Goal: Task Accomplishment & Management: Contribute content

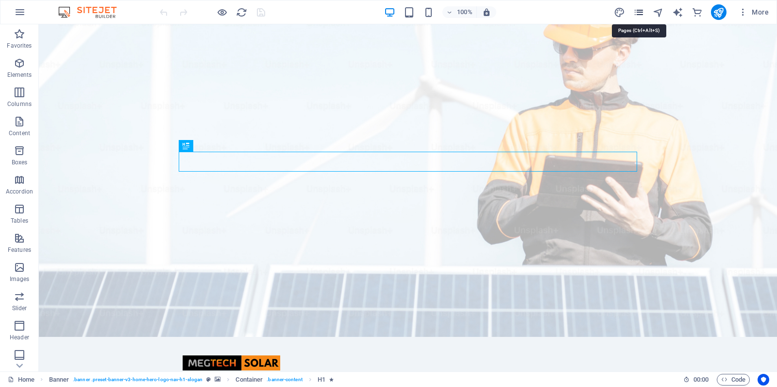
click at [639, 14] on icon "pages" at bounding box center [638, 12] width 11 height 11
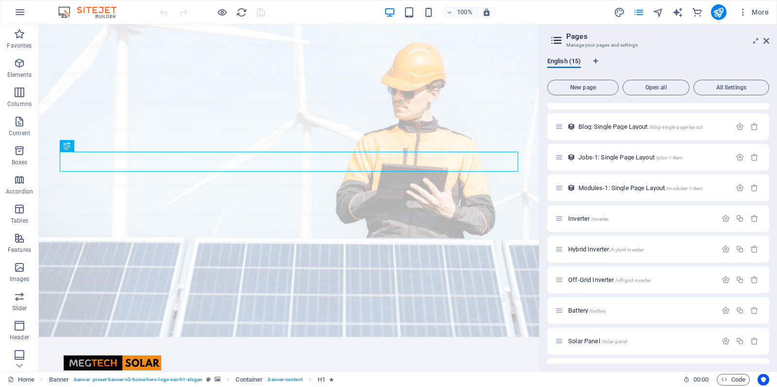
scroll to position [198, 0]
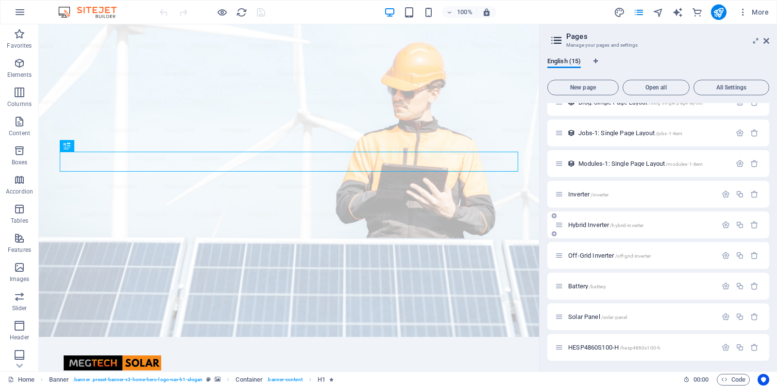
click at [586, 223] on span "Hybrid Inverter /hybrid-inverter" at bounding box center [605, 224] width 75 height 7
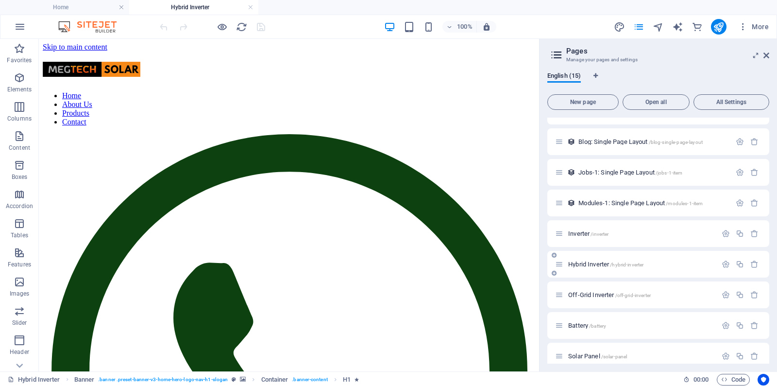
scroll to position [0, 0]
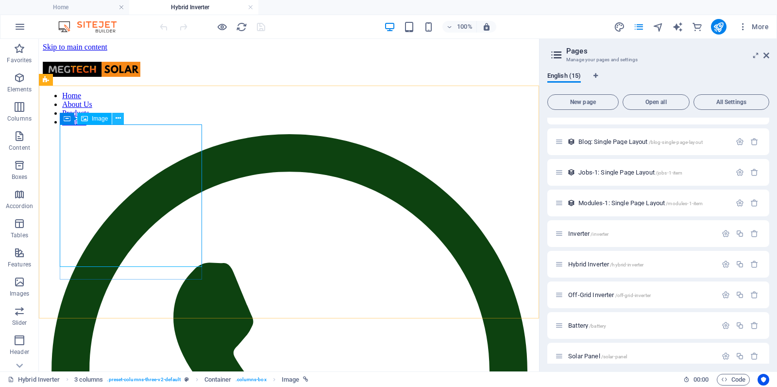
click at [119, 119] on icon at bounding box center [118, 118] width 5 height 10
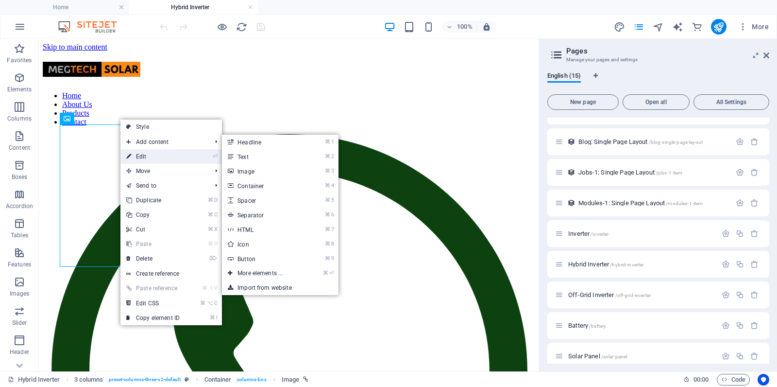
click at [150, 156] on link "⏎ Edit" at bounding box center [152, 156] width 65 height 15
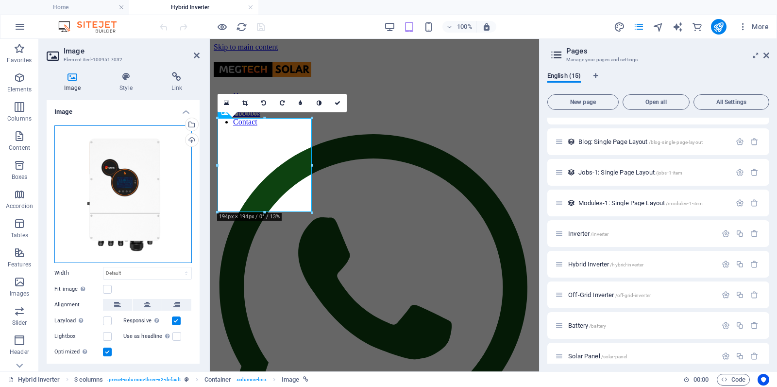
click at [124, 167] on div "Drag files here, click to choose files or select files from Files or our free s…" at bounding box center [122, 193] width 137 height 137
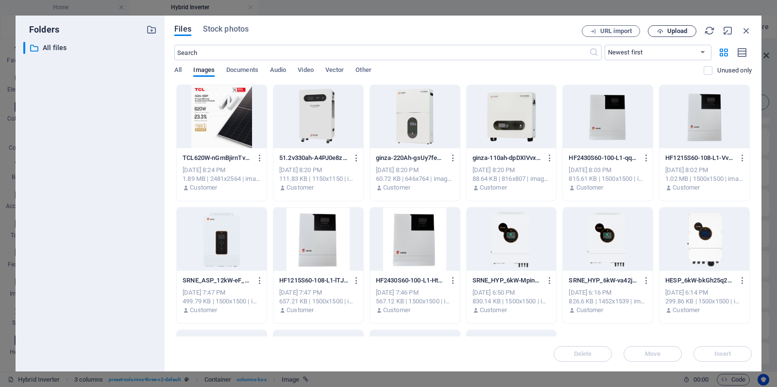
click at [682, 31] on span "Upload" at bounding box center [677, 31] width 20 height 6
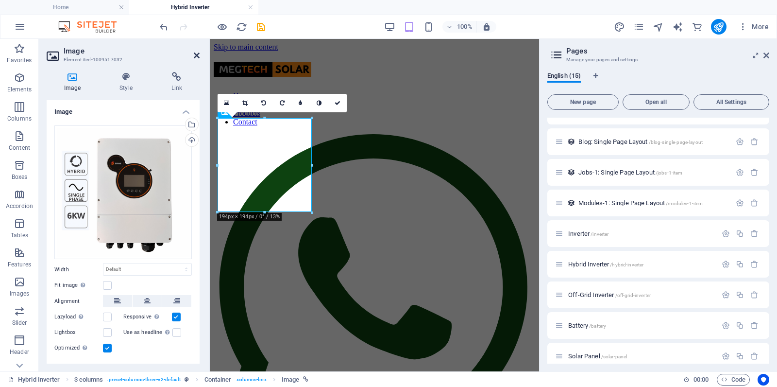
click at [196, 55] on icon at bounding box center [197, 55] width 6 height 8
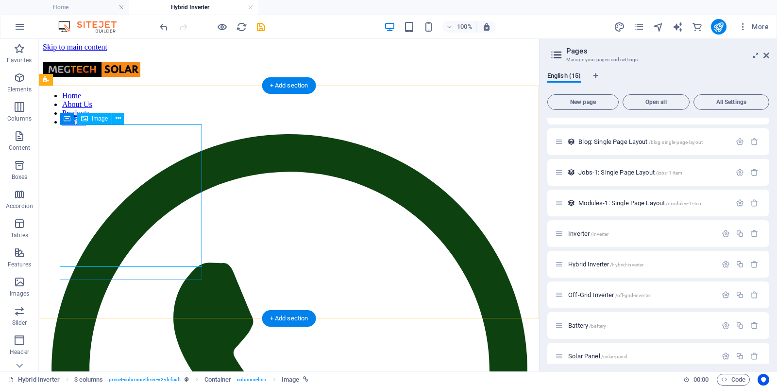
click at [121, 118] on button at bounding box center [118, 119] width 12 height 12
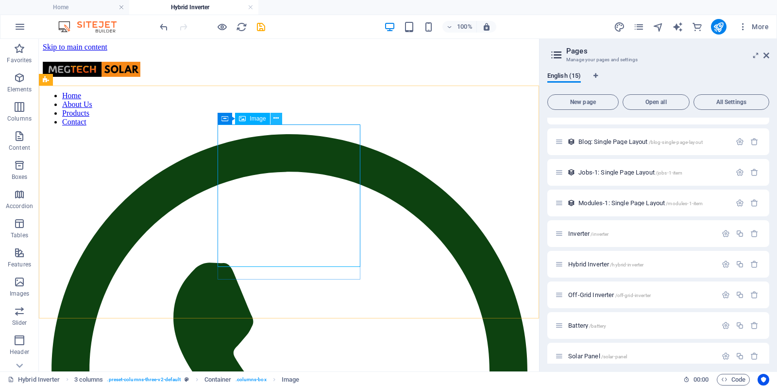
click at [279, 117] on button at bounding box center [277, 119] width 12 height 12
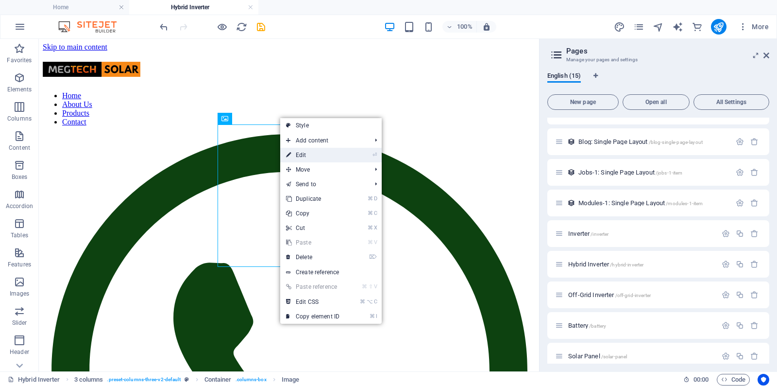
click at [317, 154] on link "⏎ Edit" at bounding box center [312, 155] width 65 height 15
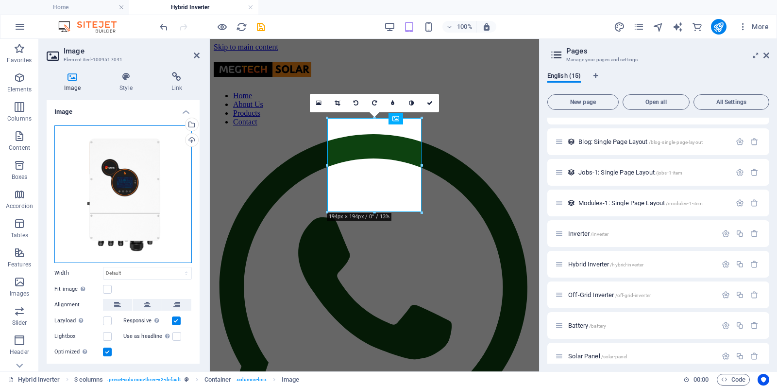
click at [118, 168] on div "Drag files here, click to choose files or select files from Files or our free s…" at bounding box center [122, 193] width 137 height 137
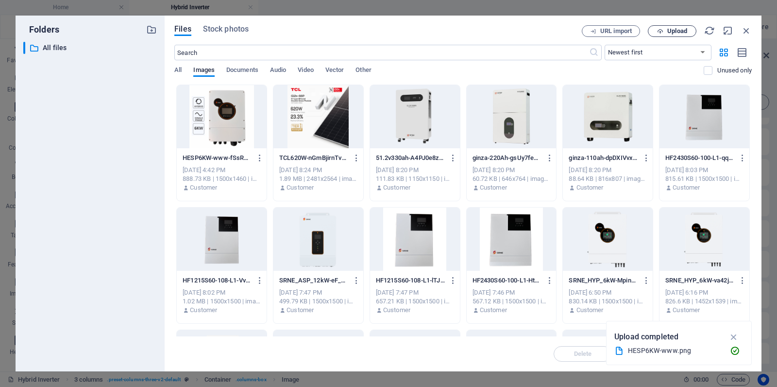
click at [677, 31] on span "Upload" at bounding box center [677, 31] width 20 height 6
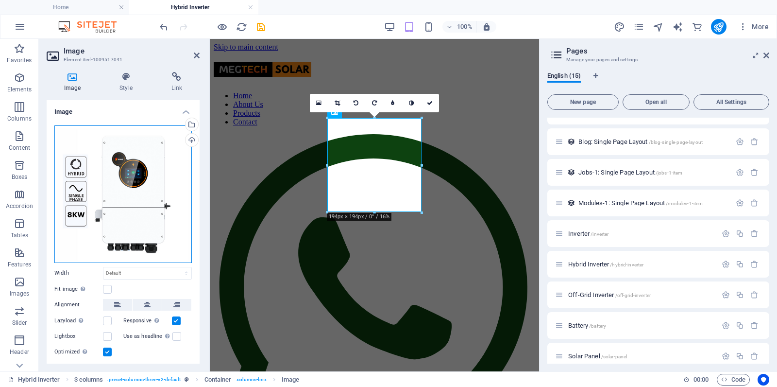
click at [103, 180] on div "Drag files here, click to choose files or select files from Files or our free s…" at bounding box center [122, 193] width 137 height 137
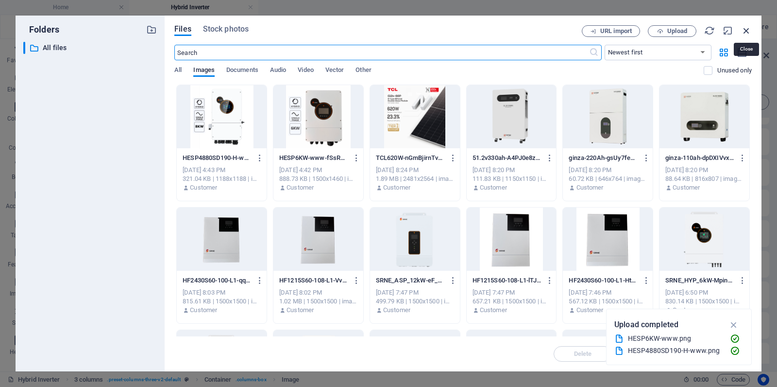
click at [746, 31] on icon "button" at bounding box center [746, 30] width 11 height 11
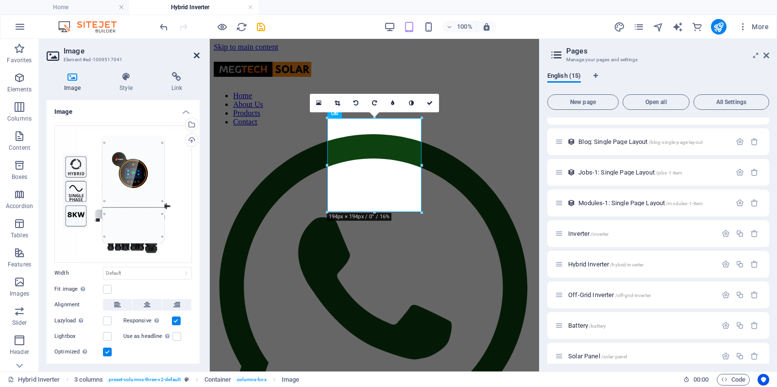
click at [197, 55] on icon at bounding box center [197, 55] width 6 height 8
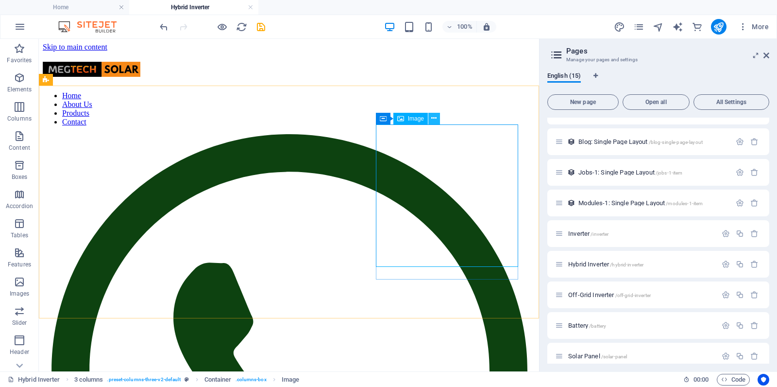
click at [433, 116] on icon at bounding box center [433, 118] width 5 height 10
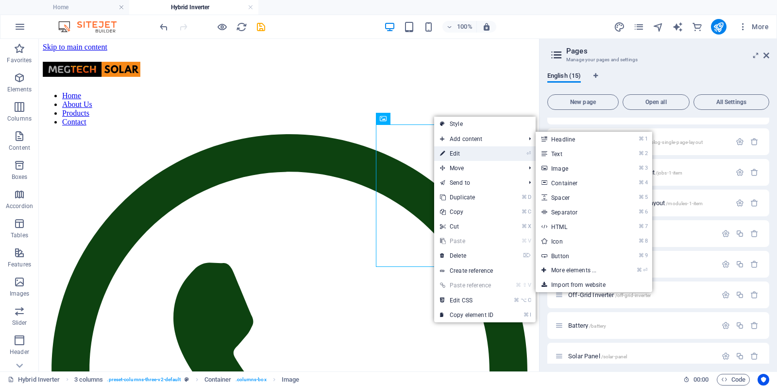
click at [455, 152] on link "⏎ Edit" at bounding box center [466, 153] width 65 height 15
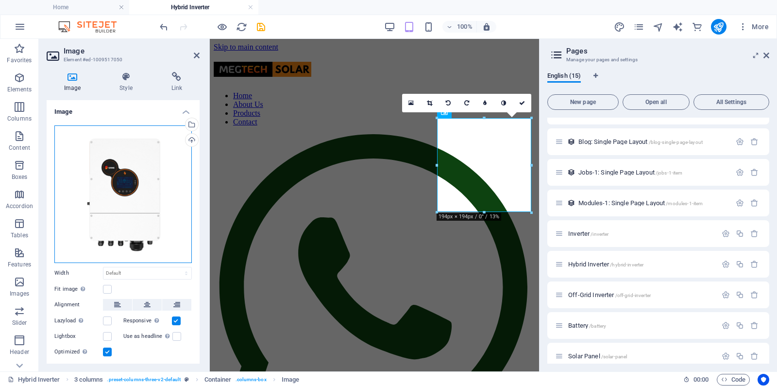
click at [142, 174] on div "Drag files here, click to choose files or select files from Files or our free s…" at bounding box center [122, 193] width 137 height 137
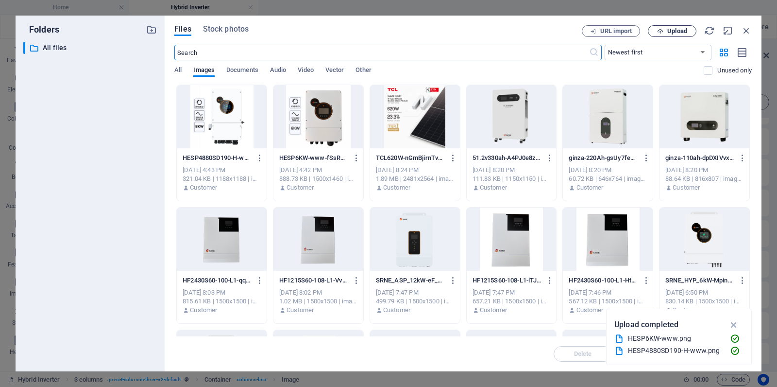
click at [668, 31] on span "Upload" at bounding box center [677, 31] width 20 height 6
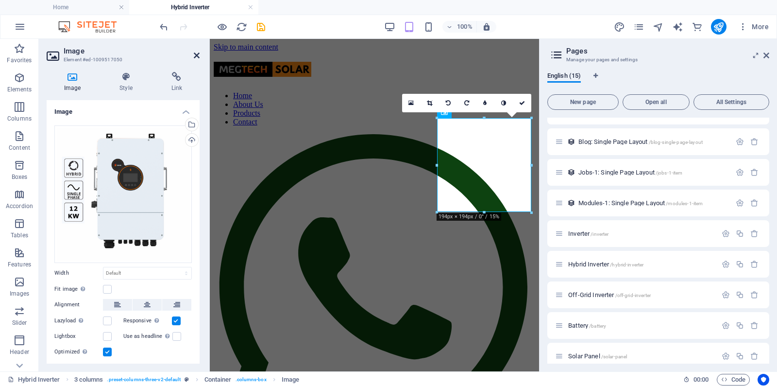
click at [199, 55] on icon at bounding box center [197, 55] width 6 height 8
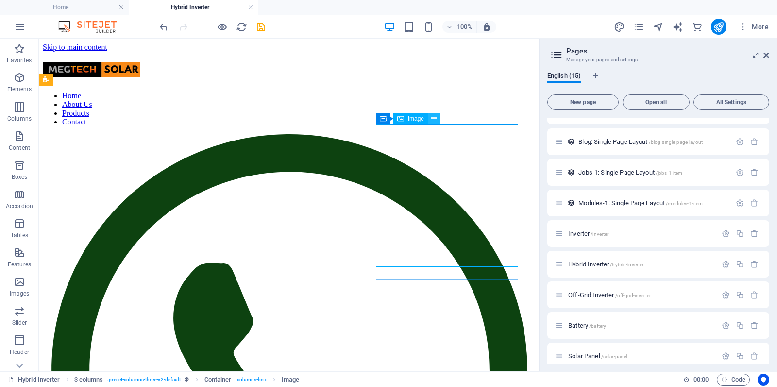
click at [435, 118] on icon at bounding box center [433, 118] width 5 height 10
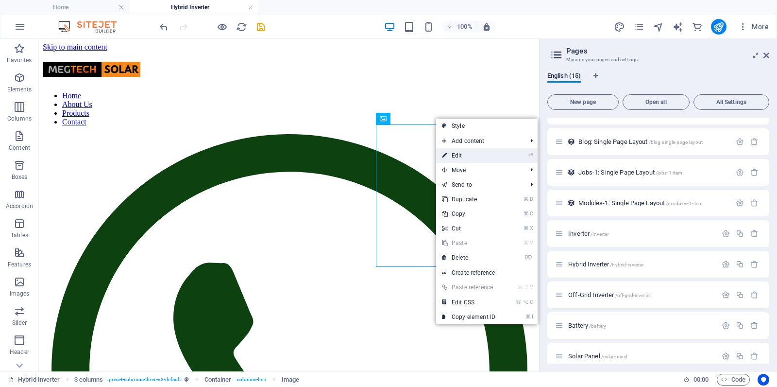
click at [463, 156] on link "⏎ Edit" at bounding box center [468, 155] width 65 height 15
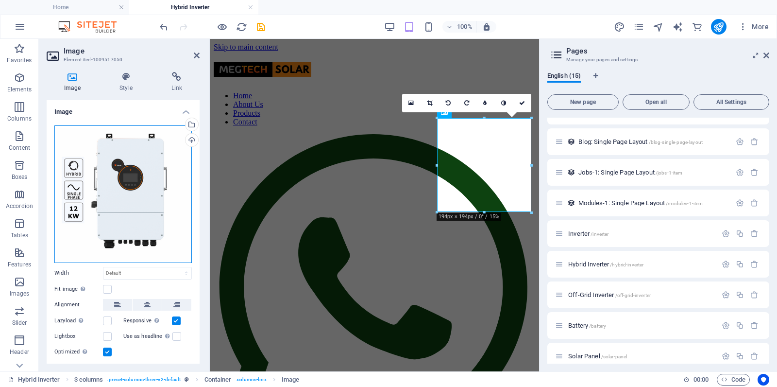
click at [109, 192] on div "Drag files here, click to choose files or select files from Files or our free s…" at bounding box center [122, 193] width 137 height 137
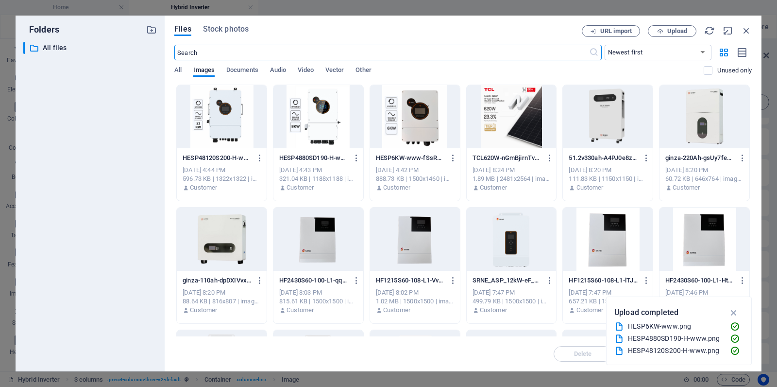
click at [752, 31] on div "Files Stock photos URL import Upload ​ Newest first Oldest first Name (A-Z) Nam…" at bounding box center [463, 194] width 597 height 356
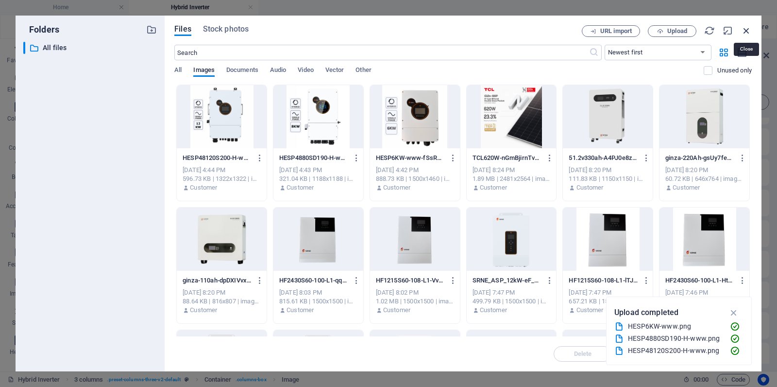
click at [745, 31] on icon "button" at bounding box center [746, 30] width 11 height 11
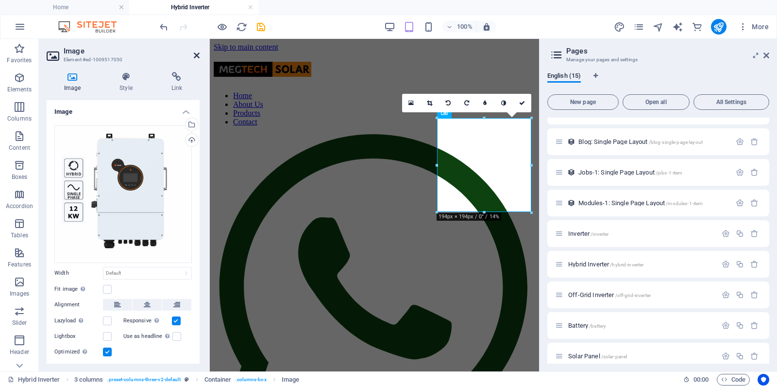
click at [196, 55] on icon at bounding box center [197, 55] width 6 height 8
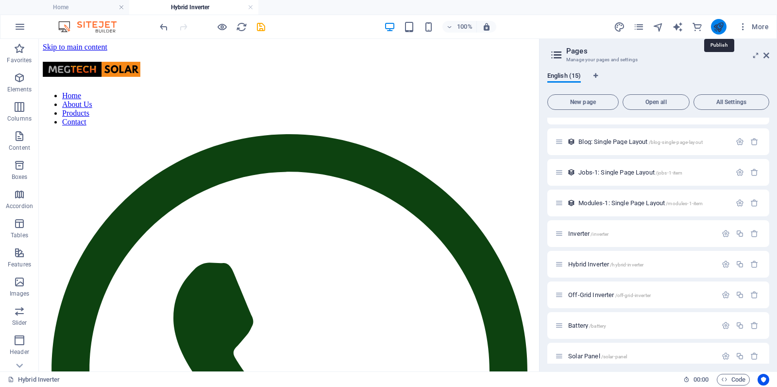
click at [720, 28] on icon "publish" at bounding box center [718, 26] width 11 height 11
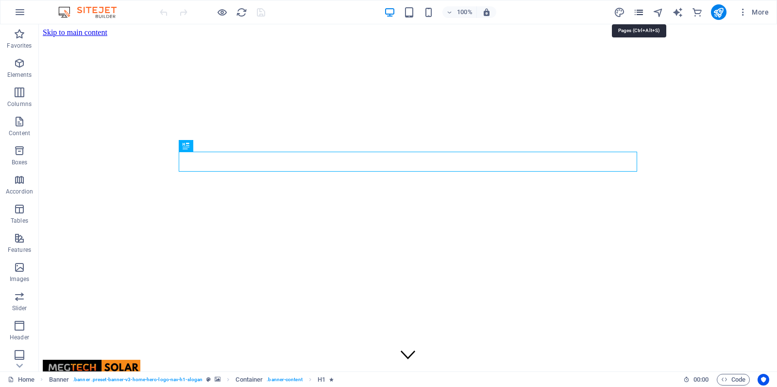
click at [637, 8] on icon "pages" at bounding box center [638, 12] width 11 height 11
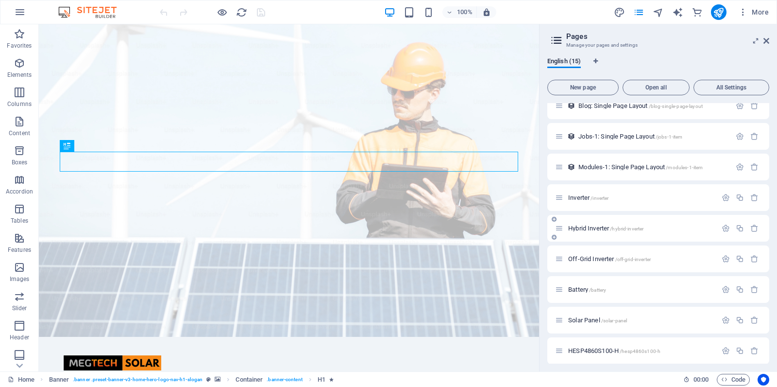
scroll to position [196, 0]
click at [585, 226] on span "Hybrid Inverter /hybrid-inverter" at bounding box center [605, 226] width 75 height 7
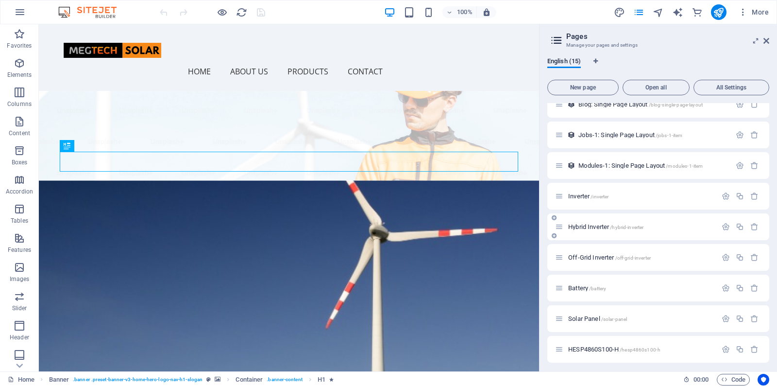
scroll to position [173, 0]
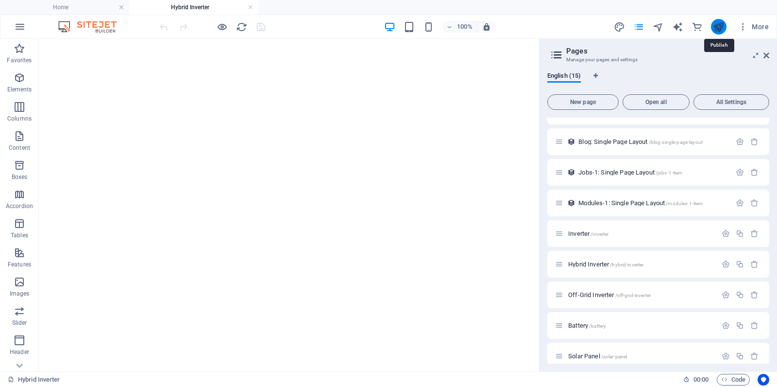
click at [717, 30] on icon "publish" at bounding box center [718, 26] width 11 height 11
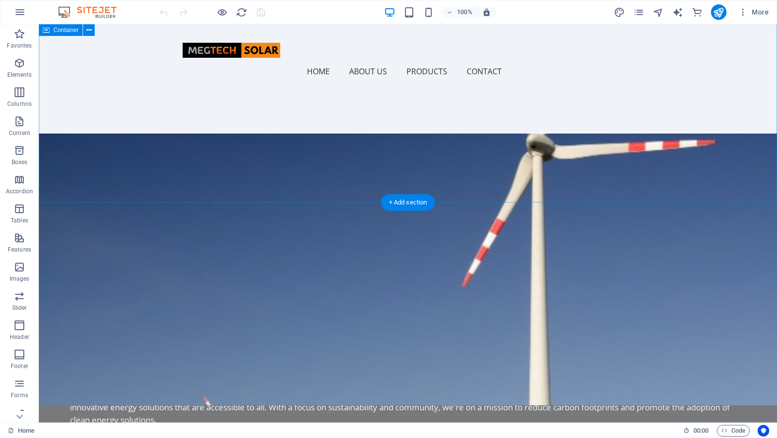
scroll to position [586, 0]
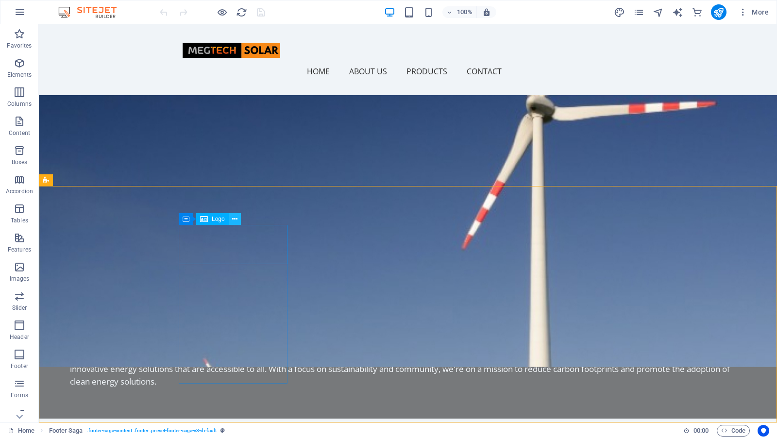
click at [233, 219] on icon at bounding box center [234, 219] width 5 height 10
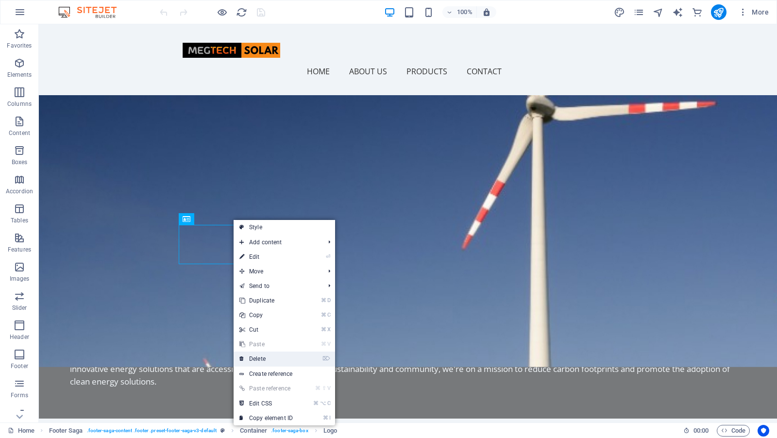
click at [261, 356] on link "⌦ Delete" at bounding box center [266, 359] width 65 height 15
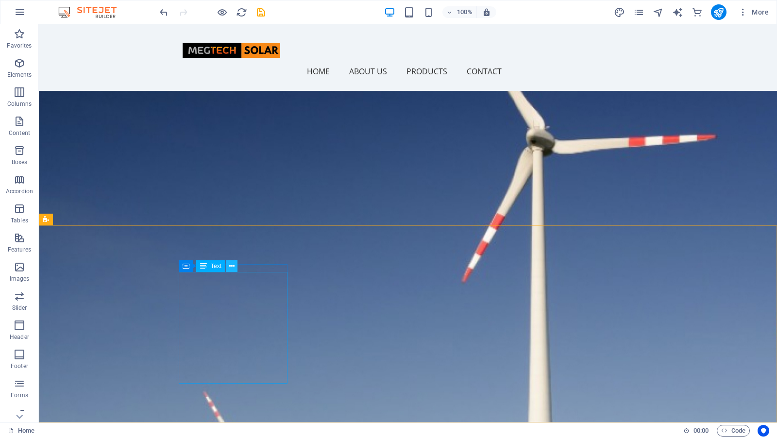
click at [234, 267] on icon at bounding box center [231, 266] width 5 height 10
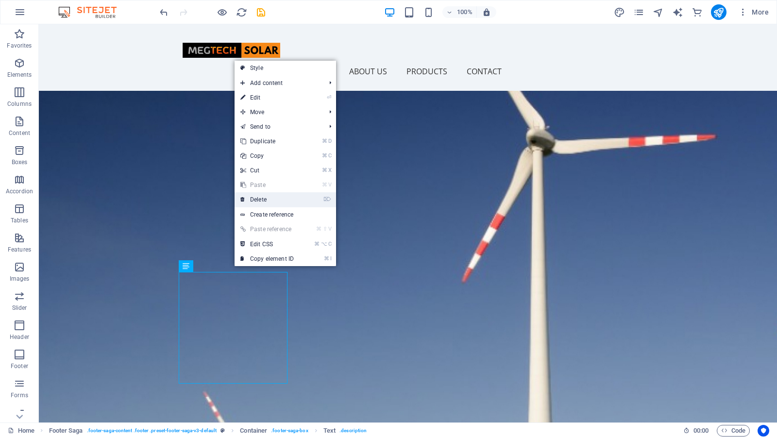
click at [264, 200] on link "⌦ Delete" at bounding box center [267, 199] width 65 height 15
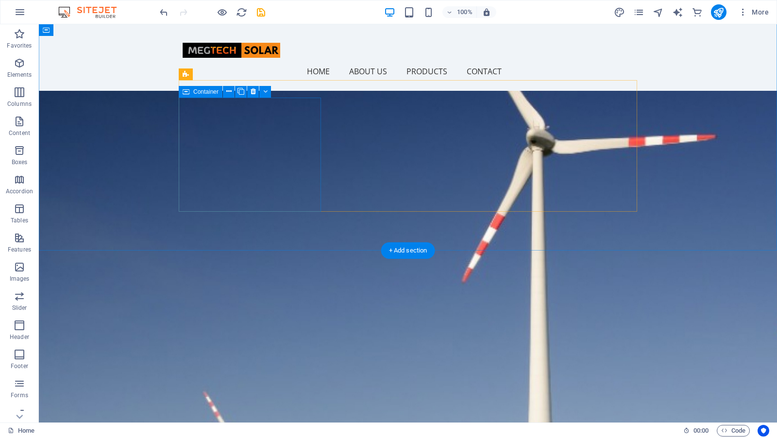
scroll to position [521, 0]
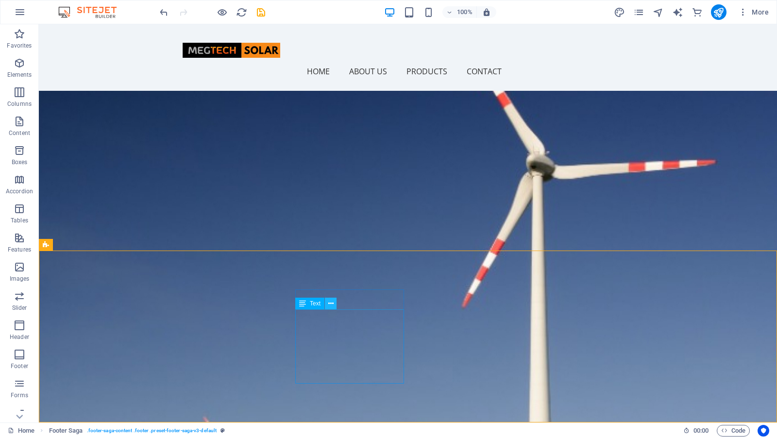
click at [329, 305] on icon at bounding box center [330, 304] width 5 height 10
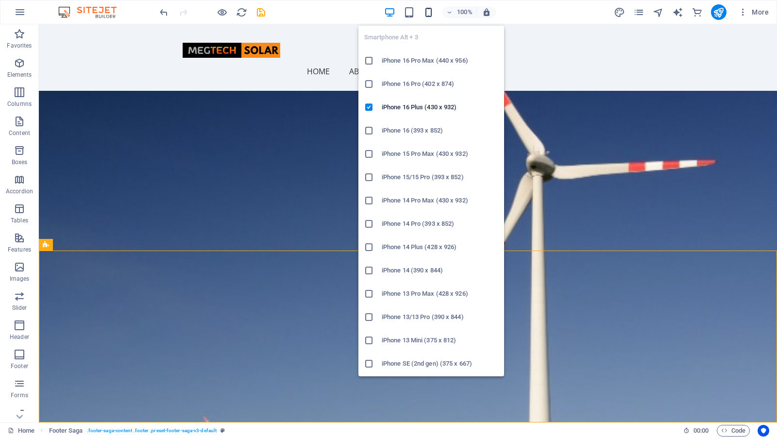
click at [429, 13] on icon "button" at bounding box center [428, 12] width 11 height 11
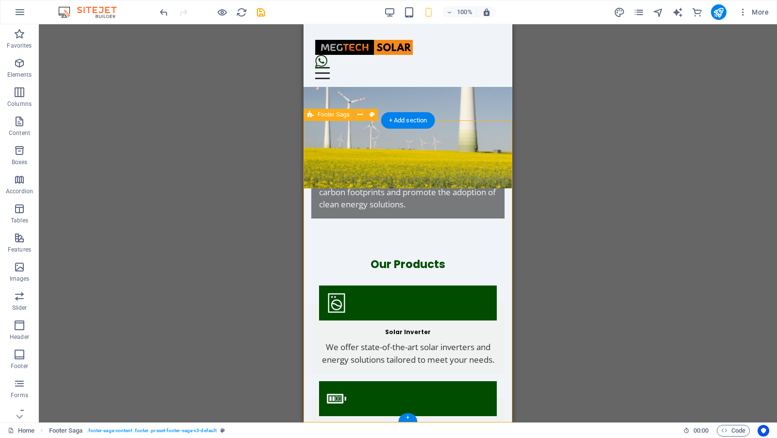
scroll to position [830, 0]
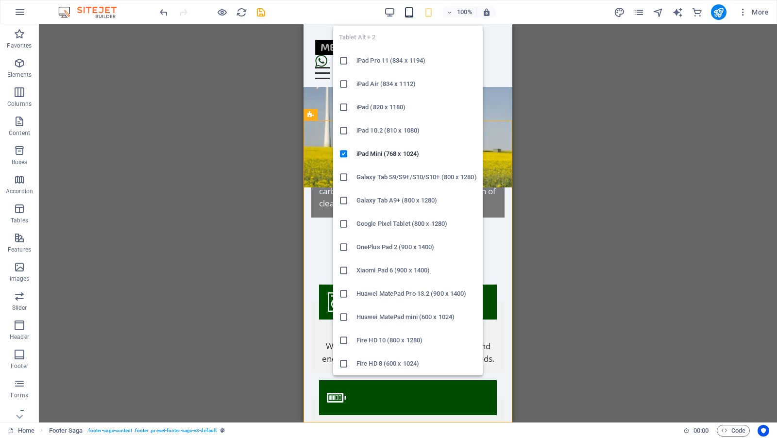
click at [411, 14] on icon "button" at bounding box center [409, 12] width 11 height 11
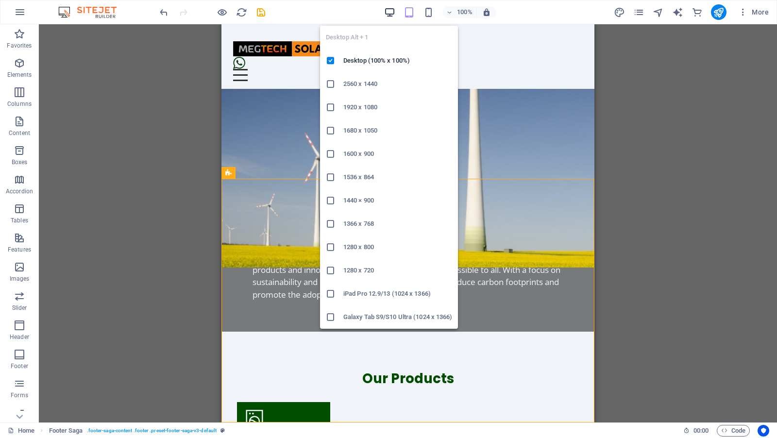
click at [391, 13] on icon "button" at bounding box center [389, 12] width 11 height 11
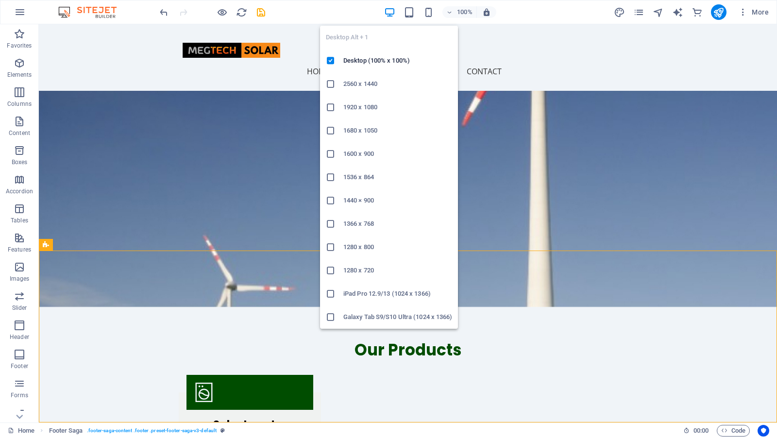
scroll to position [521, 0]
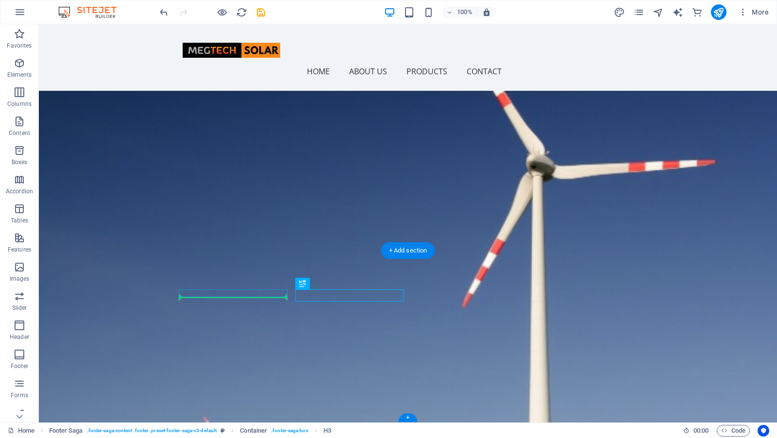
drag, startPoint x: 385, startPoint y: 296, endPoint x: 211, endPoint y: 296, distance: 173.4
drag, startPoint x: 374, startPoint y: 295, endPoint x: 190, endPoint y: 295, distance: 184.1
drag, startPoint x: 229, startPoint y: 311, endPoint x: 231, endPoint y: 292, distance: 19.0
drag, startPoint x: 349, startPoint y: 309, endPoint x: 223, endPoint y: 313, distance: 125.4
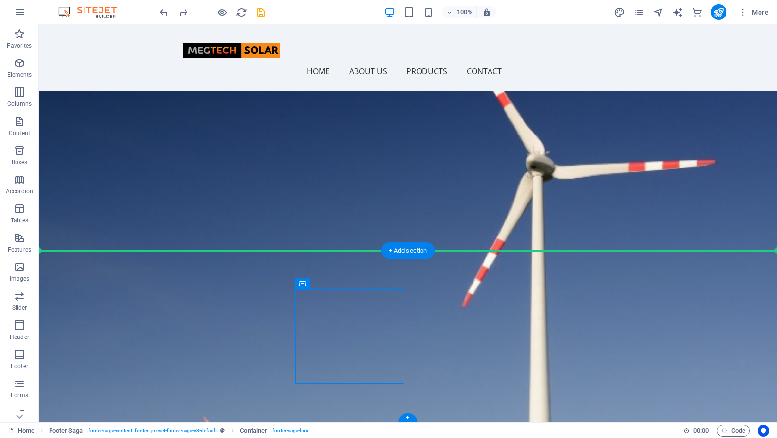
drag, startPoint x: 358, startPoint y: 307, endPoint x: 154, endPoint y: 292, distance: 204.1
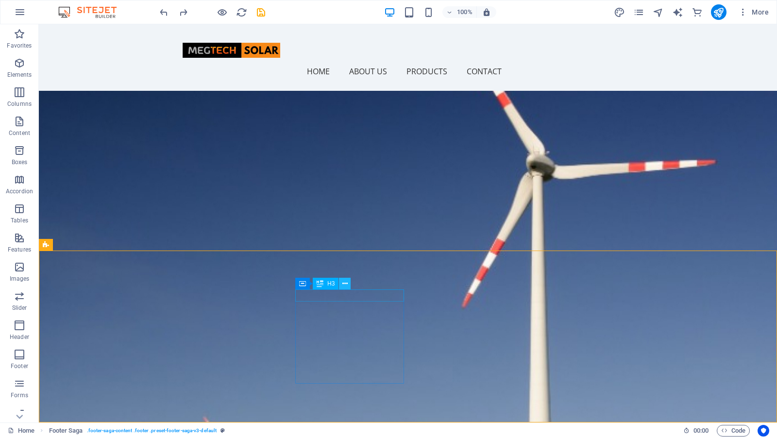
click at [346, 284] on icon at bounding box center [344, 284] width 5 height 10
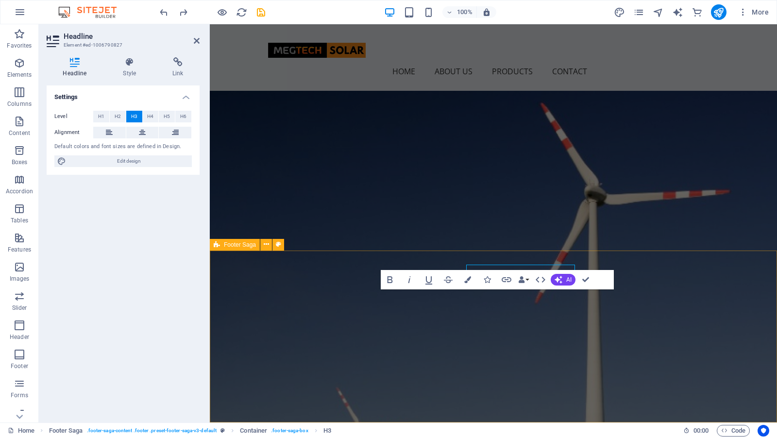
scroll to position [546, 0]
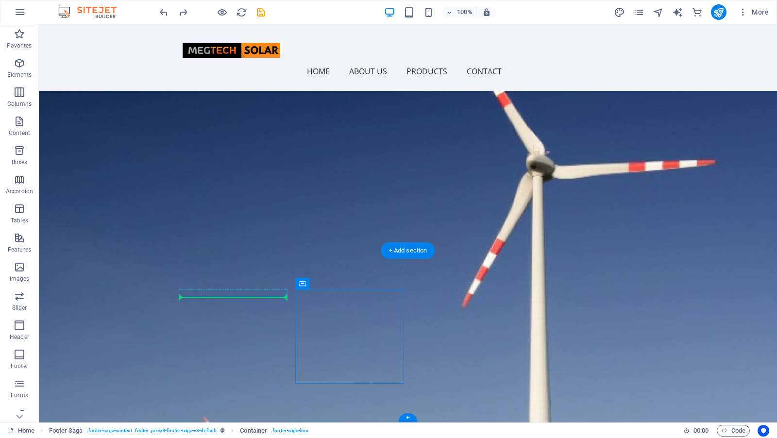
drag, startPoint x: 341, startPoint y: 310, endPoint x: 230, endPoint y: 296, distance: 112.1
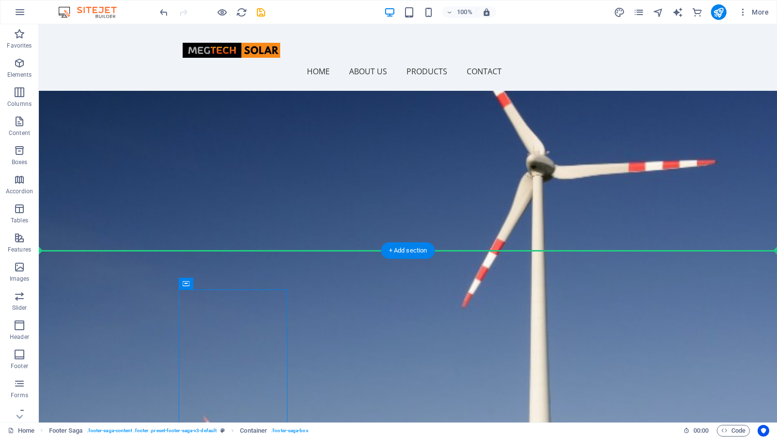
drag, startPoint x: 225, startPoint y: 310, endPoint x: 85, endPoint y: 299, distance: 141.4
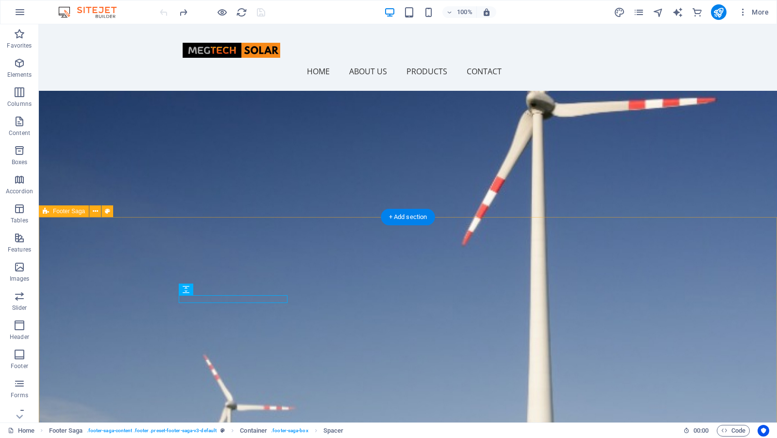
scroll to position [586, 0]
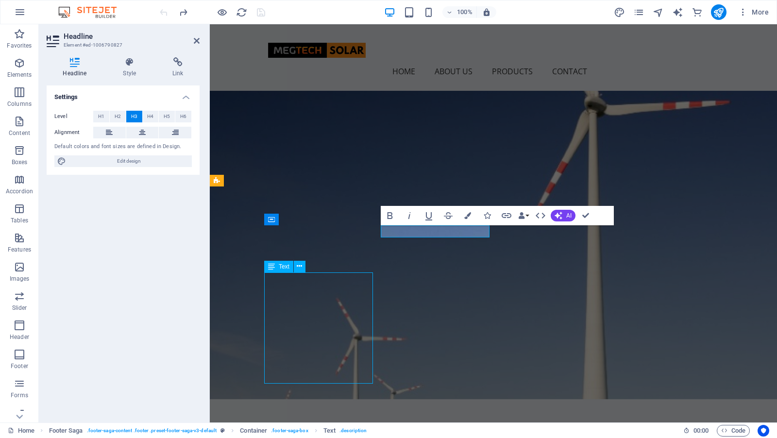
scroll to position [586, 0]
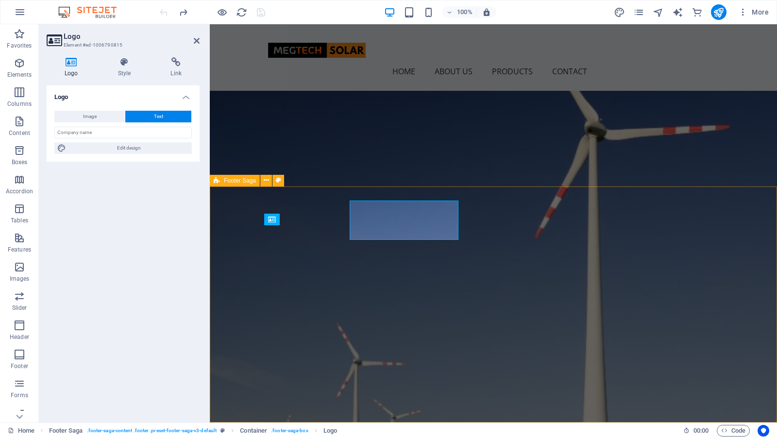
scroll to position [611, 0]
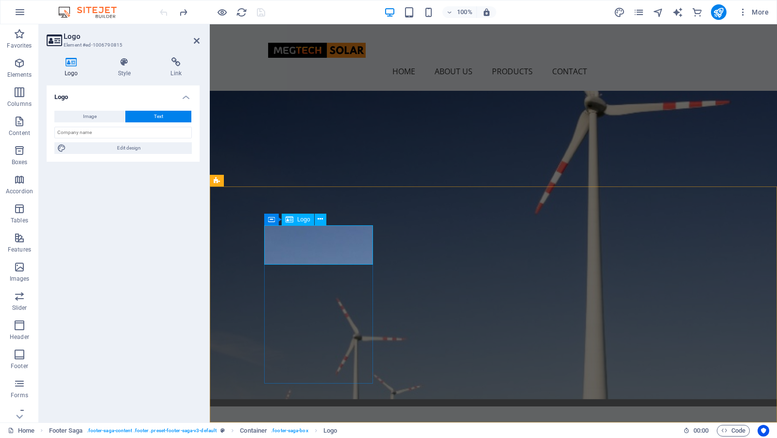
click at [321, 218] on icon at bounding box center [320, 219] width 5 height 10
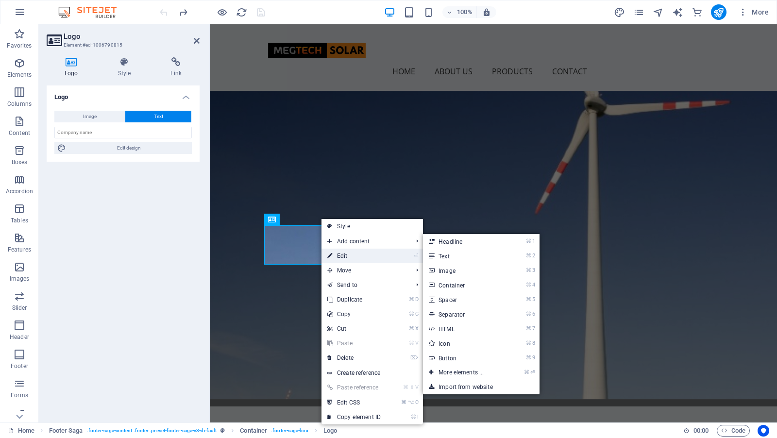
click at [339, 251] on link "⏎ Edit" at bounding box center [354, 256] width 65 height 15
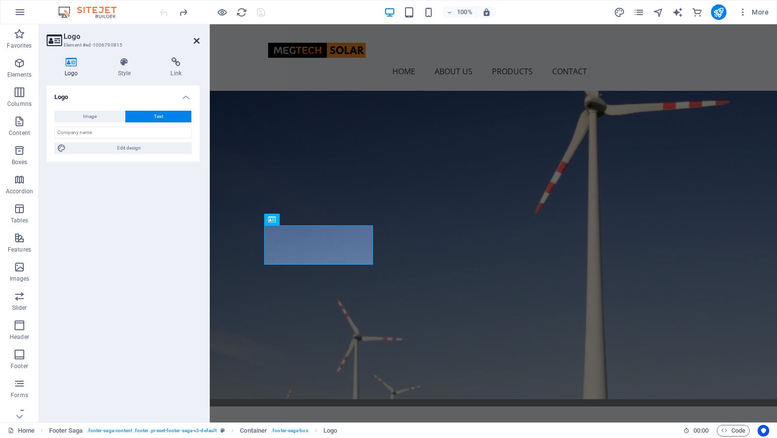
click at [198, 41] on icon at bounding box center [197, 41] width 6 height 8
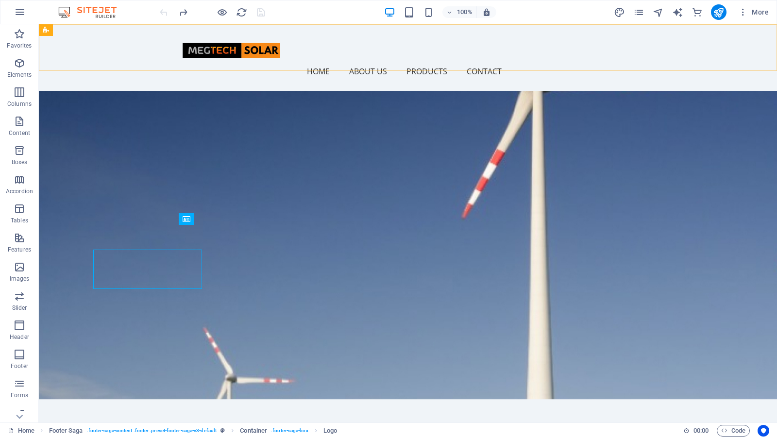
scroll to position [586, 0]
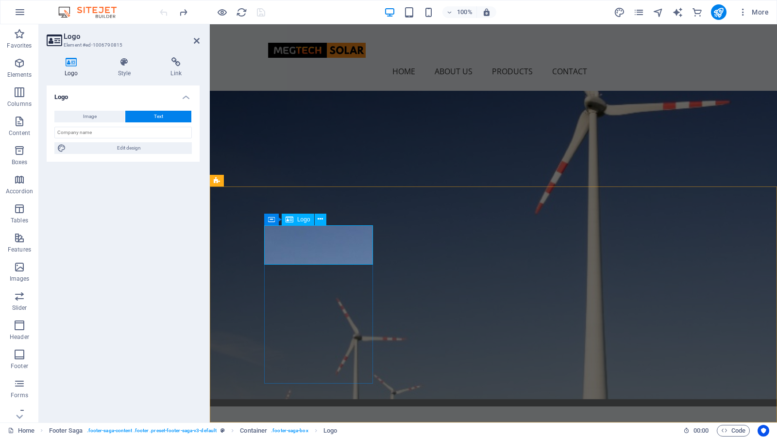
click at [428, 236] on div "Spacer" at bounding box center [416, 232] width 37 height 12
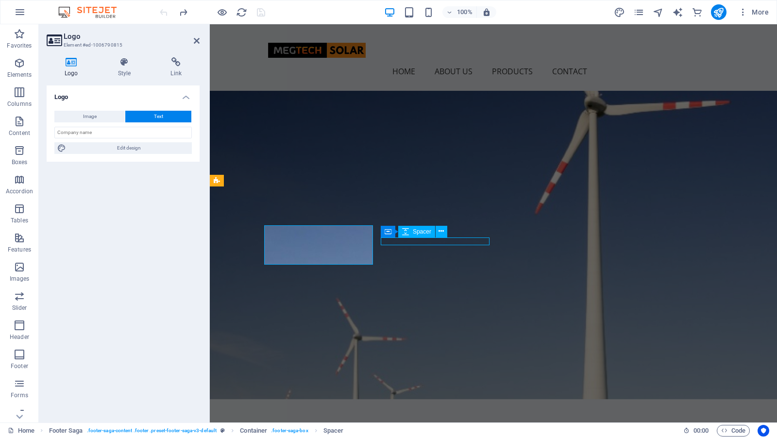
scroll to position [586, 0]
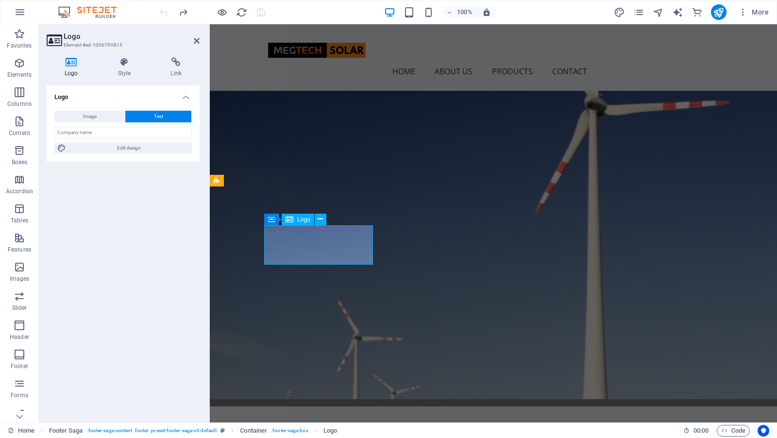
scroll to position [546, 0]
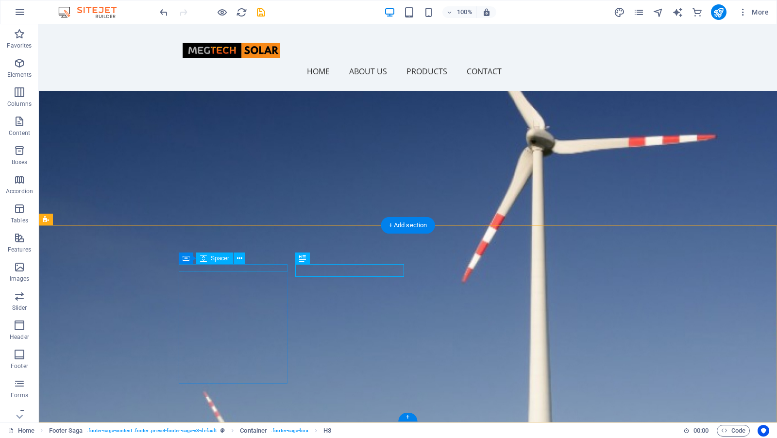
select select "px"
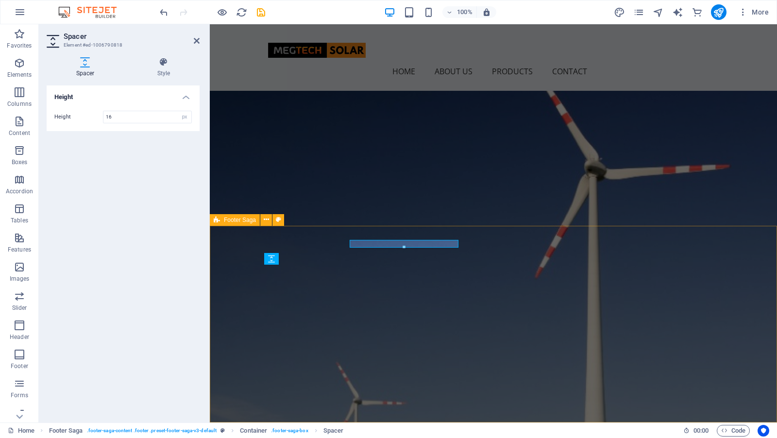
scroll to position [571, 0]
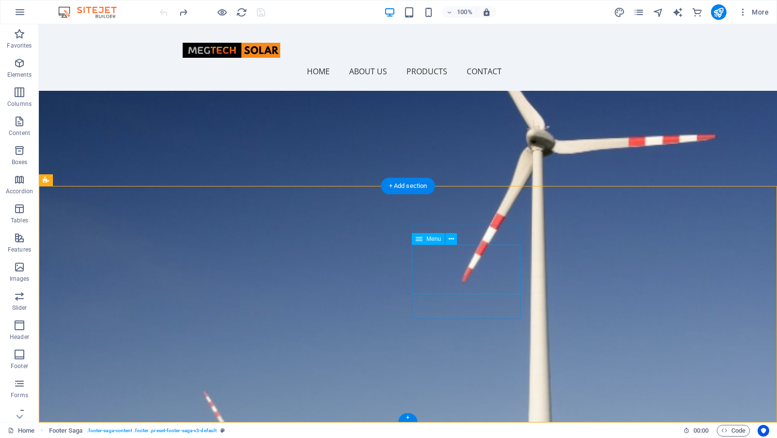
scroll to position [586, 0]
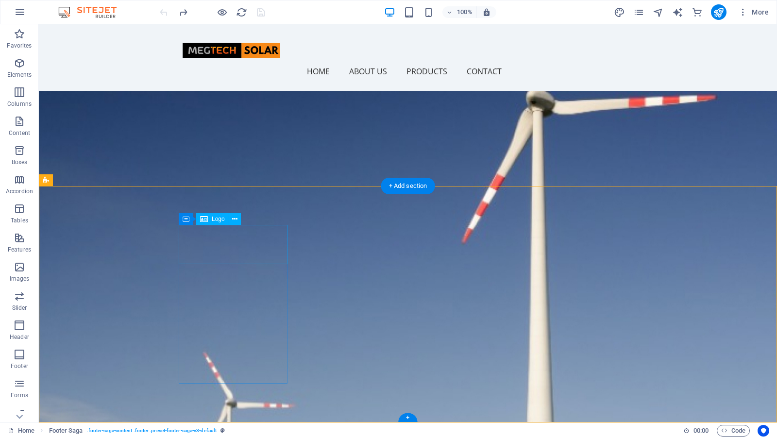
click at [235, 219] on icon at bounding box center [234, 219] width 5 height 10
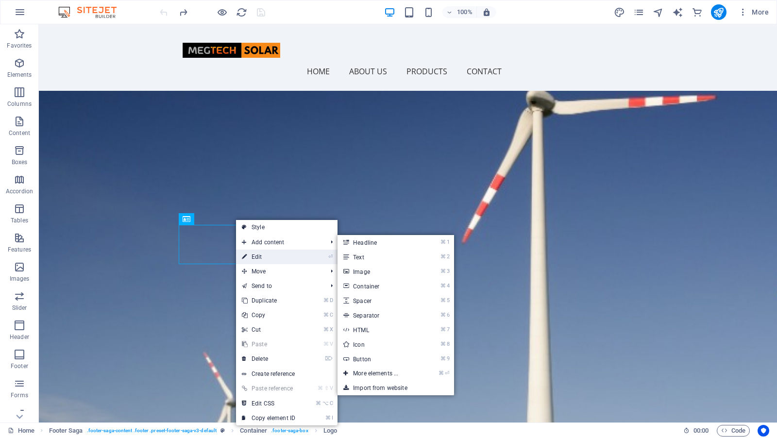
click at [262, 256] on link "⏎ Edit" at bounding box center [268, 257] width 65 height 15
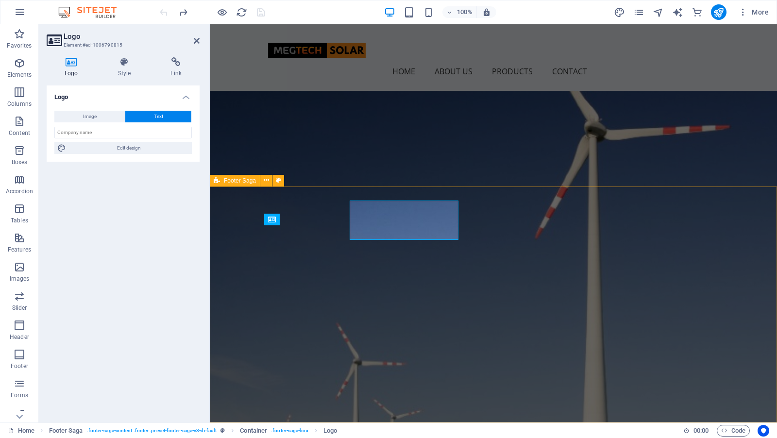
scroll to position [611, 0]
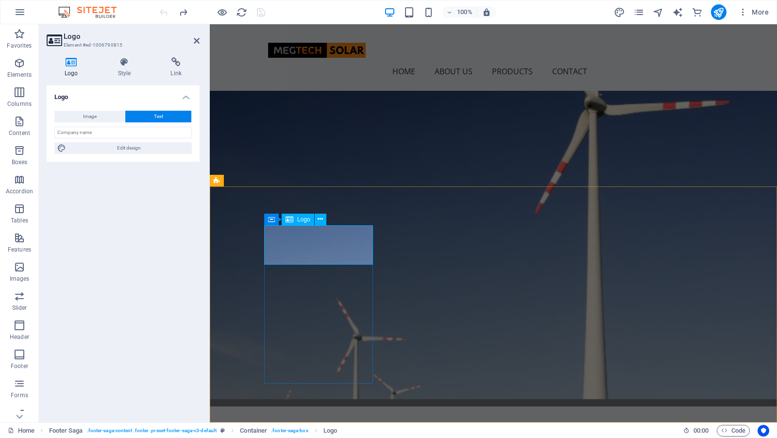
click at [322, 219] on icon at bounding box center [320, 219] width 5 height 10
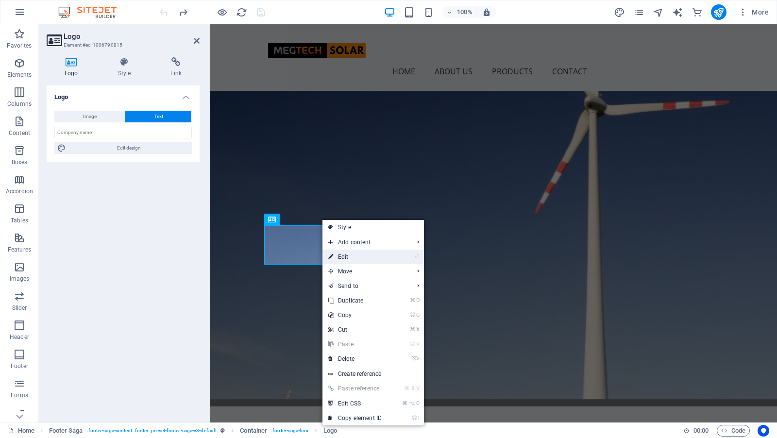
click at [355, 253] on link "⏎ Edit" at bounding box center [355, 257] width 65 height 15
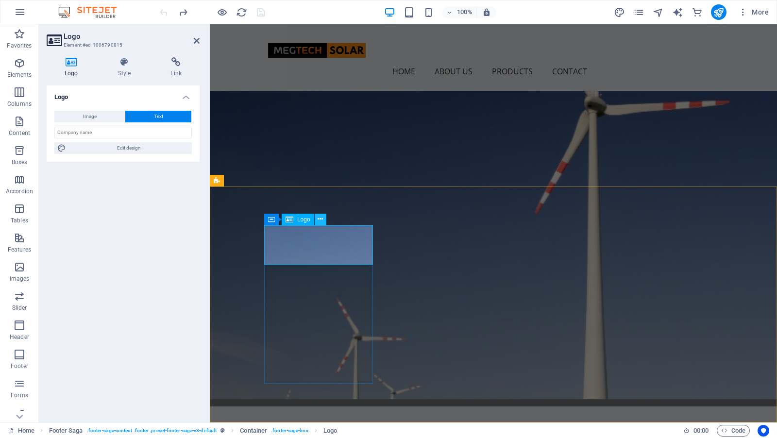
click at [319, 219] on icon at bounding box center [320, 219] width 5 height 10
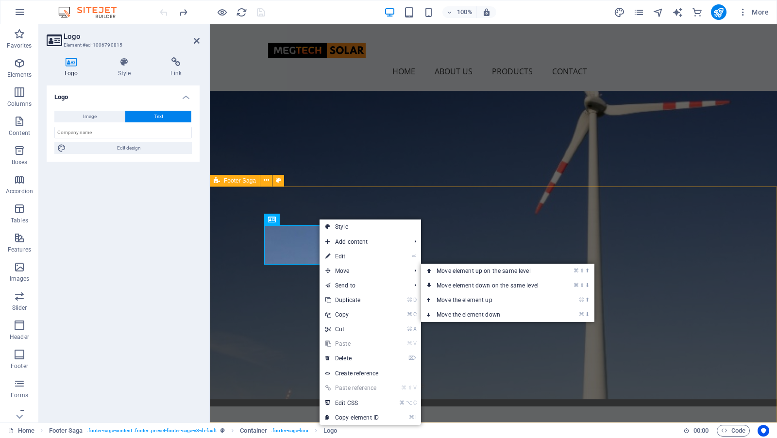
drag, startPoint x: 600, startPoint y: 376, endPoint x: 590, endPoint y: 368, distance: 13.2
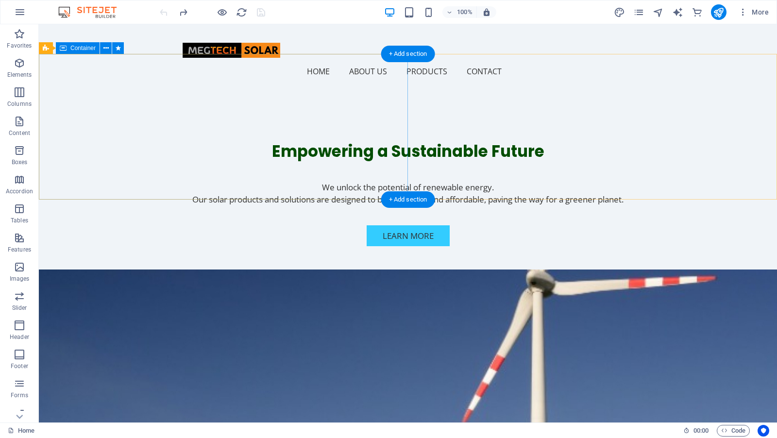
scroll to position [328, 0]
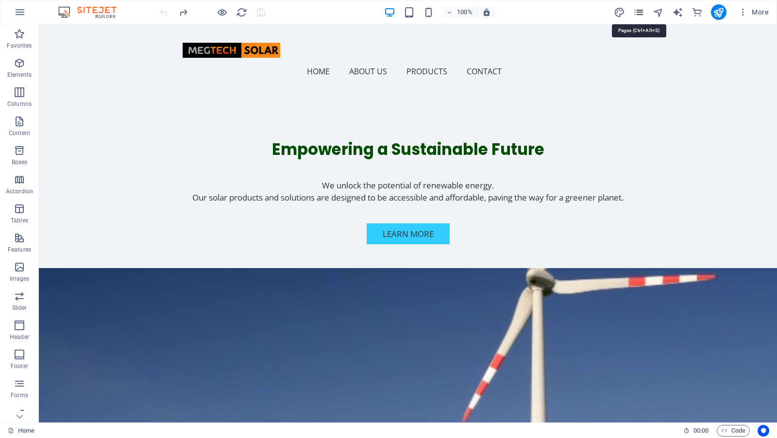
click at [643, 10] on icon "pages" at bounding box center [638, 12] width 11 height 11
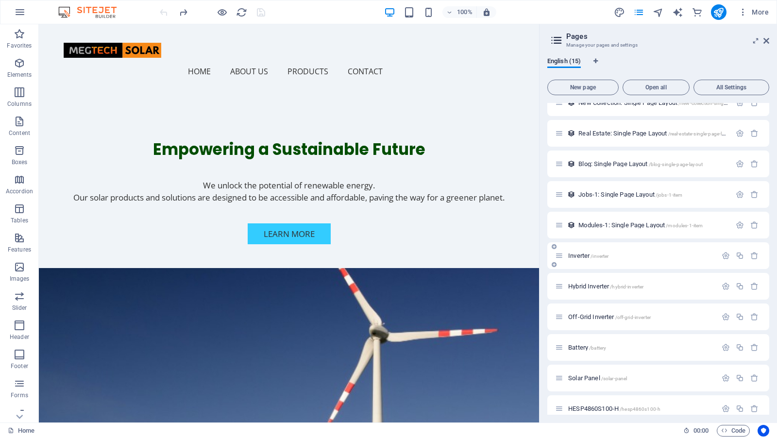
scroll to position [147, 0]
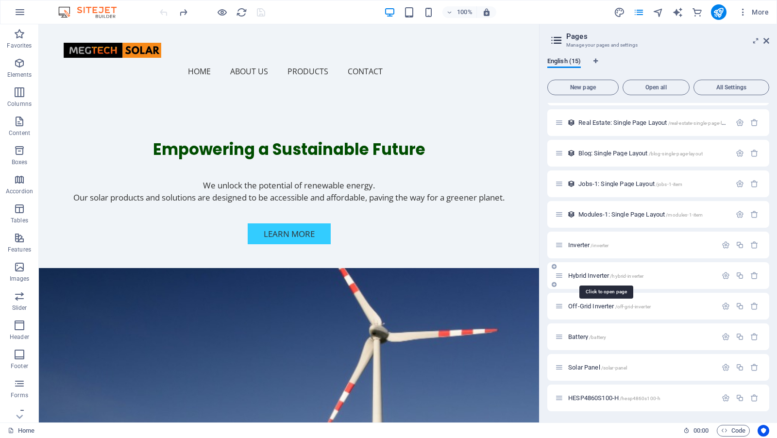
click at [584, 275] on span "Hybrid Inverter /hybrid-inverter" at bounding box center [605, 275] width 75 height 7
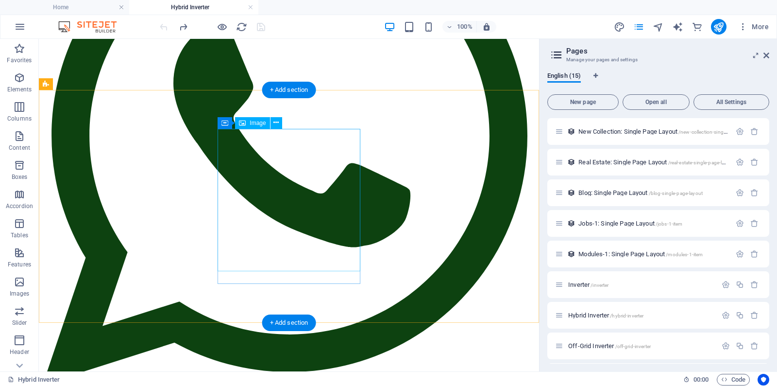
scroll to position [240, 0]
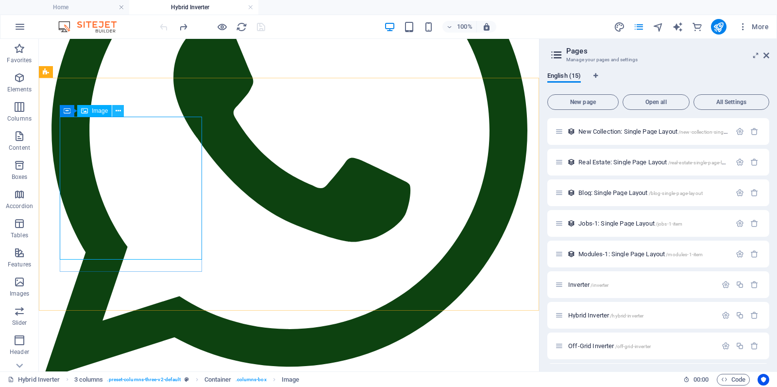
click at [121, 111] on button at bounding box center [118, 111] width 12 height 12
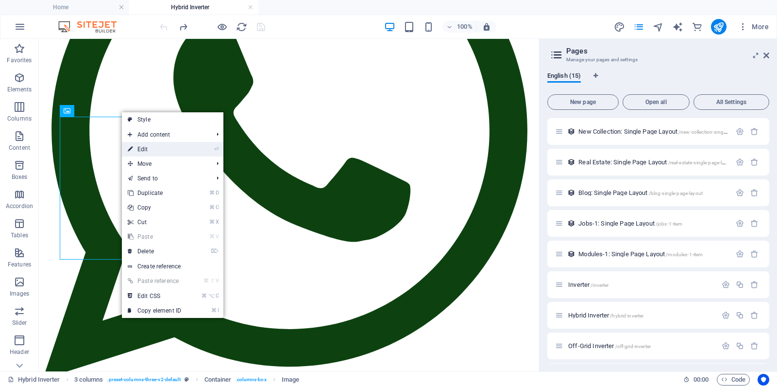
click at [153, 148] on link "⏎ Edit" at bounding box center [154, 149] width 65 height 15
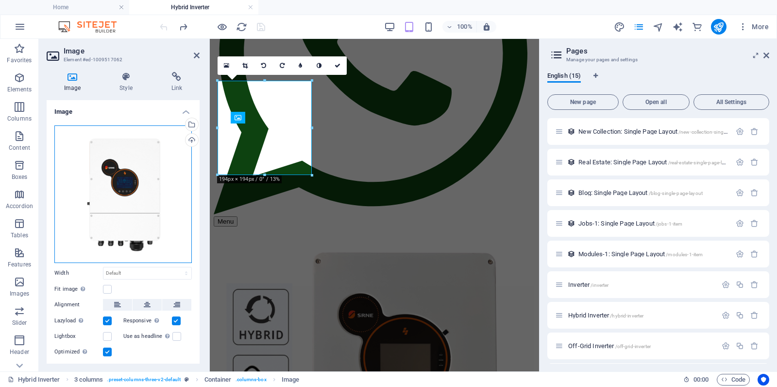
click at [142, 161] on div "Drag files here, click to choose files or select files from Files or our free s…" at bounding box center [122, 193] width 137 height 137
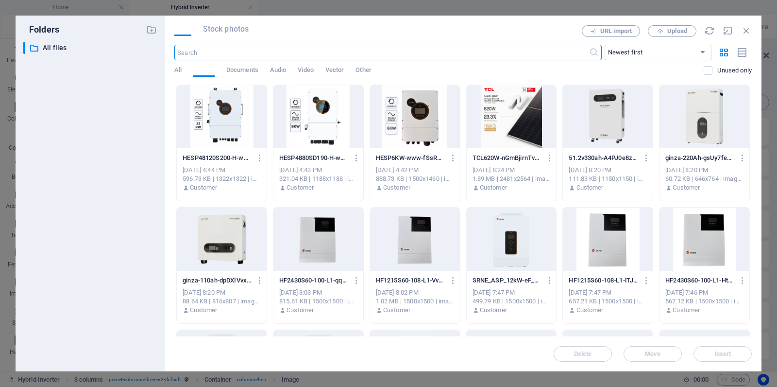
scroll to position [243, 0]
click at [680, 33] on span "Upload" at bounding box center [677, 31] width 20 height 6
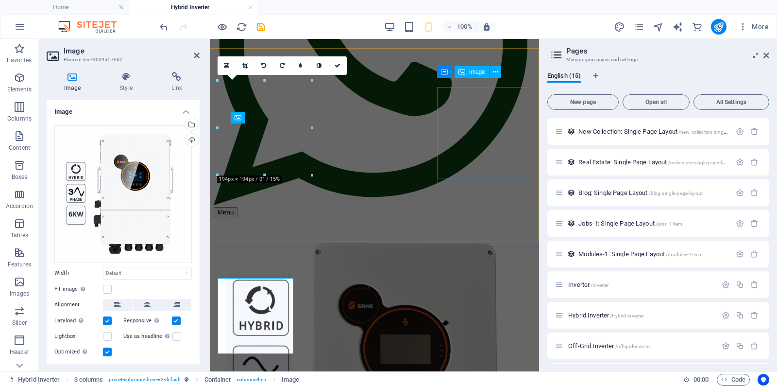
scroll to position [234, 0]
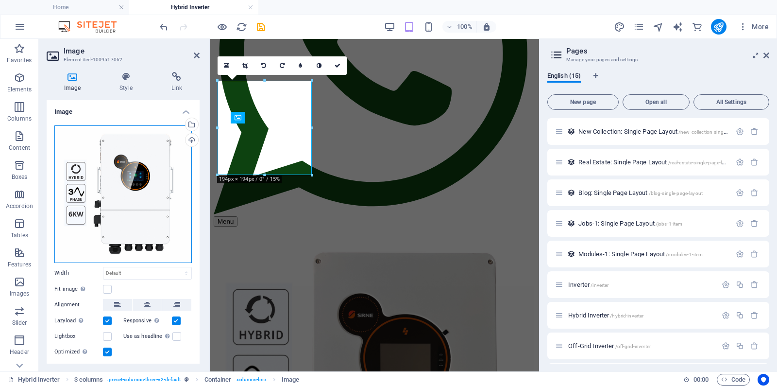
click at [121, 204] on div "Drag files here, click to choose files or select files from Files or our free s…" at bounding box center [122, 193] width 137 height 137
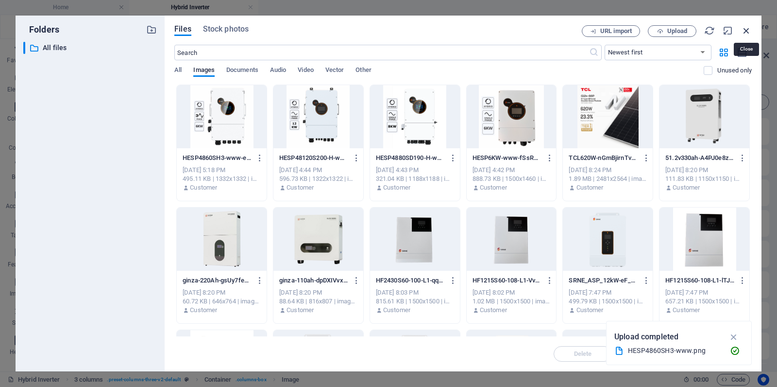
click at [746, 31] on icon "button" at bounding box center [746, 30] width 11 height 11
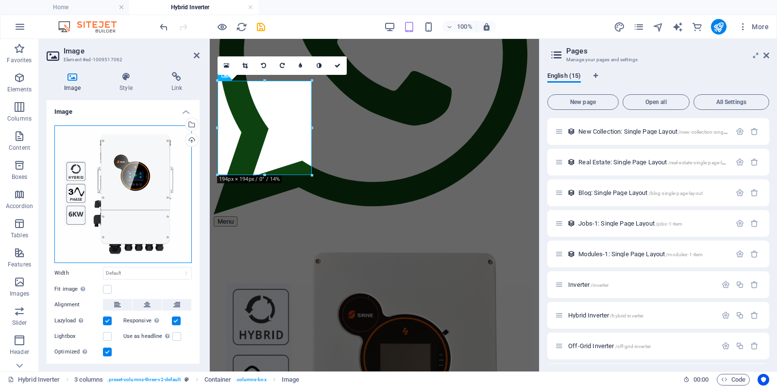
click at [106, 166] on div "Drag files here, click to choose files or select files from Files or our free s…" at bounding box center [122, 193] width 137 height 137
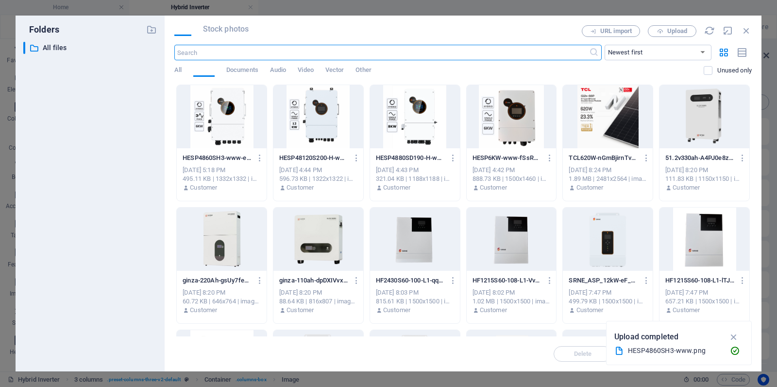
scroll to position [243, 0]
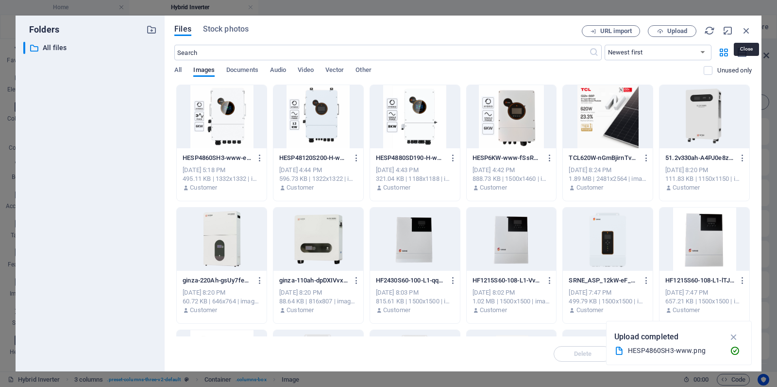
drag, startPoint x: 747, startPoint y: 30, endPoint x: 718, endPoint y: 35, distance: 28.7
click at [747, 30] on icon "button" at bounding box center [746, 30] width 11 height 11
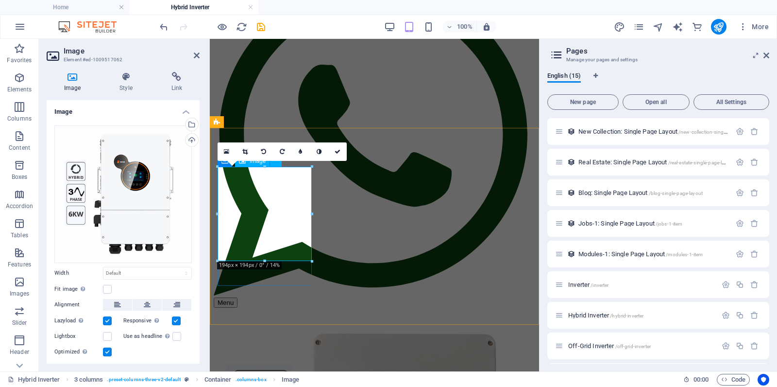
scroll to position [124, 0]
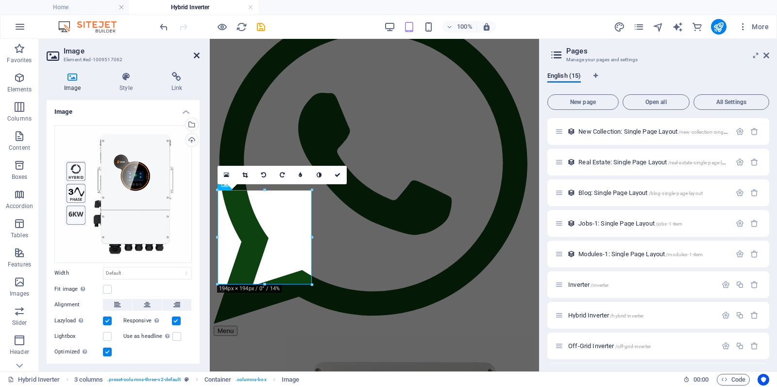
click at [195, 54] on icon at bounding box center [197, 55] width 6 height 8
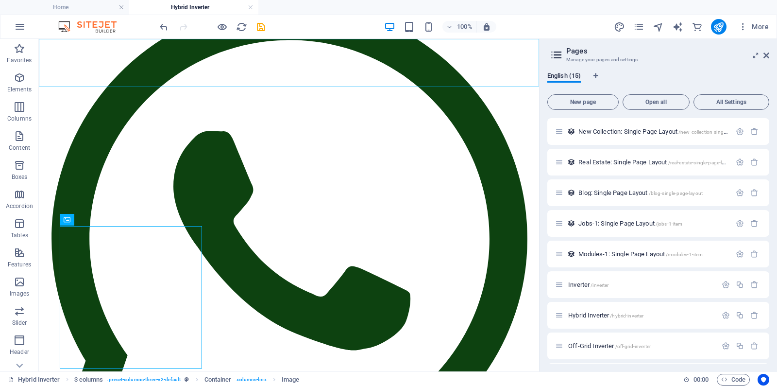
scroll to position [131, 0]
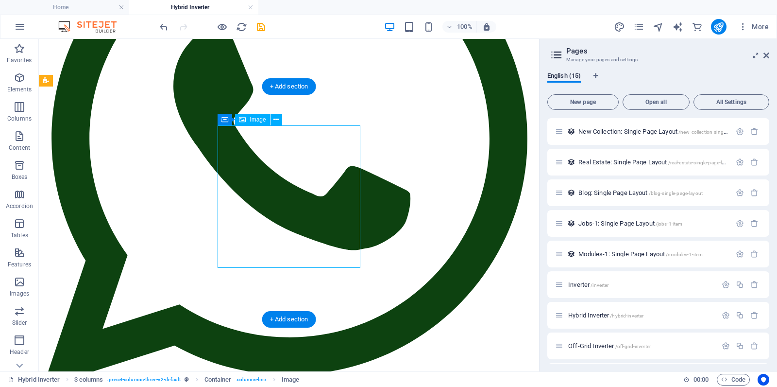
scroll to position [231, 0]
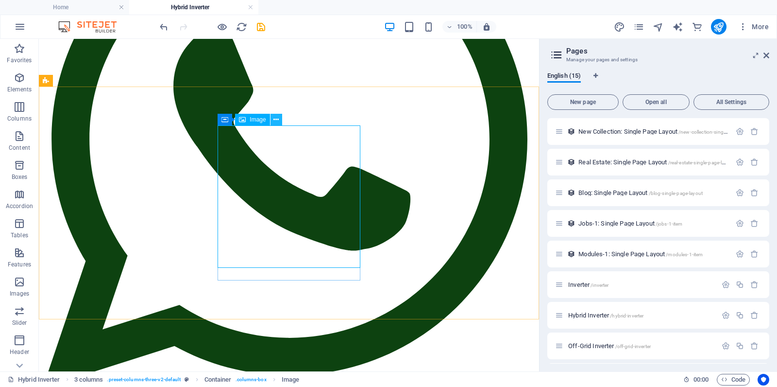
click at [275, 120] on icon at bounding box center [275, 120] width 5 height 10
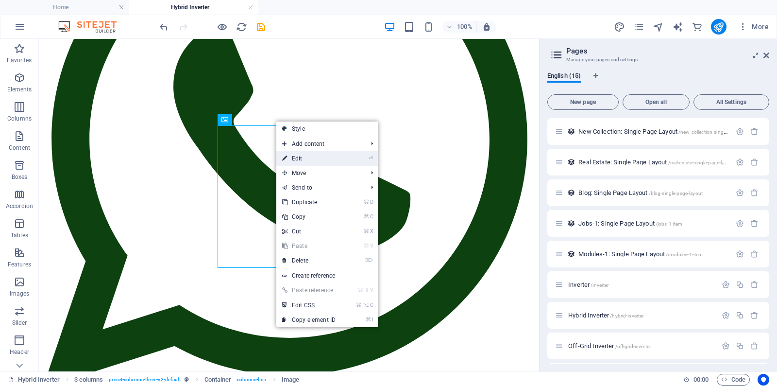
click at [310, 156] on link "⏎ Edit" at bounding box center [308, 158] width 65 height 15
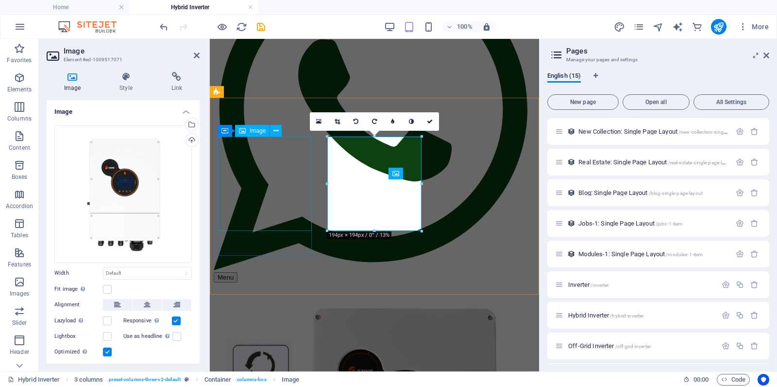
scroll to position [178, 0]
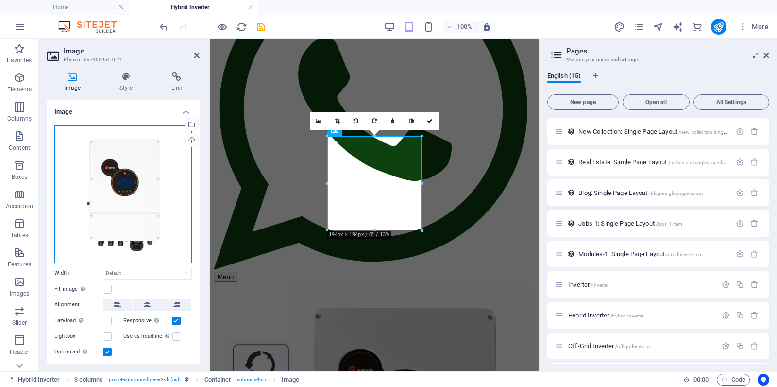
click at [126, 173] on div "Drag files here, click to choose files or select files from Files or our free s…" at bounding box center [122, 193] width 137 height 137
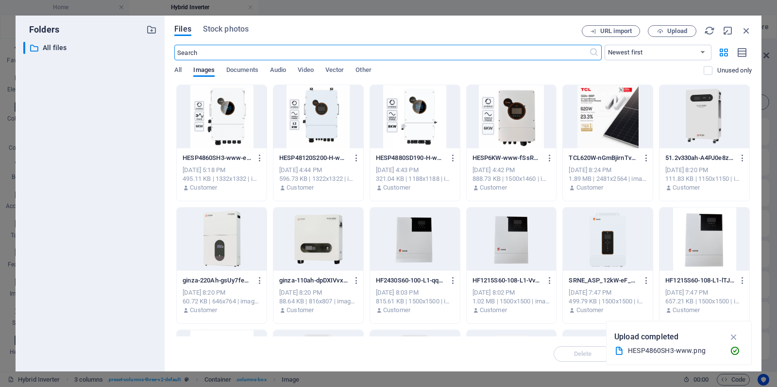
scroll to position [460, 0]
click at [668, 32] on span "Upload" at bounding box center [677, 31] width 20 height 6
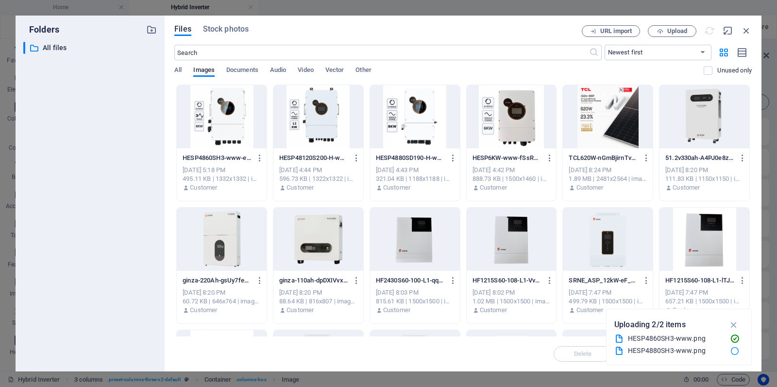
scroll to position [152, 0]
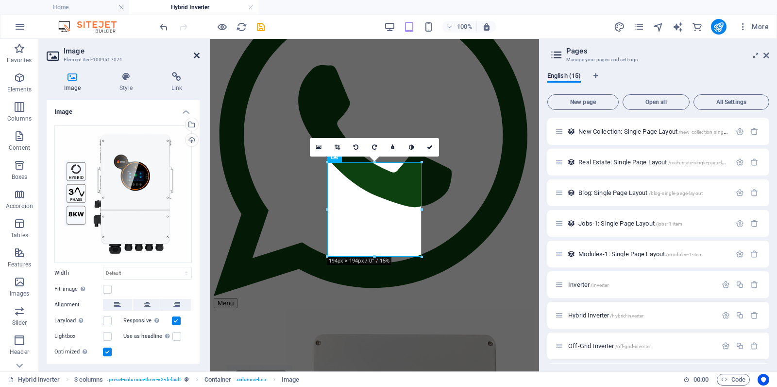
click at [196, 54] on icon at bounding box center [197, 55] width 6 height 8
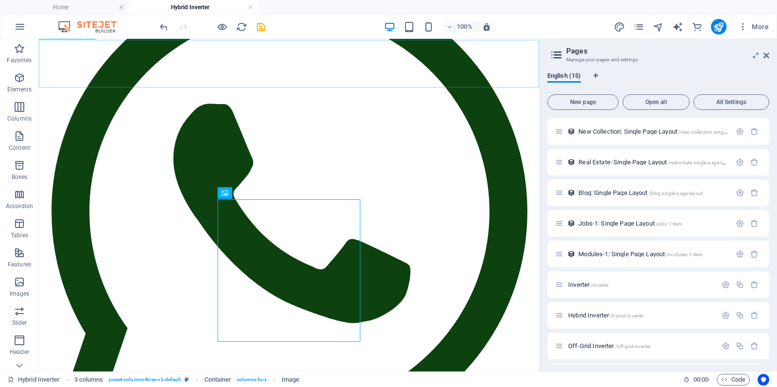
scroll to position [158, 0]
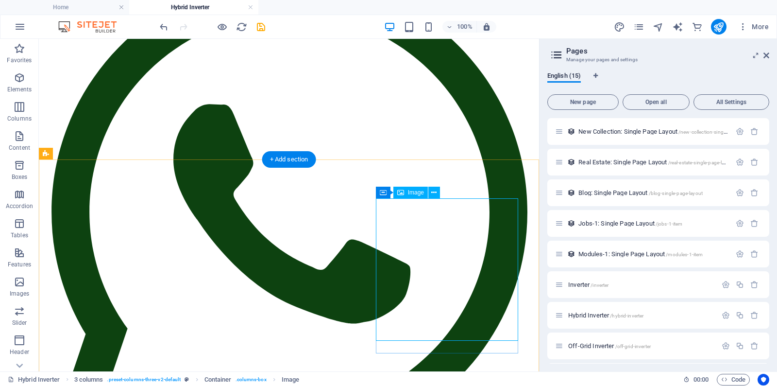
click at [434, 192] on icon at bounding box center [433, 193] width 5 height 10
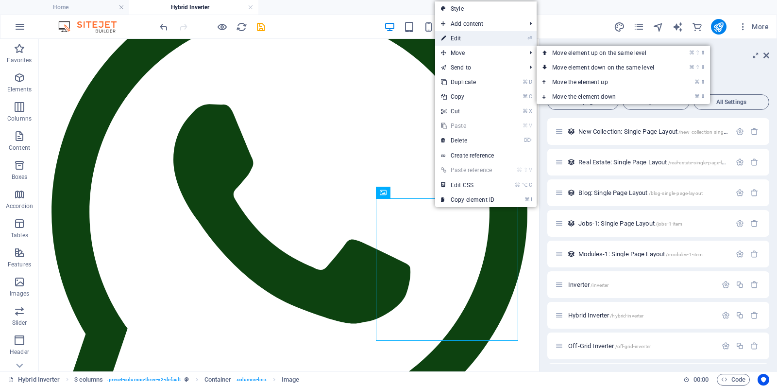
click at [467, 39] on link "⏎ Edit" at bounding box center [467, 38] width 65 height 15
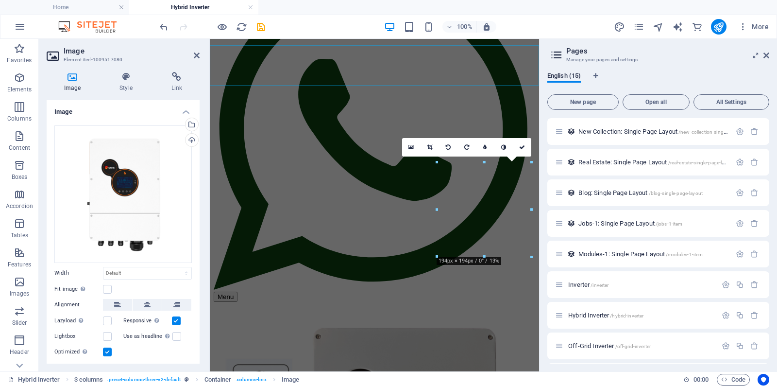
scroll to position [152, 0]
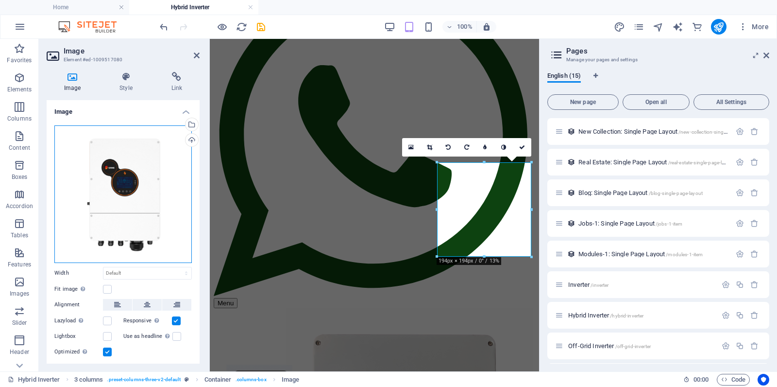
click at [130, 164] on div "Drag files here, click to choose files or select files from Files or our free s…" at bounding box center [122, 193] width 137 height 137
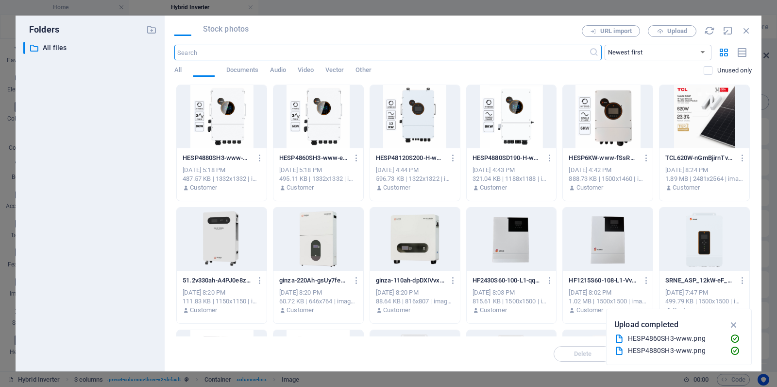
scroll to position [577, 0]
click at [669, 31] on span "Upload" at bounding box center [677, 31] width 20 height 6
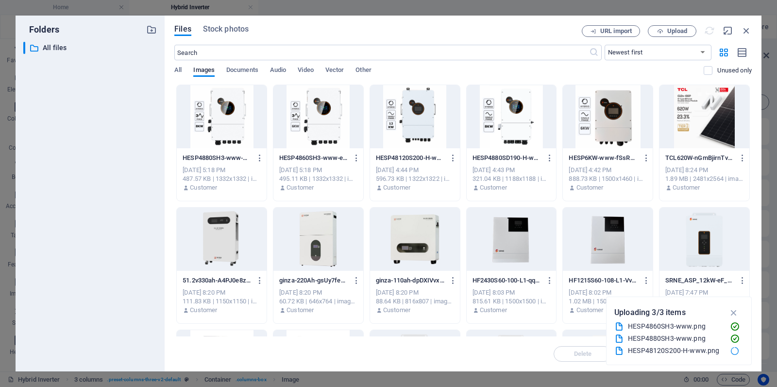
scroll to position [152, 0]
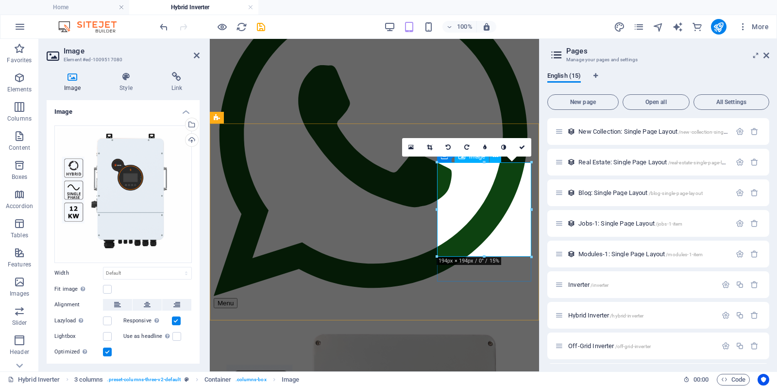
click at [199, 56] on icon at bounding box center [197, 55] width 6 height 8
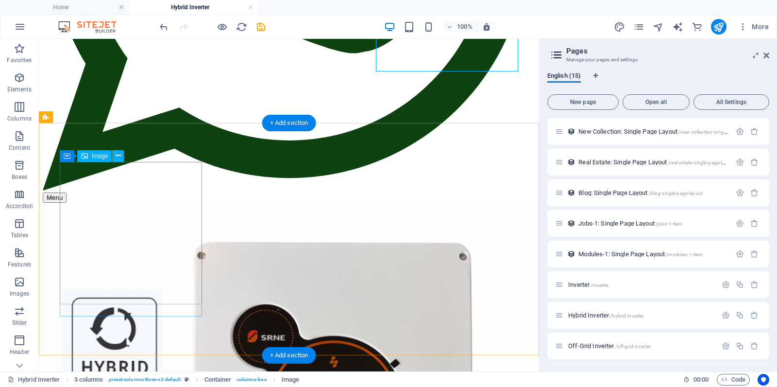
scroll to position [430, 0]
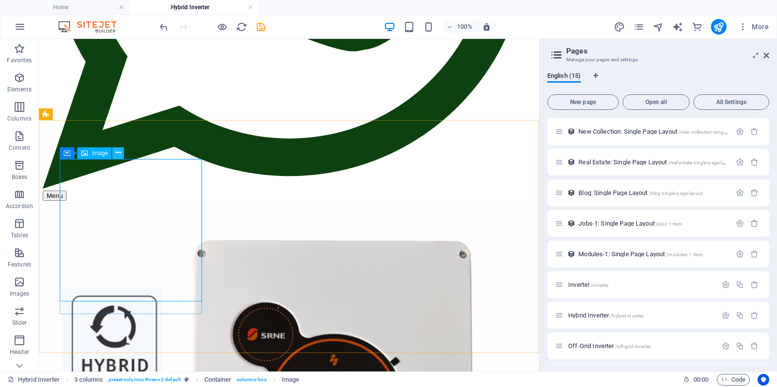
click at [118, 153] on icon at bounding box center [118, 153] width 5 height 10
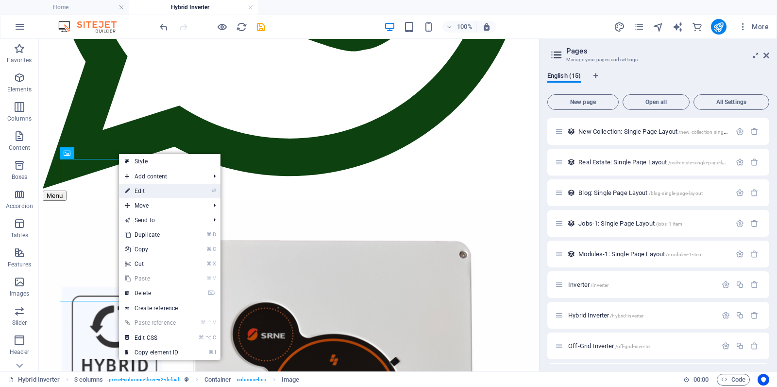
click at [145, 191] on link "⏎ Edit" at bounding box center [151, 191] width 65 height 15
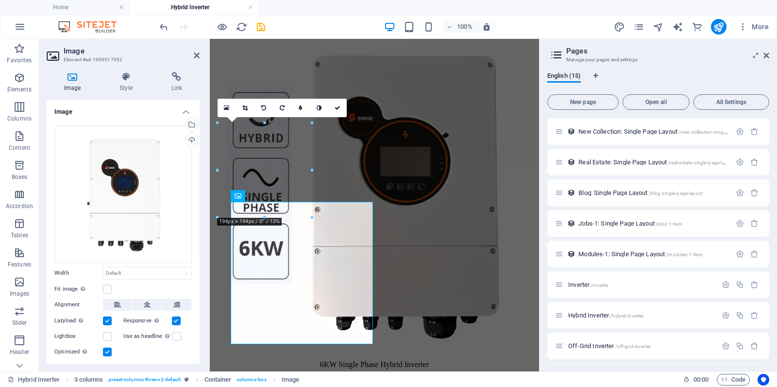
scroll to position [388, 0]
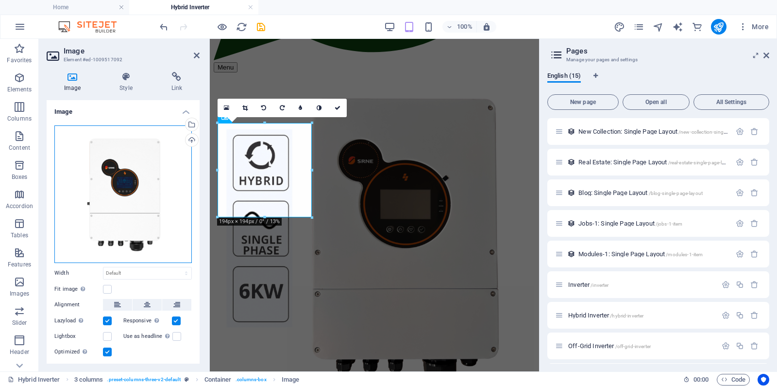
click at [112, 174] on div "Drag files here, click to choose files or select files from Files or our free s…" at bounding box center [122, 193] width 137 height 137
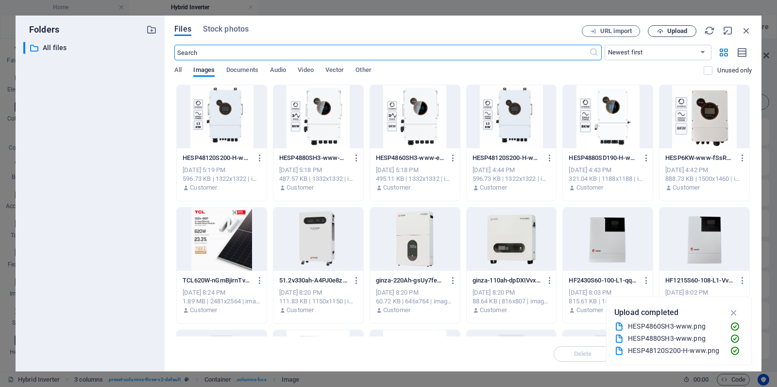
click at [668, 30] on span "Upload" at bounding box center [677, 31] width 20 height 6
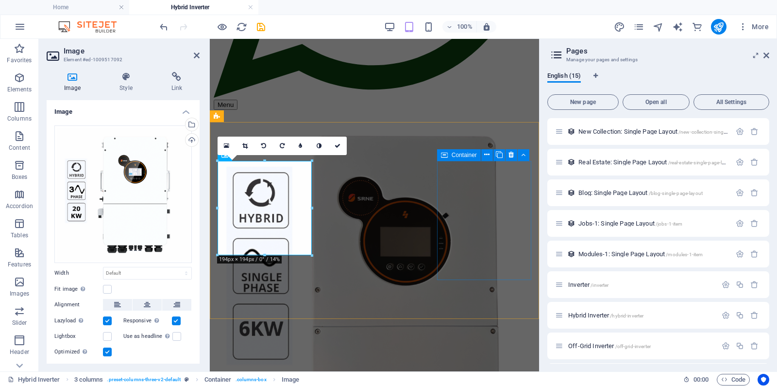
scroll to position [353, 0]
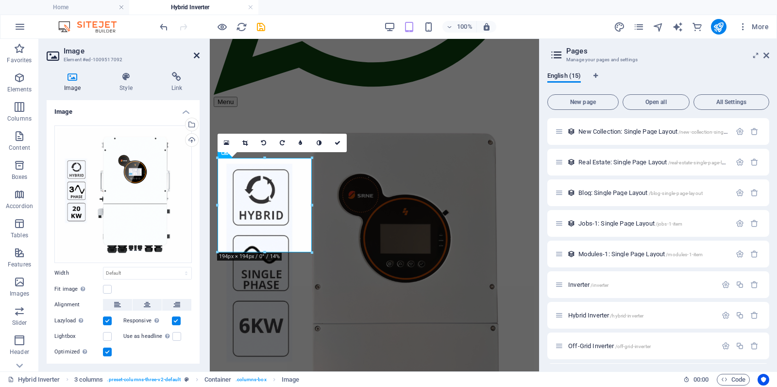
click at [197, 55] on icon at bounding box center [197, 55] width 6 height 8
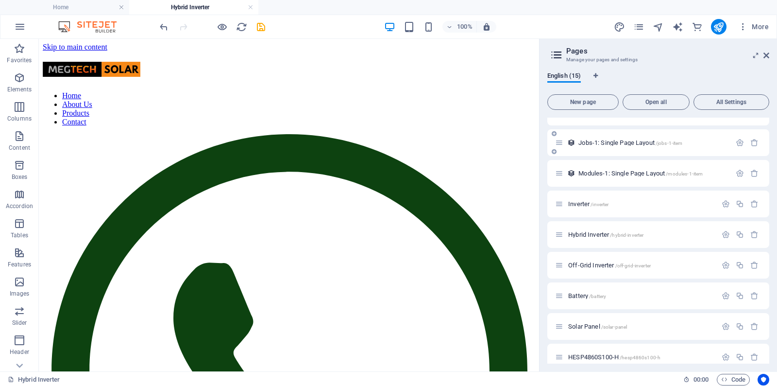
scroll to position [212, 0]
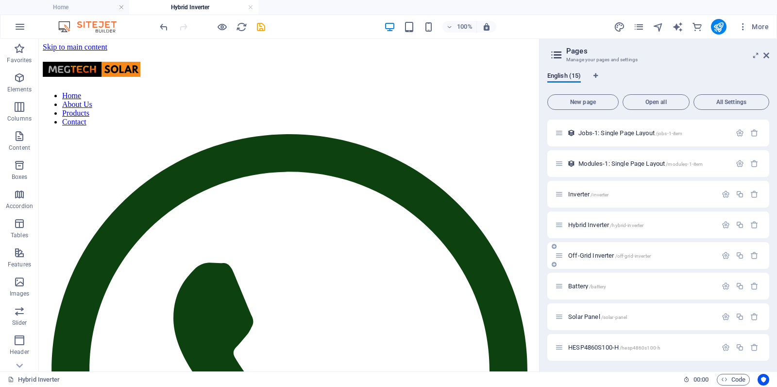
click at [592, 255] on span "Off-Grid Inverter /off-grid-inverter" at bounding box center [609, 255] width 83 height 7
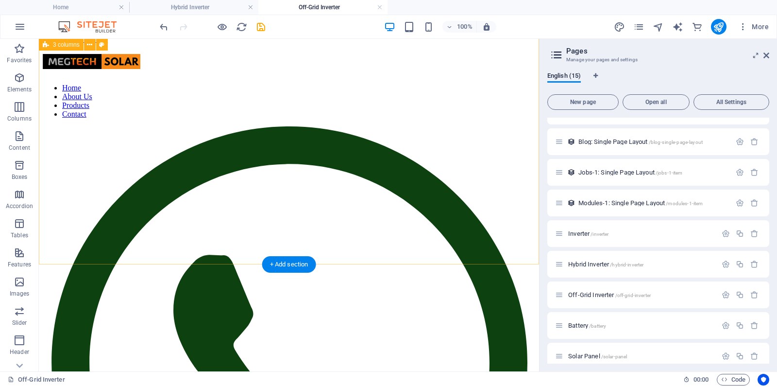
scroll to position [0, 0]
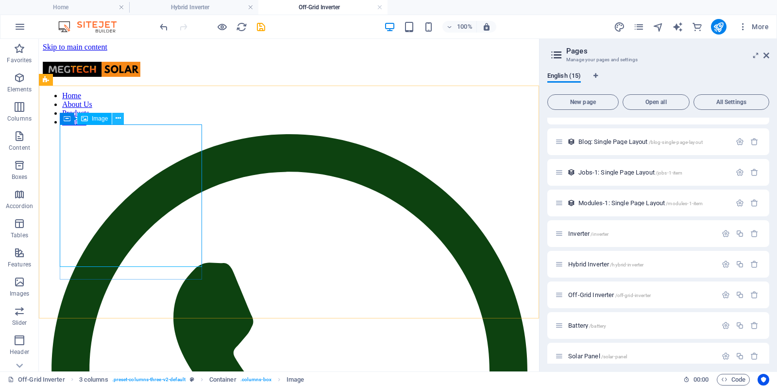
click at [120, 118] on button at bounding box center [118, 119] width 12 height 12
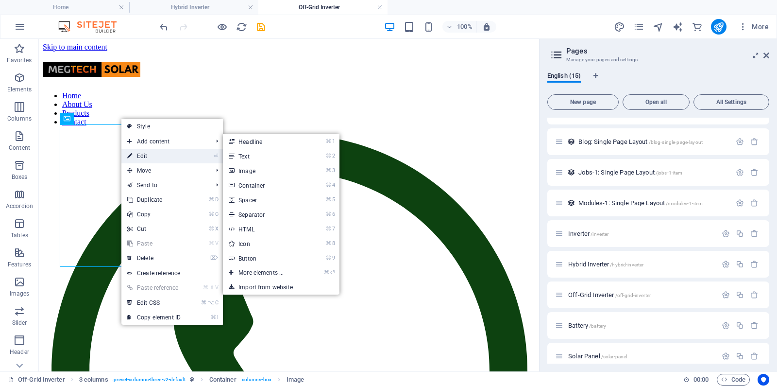
click at [139, 156] on link "⏎ Edit" at bounding box center [153, 156] width 65 height 15
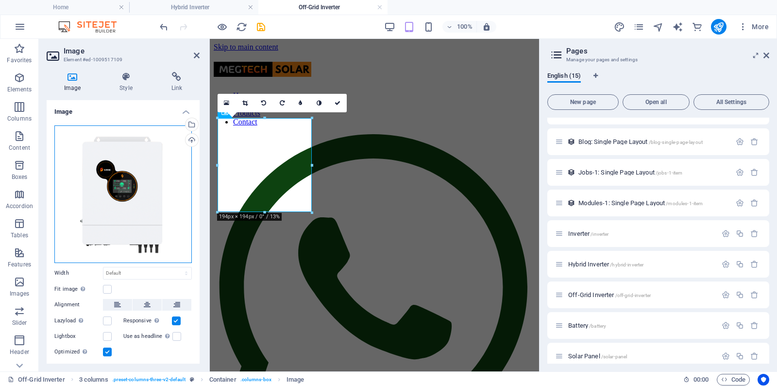
click at [138, 160] on div "Drag files here, click to choose files or select files from Files or our free s…" at bounding box center [122, 193] width 137 height 137
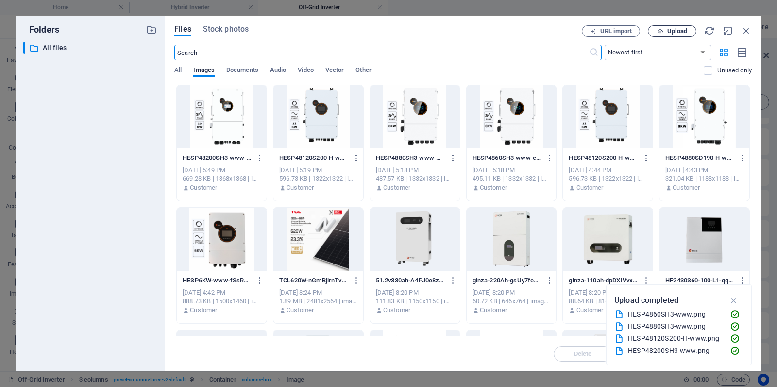
click at [672, 29] on span "Upload" at bounding box center [677, 31] width 20 height 6
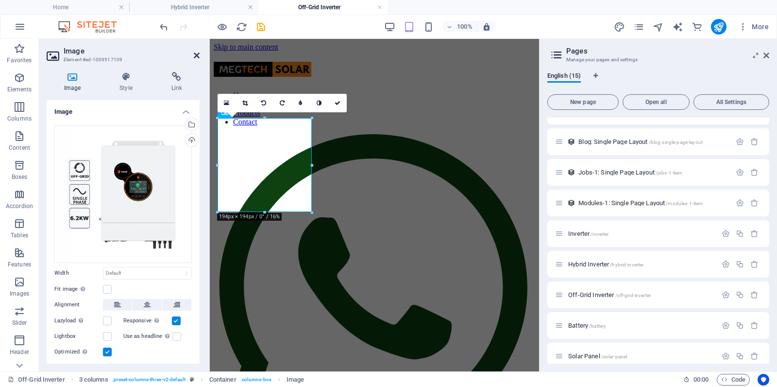
click at [194, 53] on icon at bounding box center [197, 55] width 6 height 8
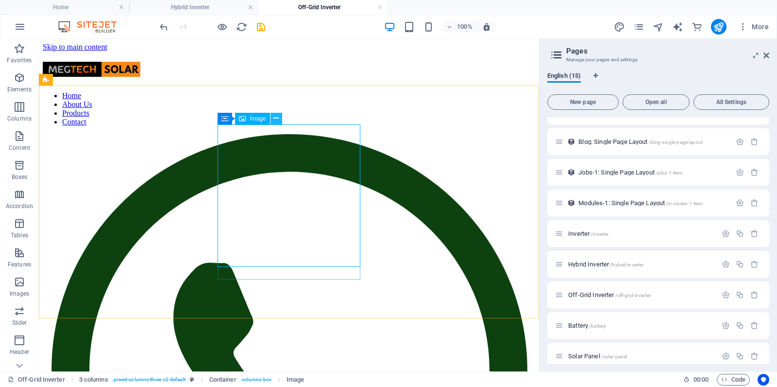
click at [276, 120] on icon at bounding box center [275, 118] width 5 height 10
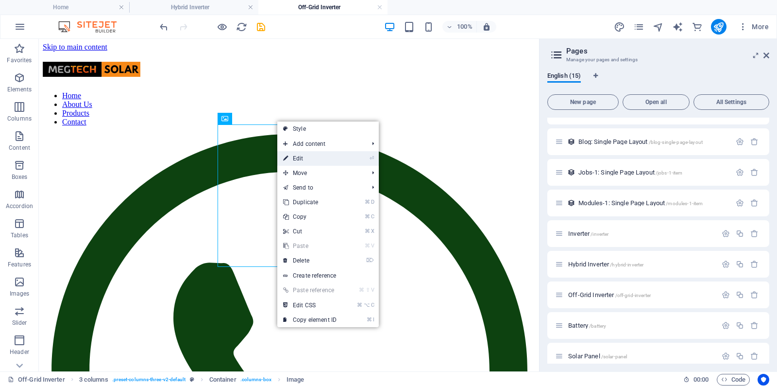
click at [319, 160] on link "⏎ Edit" at bounding box center [309, 158] width 65 height 15
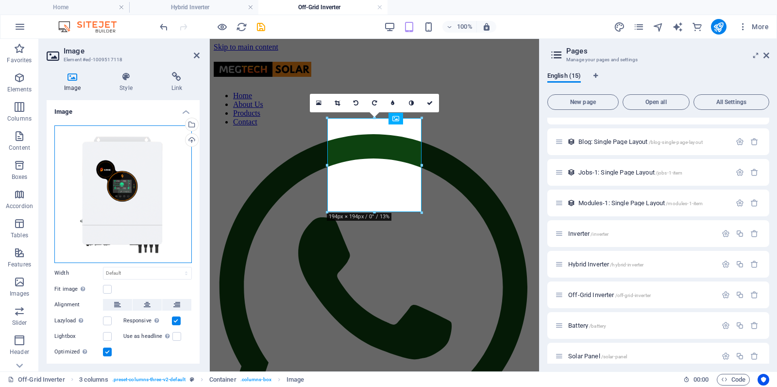
click at [131, 154] on div "Drag files here, click to choose files or select files from Files or our free s…" at bounding box center [122, 193] width 137 height 137
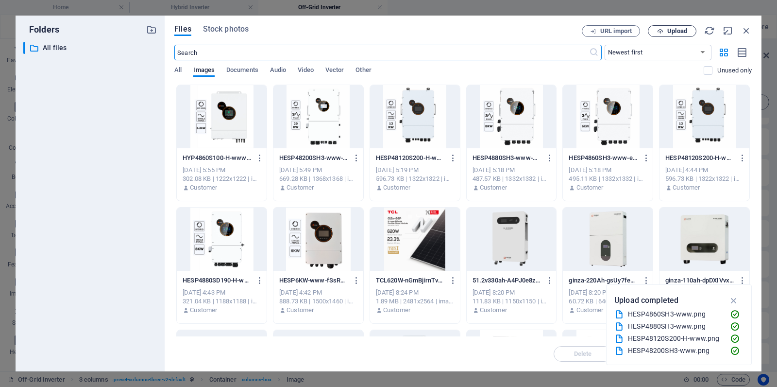
click at [676, 31] on span "Upload" at bounding box center [677, 31] width 20 height 6
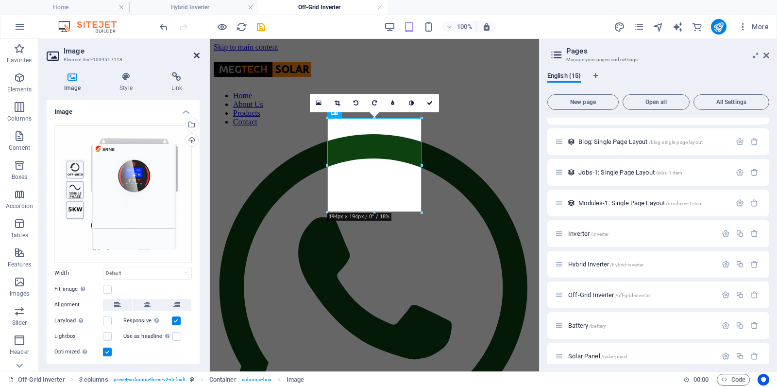
click at [196, 56] on icon at bounding box center [197, 55] width 6 height 8
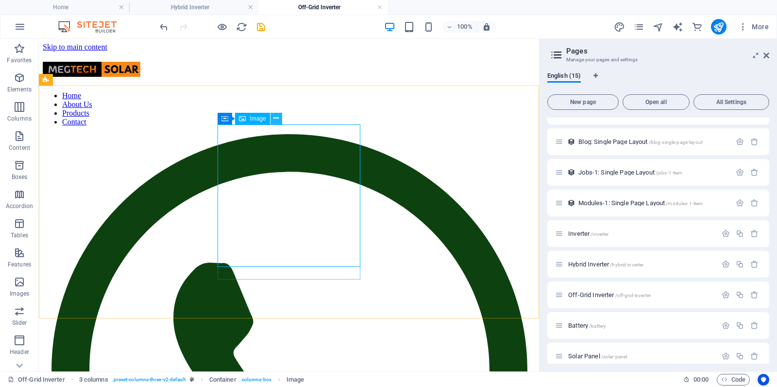
click at [276, 117] on icon at bounding box center [275, 118] width 5 height 10
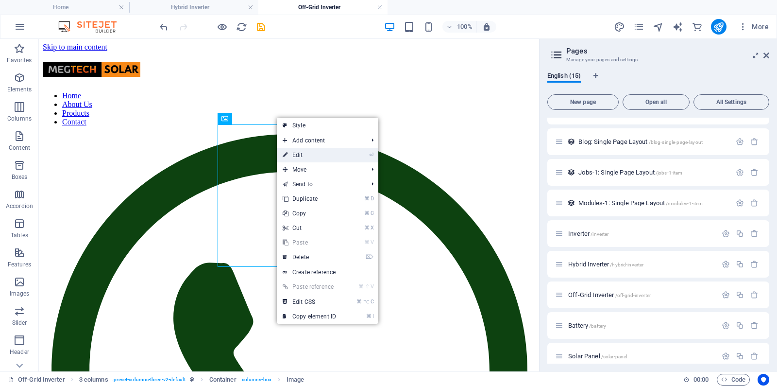
click at [307, 157] on link "⏎ Edit" at bounding box center [309, 155] width 65 height 15
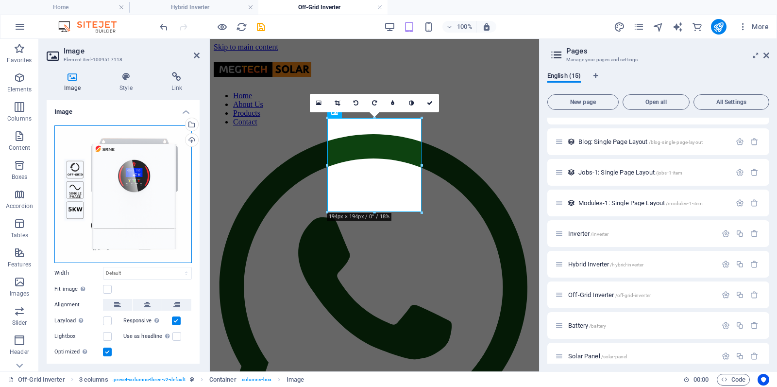
click at [126, 186] on div "Drag files here, click to choose files or select files from Files or our free s…" at bounding box center [122, 193] width 137 height 137
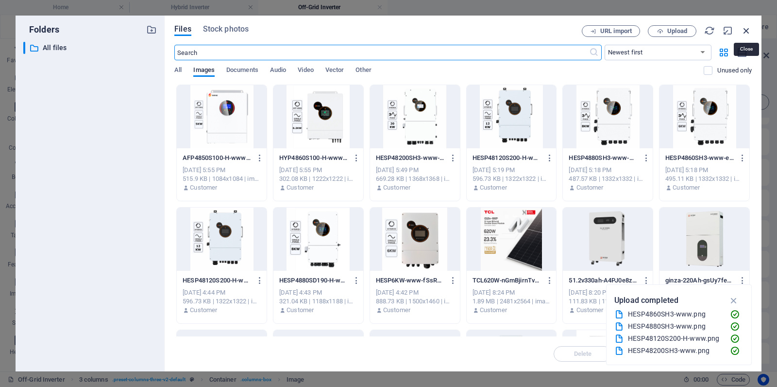
click at [743, 30] on icon "button" at bounding box center [746, 30] width 11 height 11
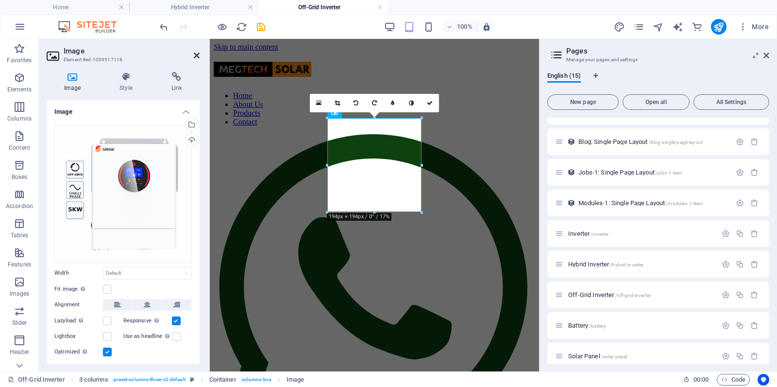
click at [195, 54] on icon at bounding box center [197, 55] width 6 height 8
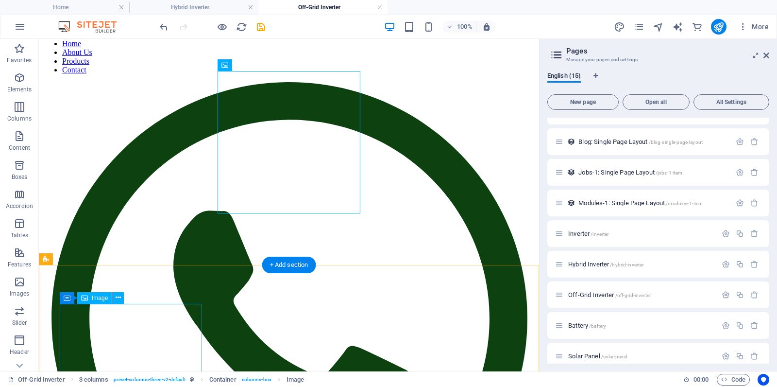
scroll to position [54, 0]
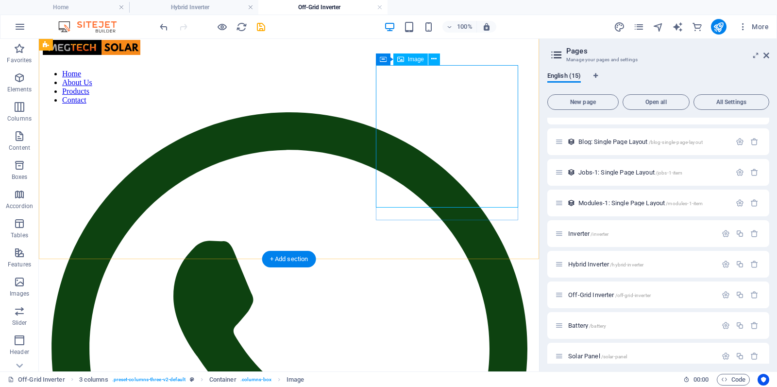
scroll to position [0, 0]
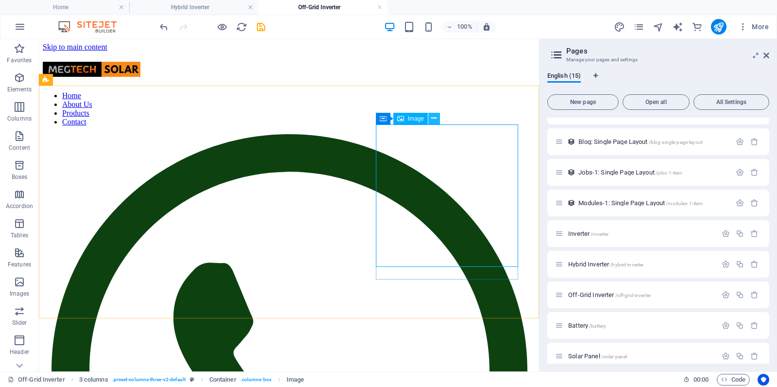
click at [434, 116] on icon at bounding box center [433, 118] width 5 height 10
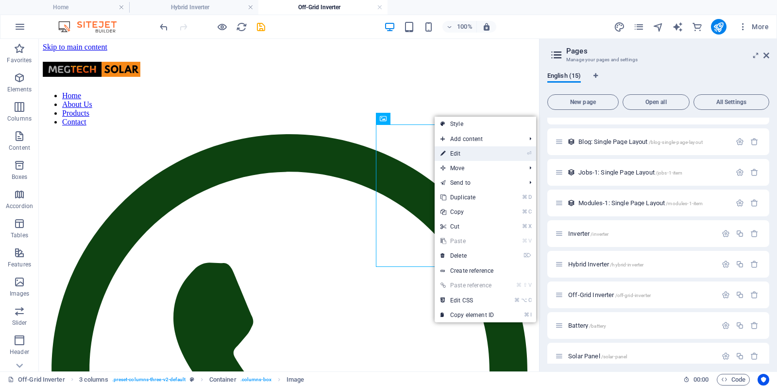
click at [471, 155] on link "⏎ Edit" at bounding box center [467, 153] width 65 height 15
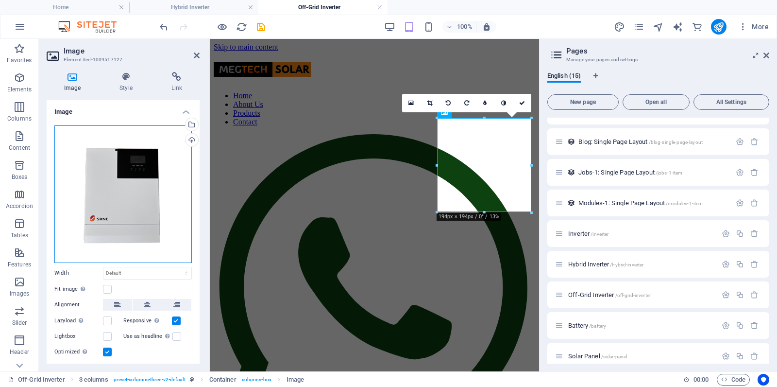
click at [128, 172] on div "Drag files here, click to choose files or select files from Files or our free s…" at bounding box center [122, 193] width 137 height 137
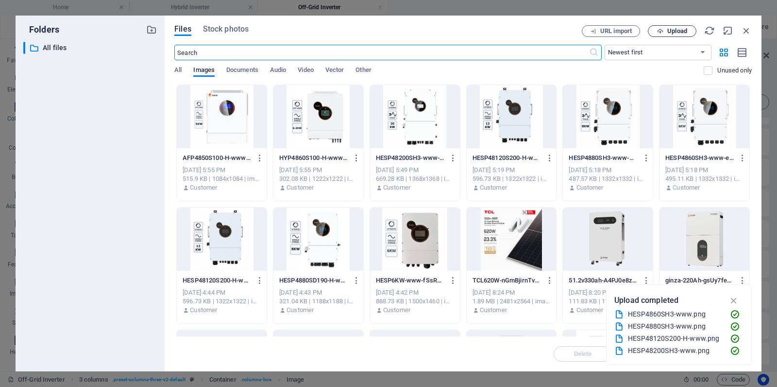
click at [676, 32] on span "Upload" at bounding box center [677, 31] width 20 height 6
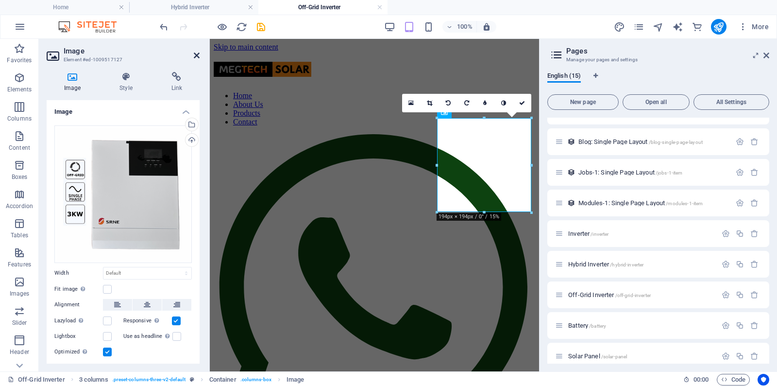
click at [196, 56] on icon at bounding box center [197, 55] width 6 height 8
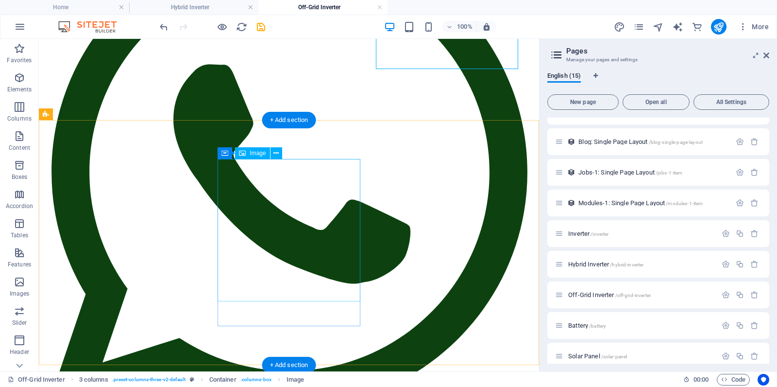
scroll to position [202, 0]
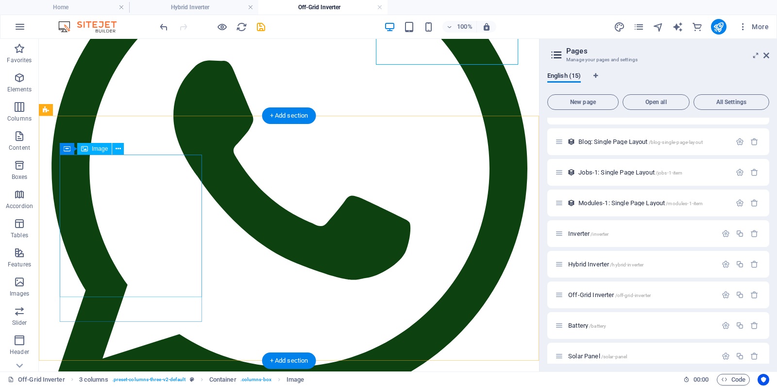
click at [119, 149] on icon at bounding box center [118, 149] width 5 height 10
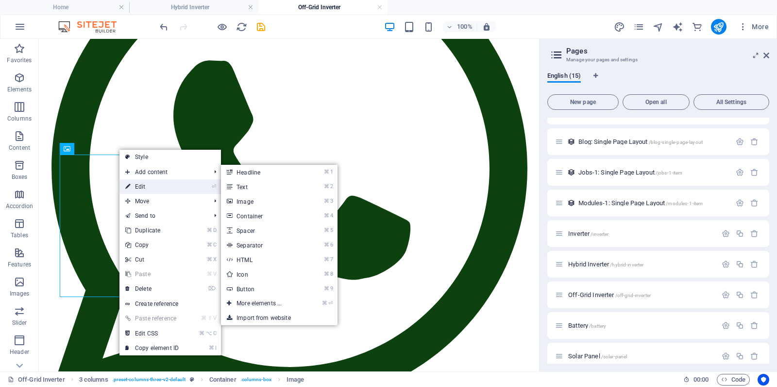
click at [153, 184] on link "⏎ Edit" at bounding box center [151, 186] width 65 height 15
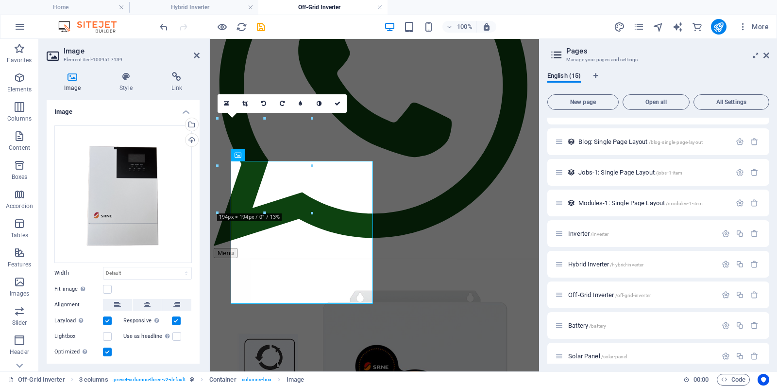
scroll to position [196, 0]
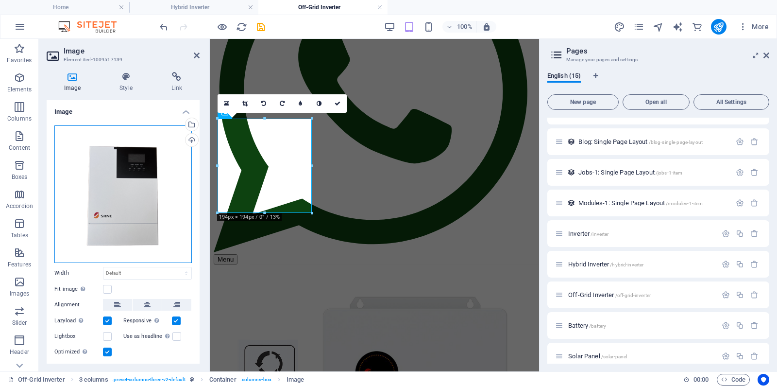
click at [139, 171] on div "Drag files here, click to choose files or select files from Files or our free s…" at bounding box center [122, 193] width 137 height 137
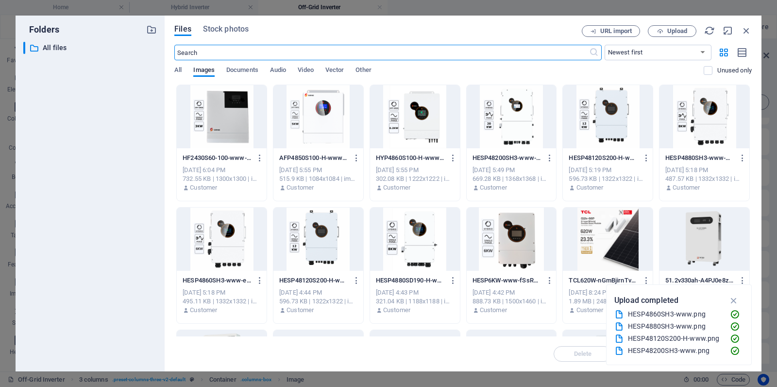
scroll to position [205, 0]
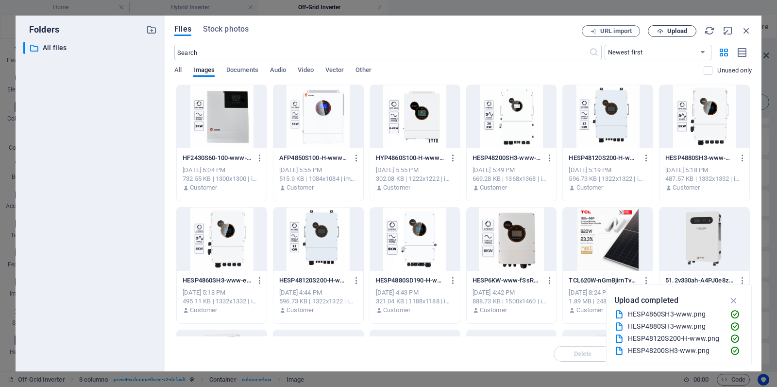
click at [680, 34] on span "Upload" at bounding box center [677, 31] width 20 height 6
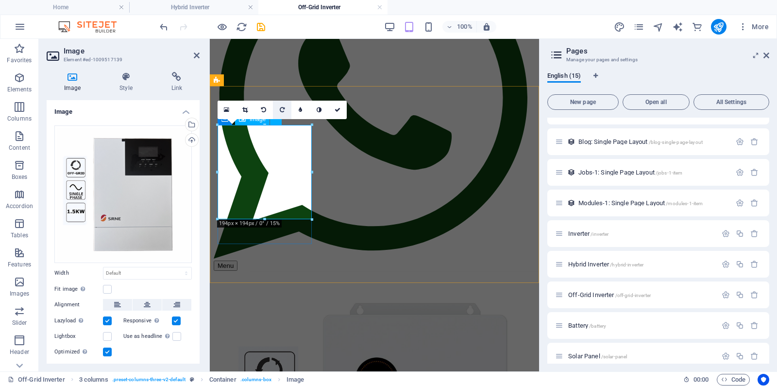
scroll to position [190, 0]
click at [199, 56] on icon at bounding box center [197, 55] width 6 height 8
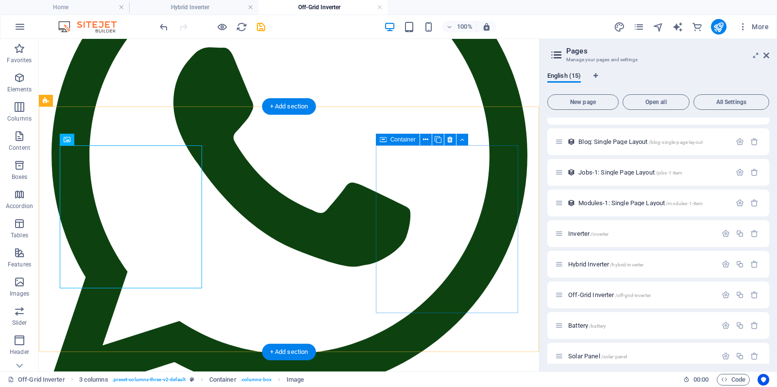
scroll to position [219, 0]
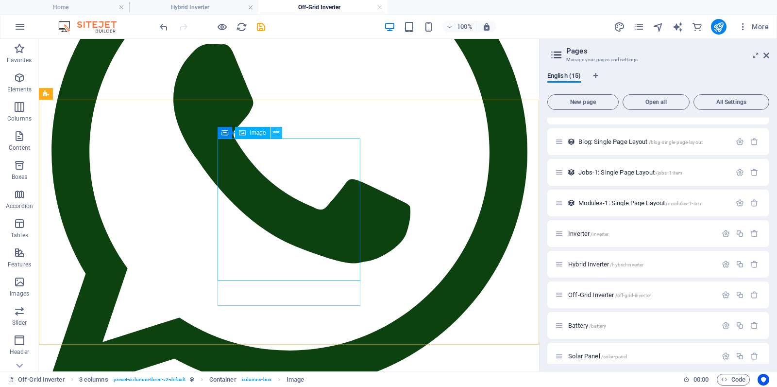
click at [277, 131] on icon at bounding box center [275, 132] width 5 height 10
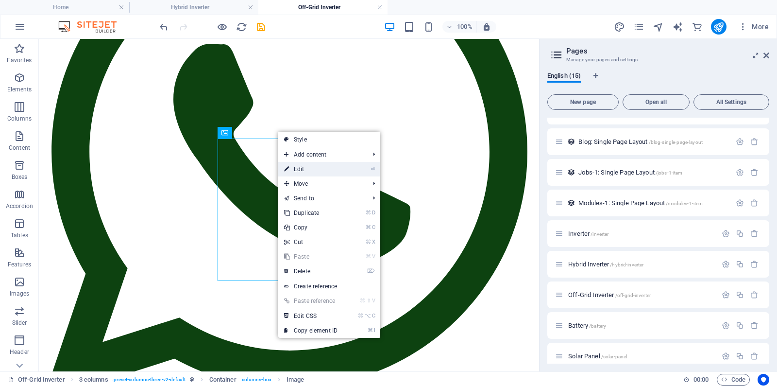
click at [307, 168] on link "⏎ Edit" at bounding box center [310, 169] width 65 height 15
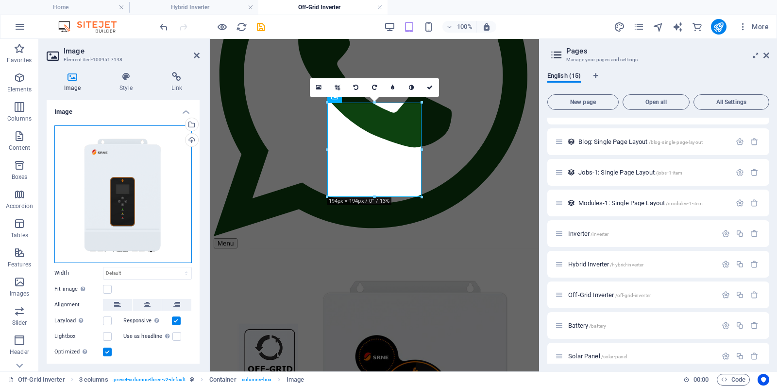
click at [122, 191] on div "Drag files here, click to choose files or select files from Files or our free s…" at bounding box center [122, 193] width 137 height 137
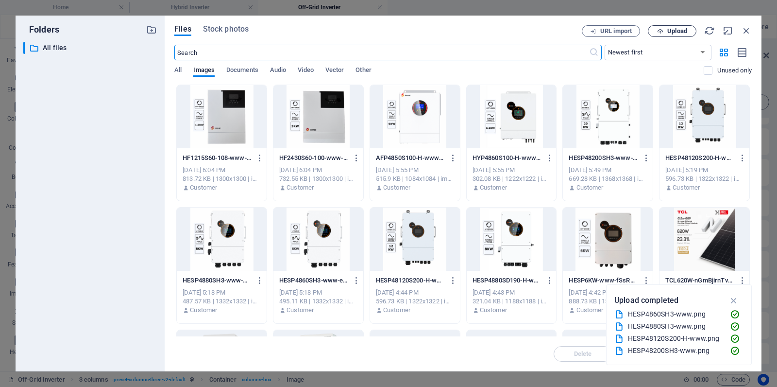
click at [675, 31] on span "Upload" at bounding box center [677, 31] width 20 height 6
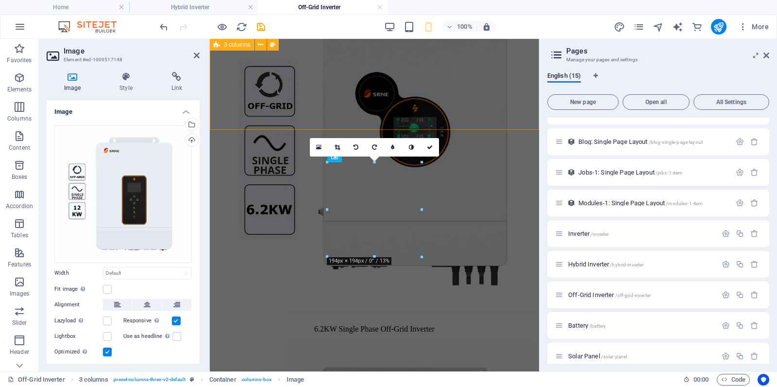
scroll to position [152, 0]
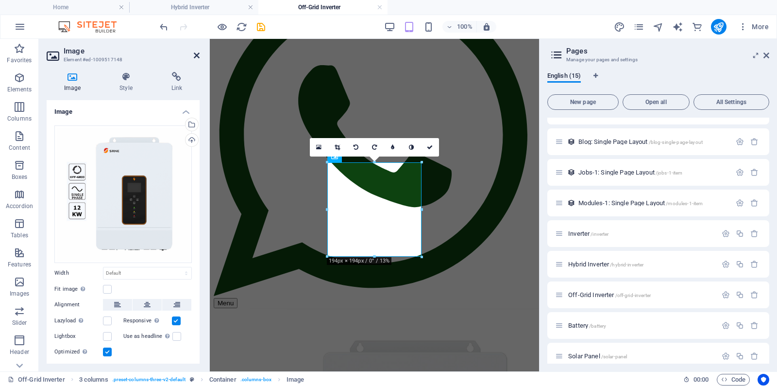
click at [196, 55] on icon at bounding box center [197, 55] width 6 height 8
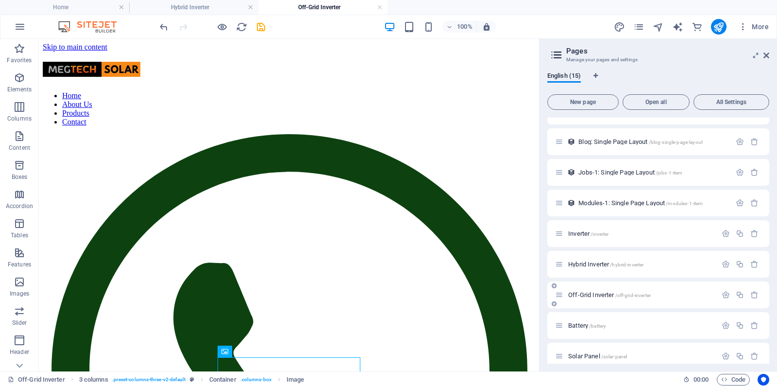
scroll to position [212, 0]
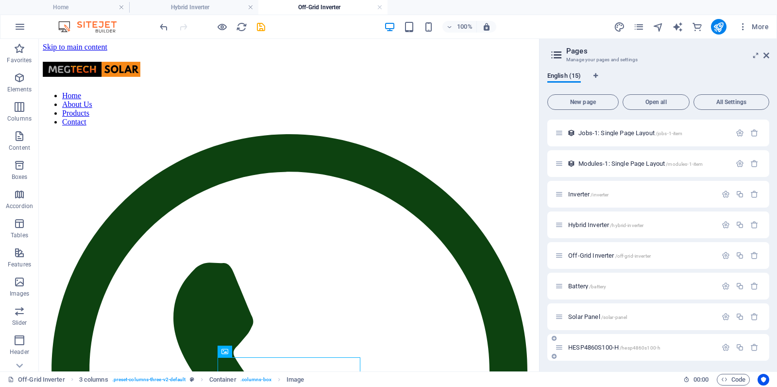
click at [589, 349] on span "HESP4860S100-H /hesp4860s100-h" at bounding box center [614, 346] width 92 height 7
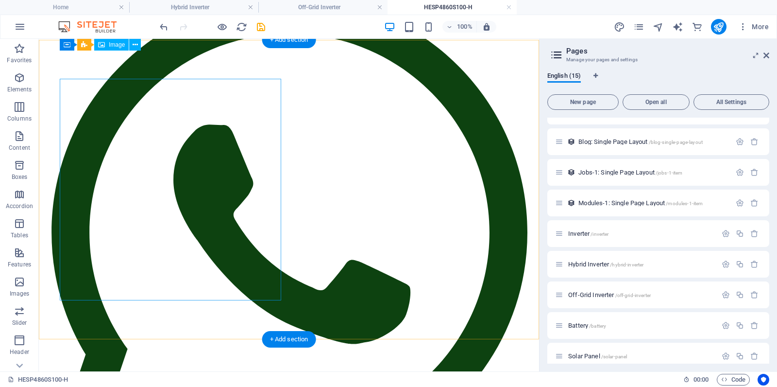
scroll to position [135, 0]
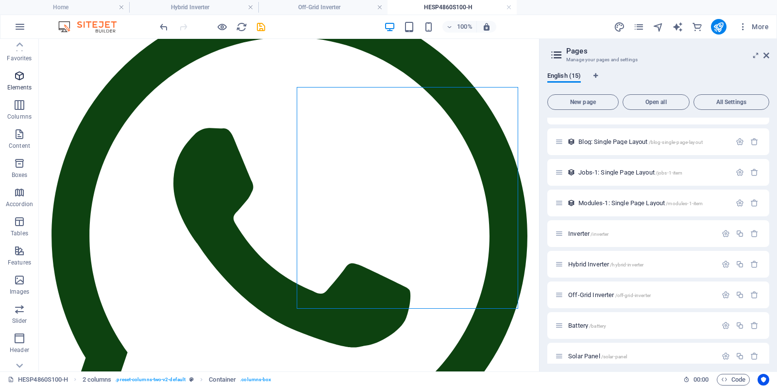
scroll to position [3, 0]
click at [14, 78] on icon "button" at bounding box center [20, 74] width 12 height 12
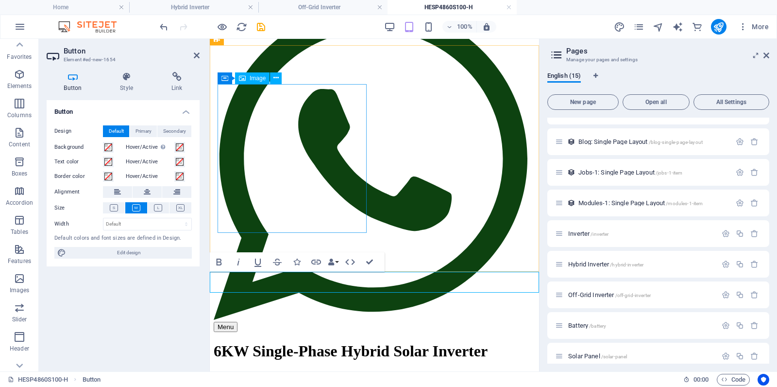
scroll to position [128, 0]
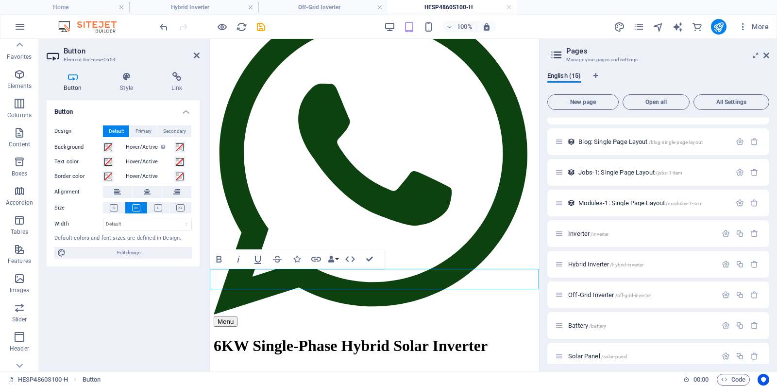
scroll to position [135, 0]
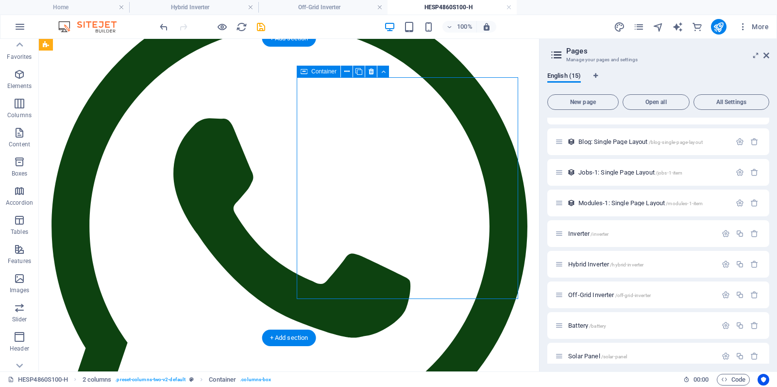
scroll to position [142, 0]
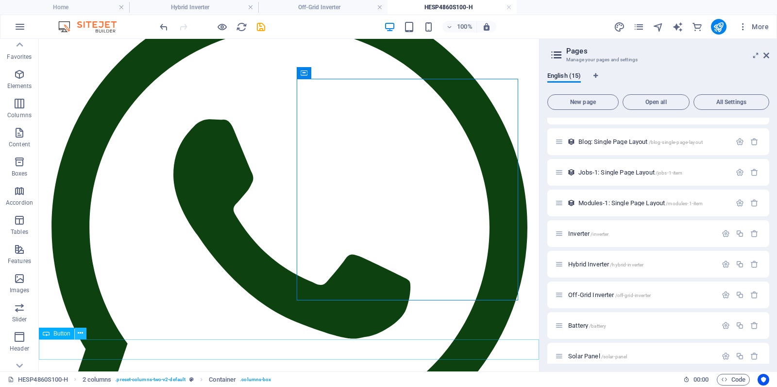
click at [83, 332] on icon at bounding box center [80, 333] width 5 height 10
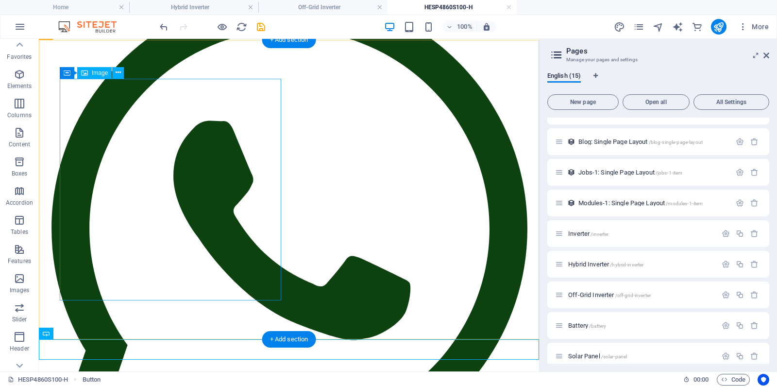
scroll to position [144, 0]
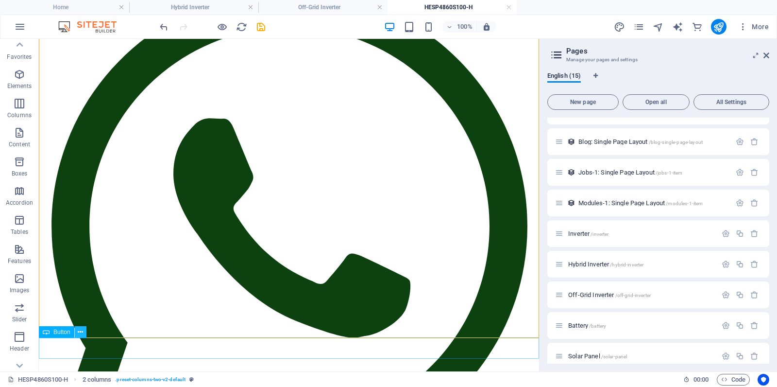
click at [78, 331] on icon at bounding box center [80, 332] width 5 height 10
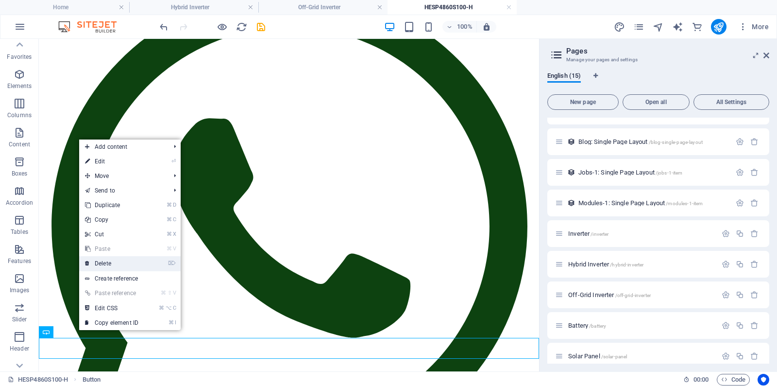
click at [112, 264] on link "⌦ Delete" at bounding box center [111, 263] width 65 height 15
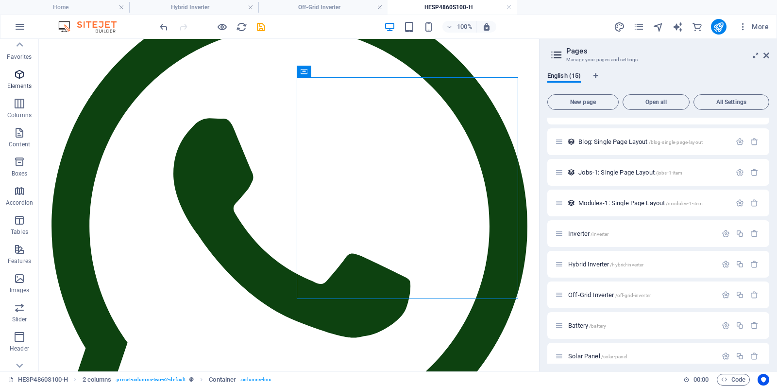
click at [18, 78] on icon "button" at bounding box center [20, 74] width 12 height 12
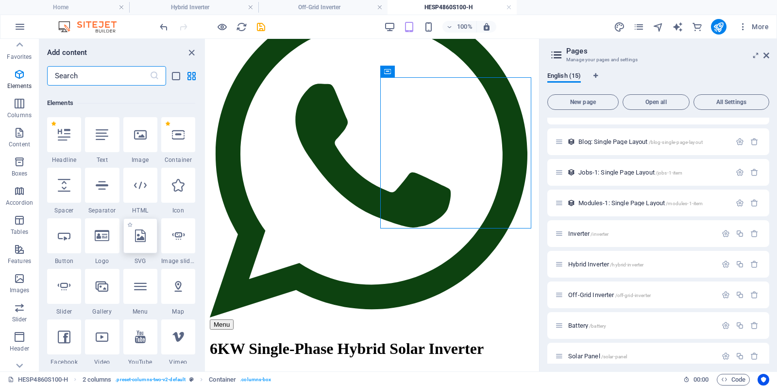
scroll to position [103, 0]
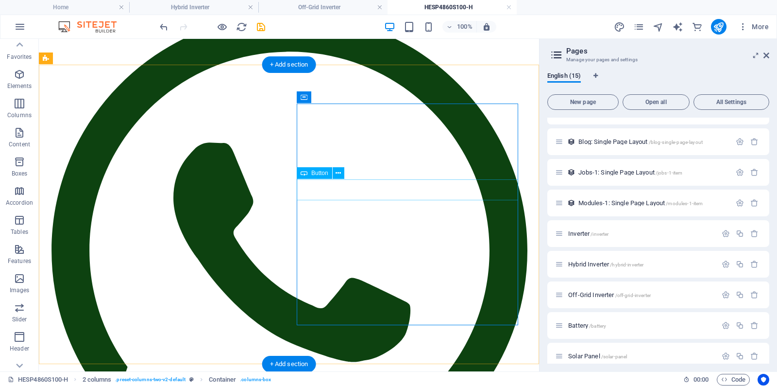
scroll to position [119, 0]
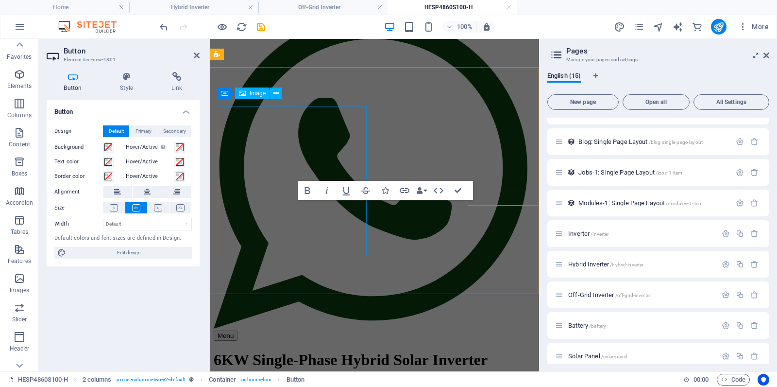
scroll to position [113, 0]
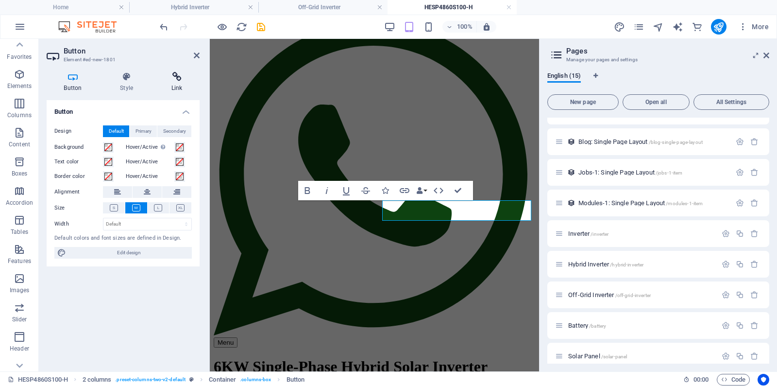
click at [176, 84] on h4 "Link" at bounding box center [177, 82] width 46 height 20
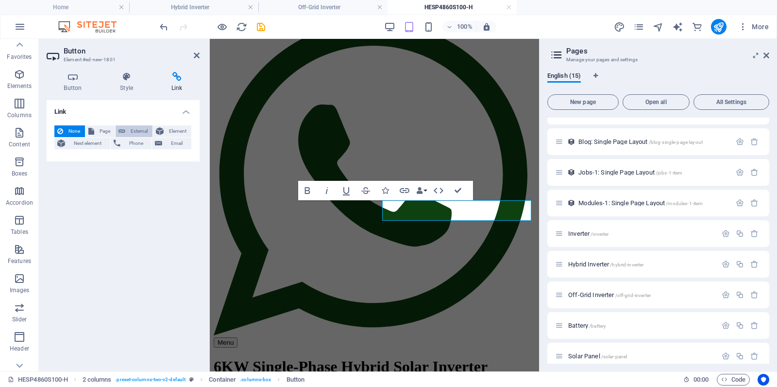
click at [137, 133] on span "External" at bounding box center [138, 131] width 21 height 12
select select "blank"
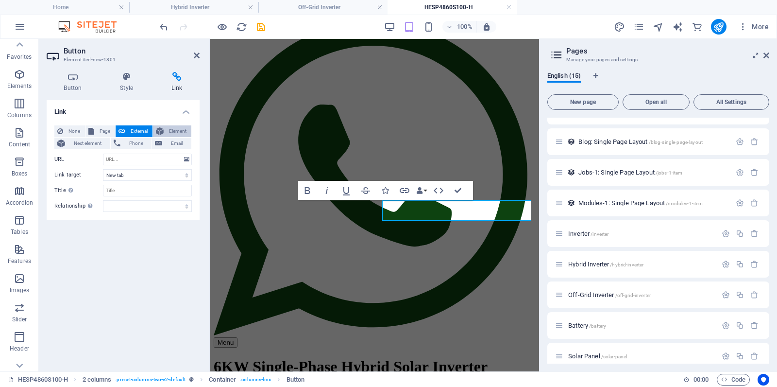
click at [168, 130] on span "Element" at bounding box center [178, 131] width 22 height 12
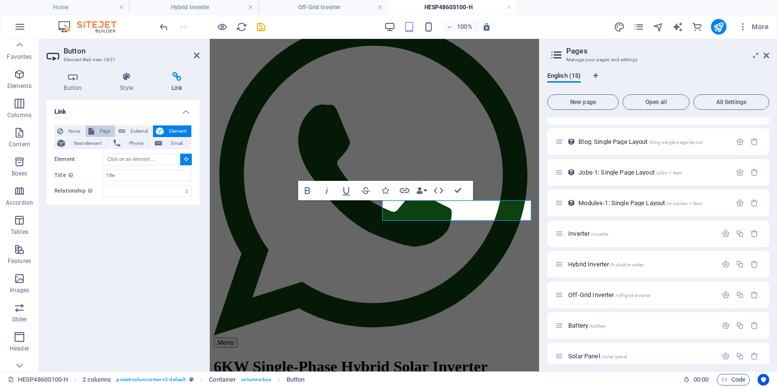
click at [109, 131] on span "Page" at bounding box center [104, 131] width 15 height 12
select select
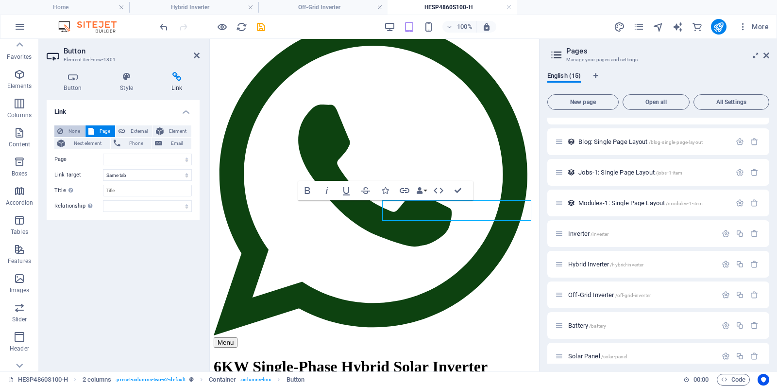
click at [69, 132] on span "None" at bounding box center [74, 131] width 16 height 12
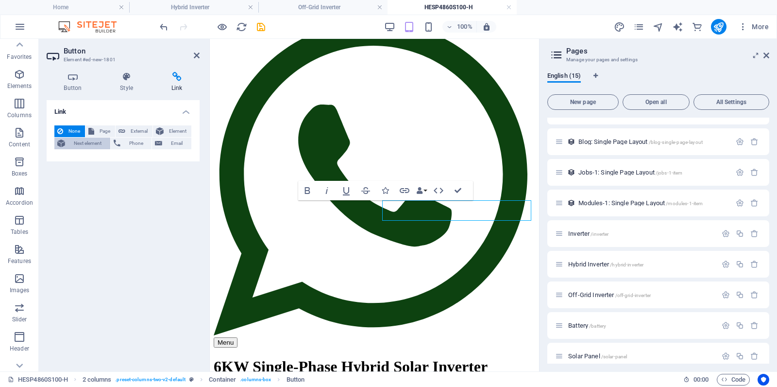
click at [79, 141] on span "Next element" at bounding box center [87, 143] width 39 height 12
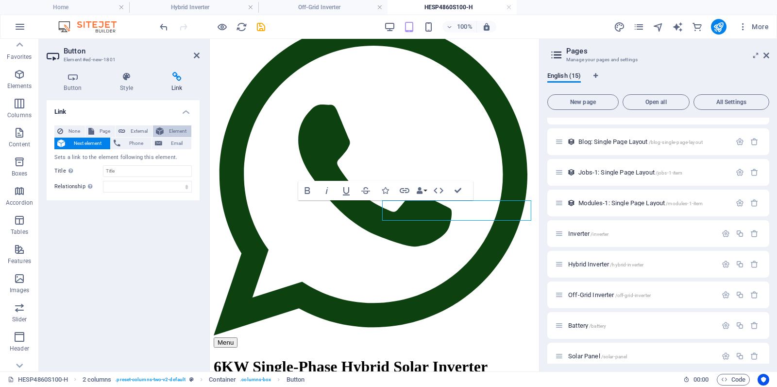
click at [169, 131] on span "Element" at bounding box center [178, 131] width 22 height 12
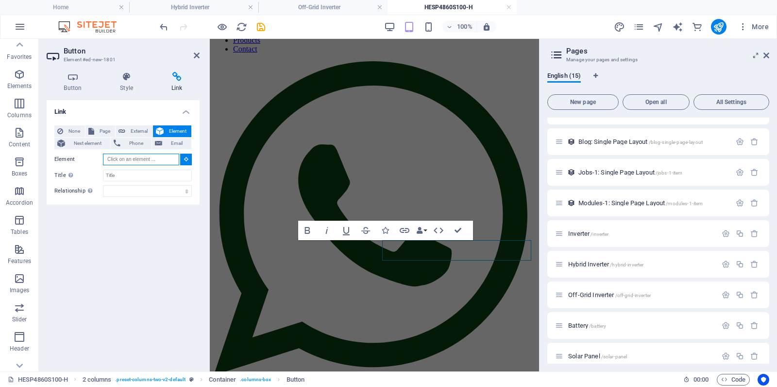
scroll to position [73, 0]
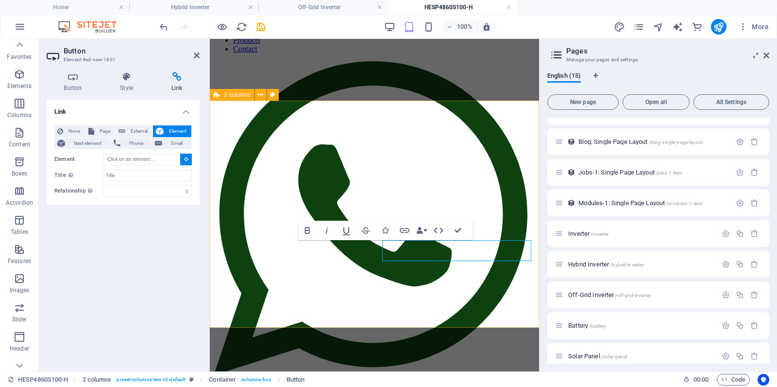
type input "#ed-1010842947"
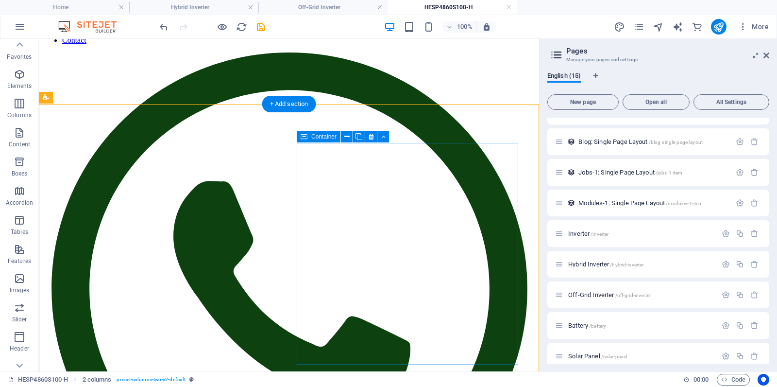
scroll to position [79, 0]
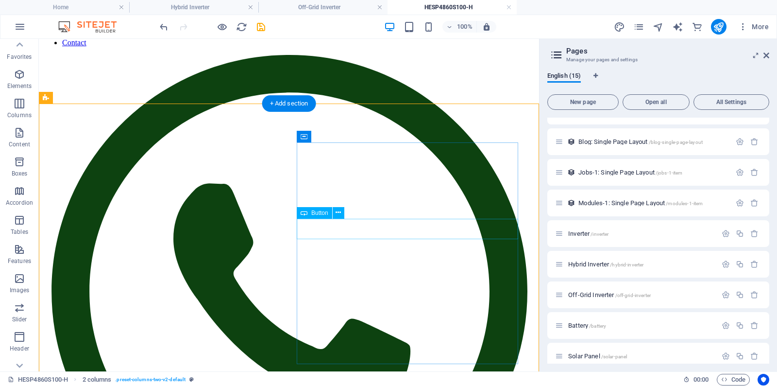
click at [340, 213] on icon at bounding box center [338, 212] width 5 height 10
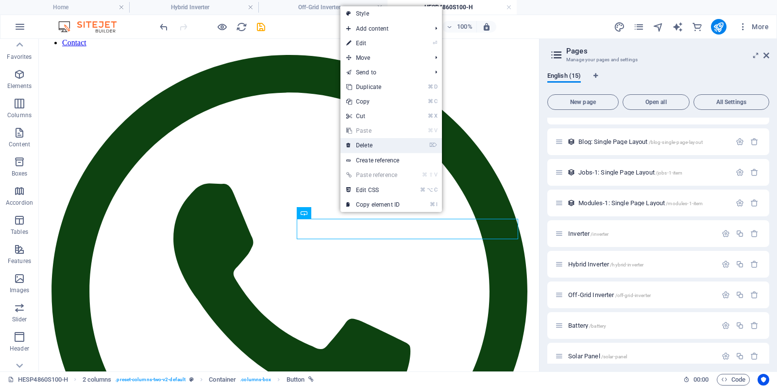
click at [367, 141] on link "⌦ Delete" at bounding box center [373, 145] width 65 height 15
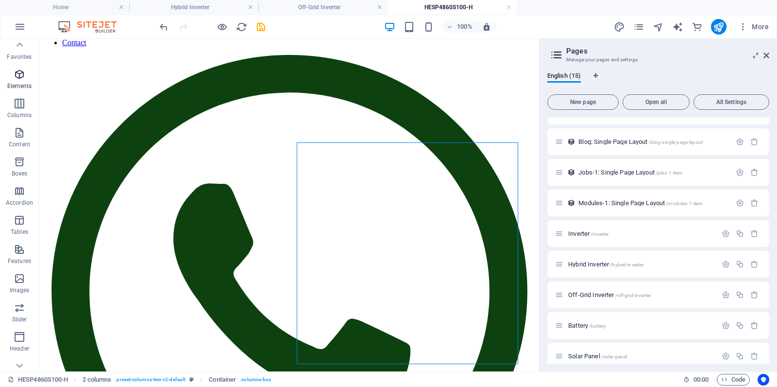
click at [22, 85] on p "Elements" at bounding box center [19, 86] width 25 height 8
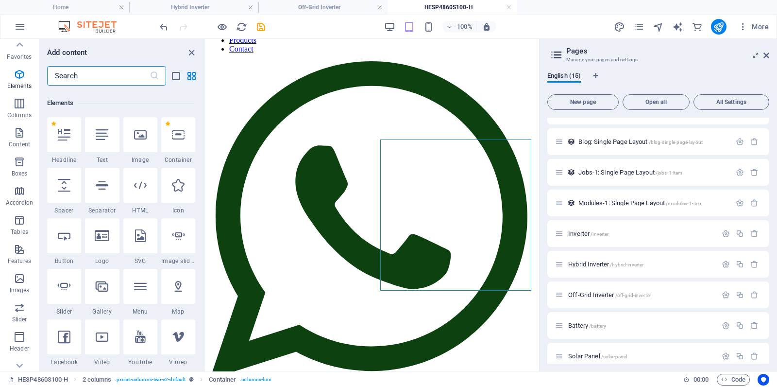
scroll to position [103, 0]
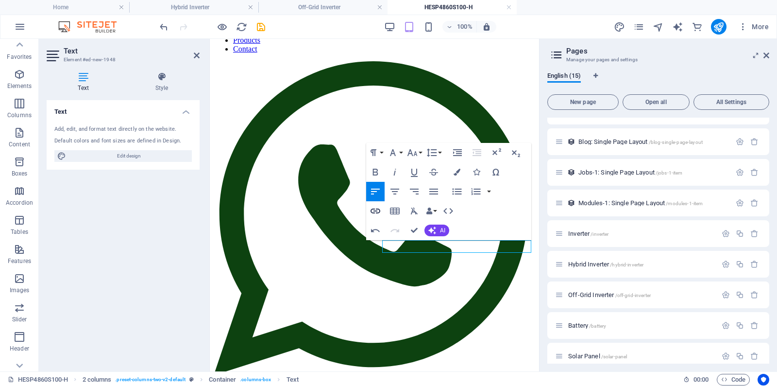
click at [375, 211] on icon "button" at bounding box center [376, 210] width 10 height 5
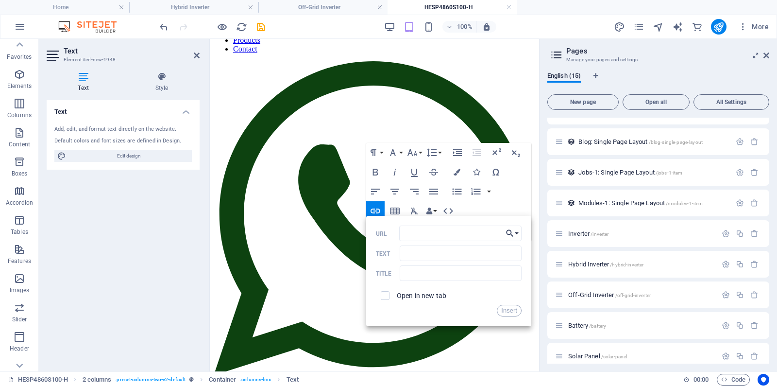
click at [516, 234] on button "Choose Link" at bounding box center [512, 233] width 18 height 16
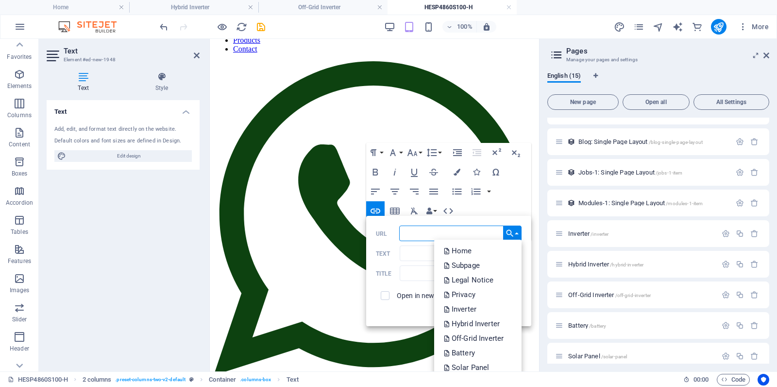
click at [441, 233] on input "URL" at bounding box center [460, 233] width 122 height 16
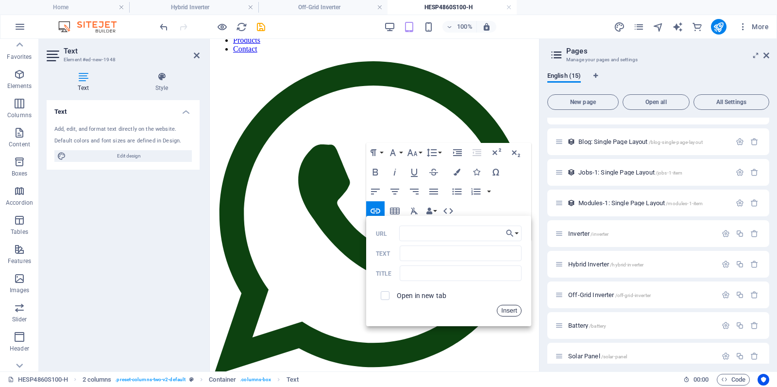
click at [511, 310] on button "Insert" at bounding box center [509, 311] width 25 height 12
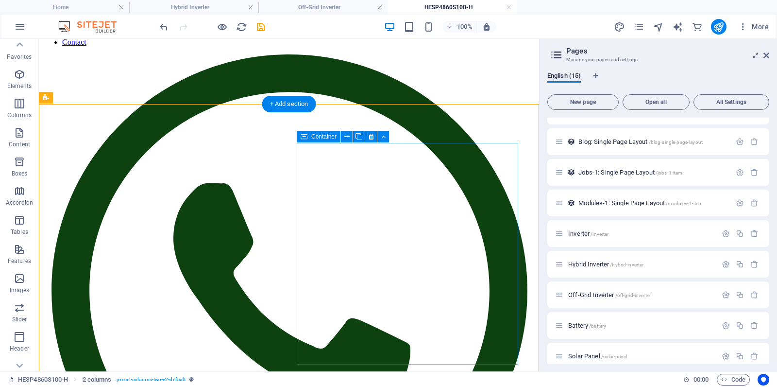
scroll to position [79, 0]
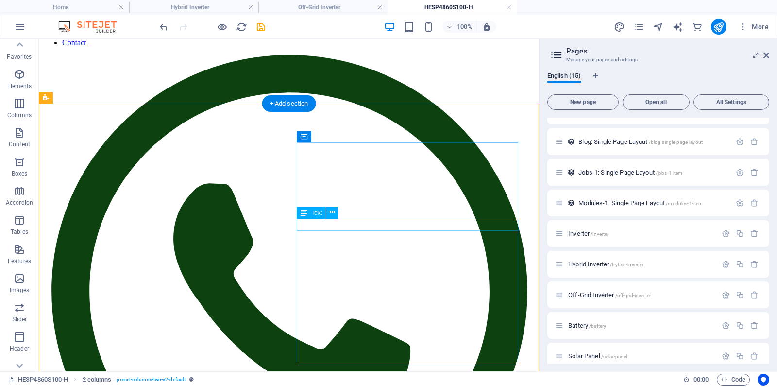
click at [333, 214] on icon at bounding box center [332, 212] width 5 height 10
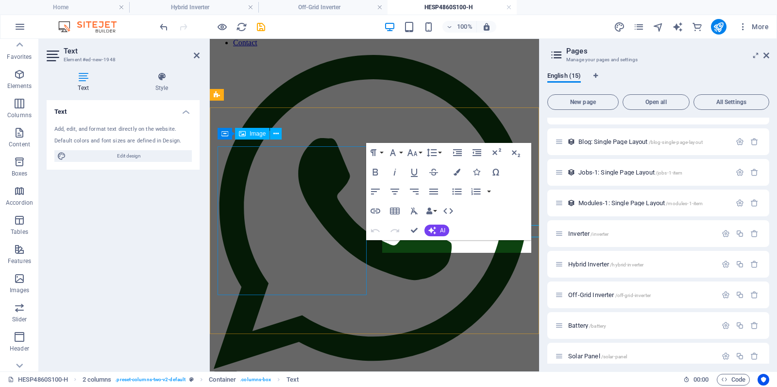
scroll to position [73, 0]
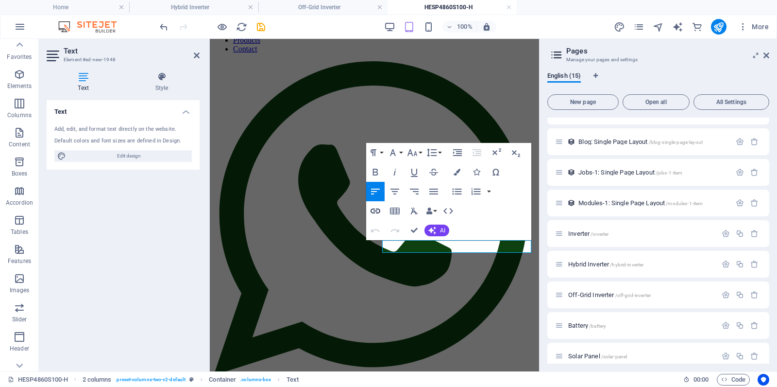
click at [377, 210] on icon "button" at bounding box center [376, 211] width 12 height 12
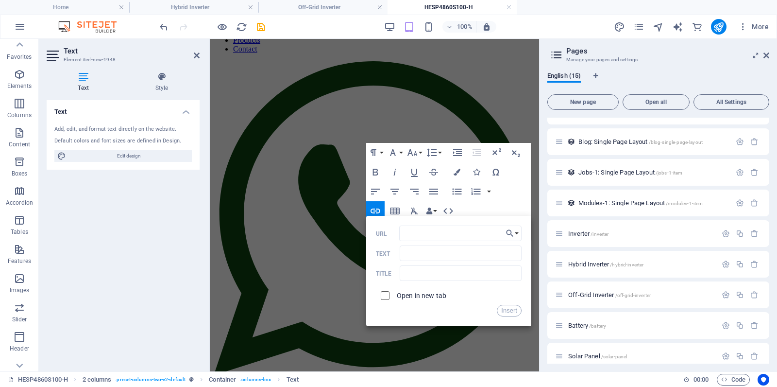
click at [385, 295] on input "checkbox" at bounding box center [383, 294] width 9 height 9
checkbox input "true"
click at [449, 210] on icon "button" at bounding box center [449, 211] width 12 height 12
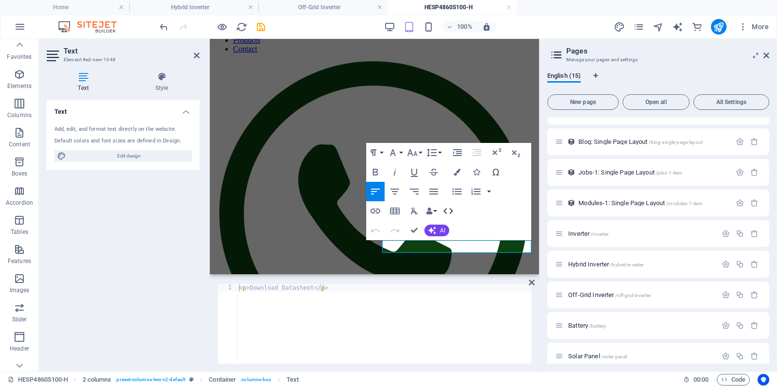
click at [449, 210] on icon "button" at bounding box center [449, 211] width 12 height 12
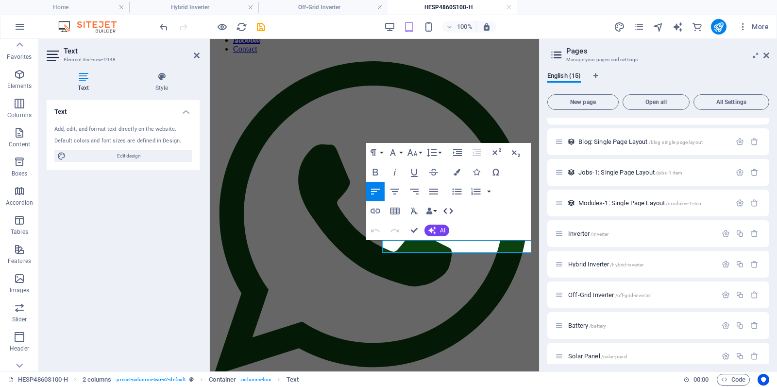
click at [445, 211] on icon "button" at bounding box center [449, 211] width 12 height 12
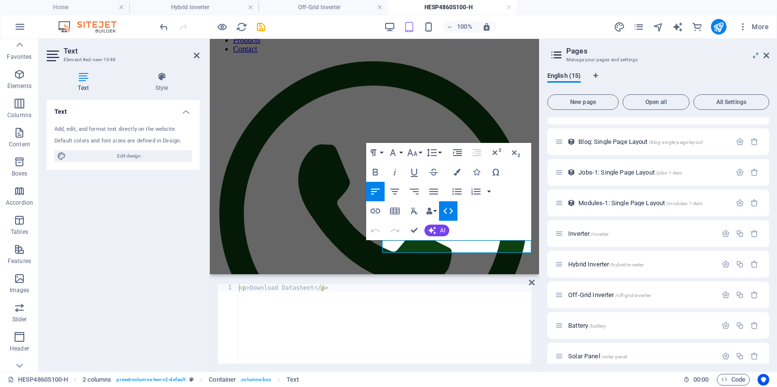
click at [445, 211] on icon "button" at bounding box center [449, 211] width 12 height 12
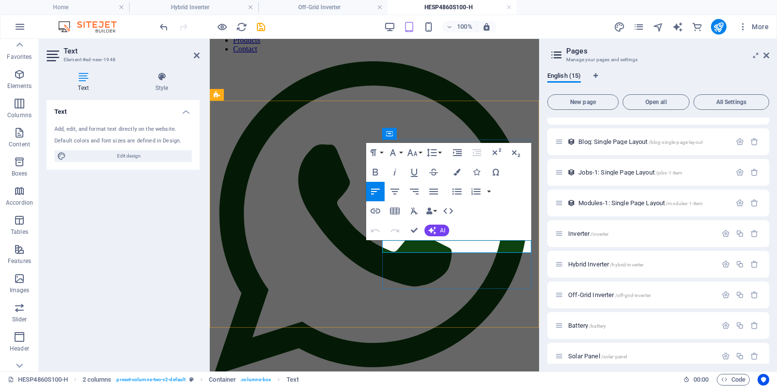
type input "Download Datasheet"
click at [376, 211] on icon "button" at bounding box center [376, 211] width 12 height 12
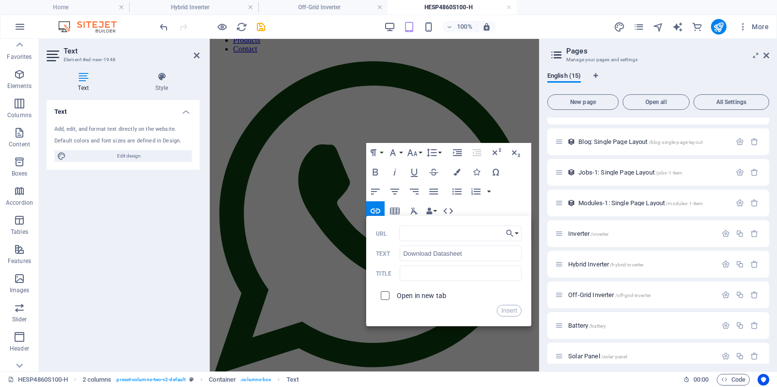
click at [388, 296] on input "checkbox" at bounding box center [383, 294] width 9 height 9
checkbox input "true"
click at [476, 235] on input "URL" at bounding box center [460, 233] width 122 height 16
click at [515, 234] on button "Choose Link" at bounding box center [512, 233] width 18 height 16
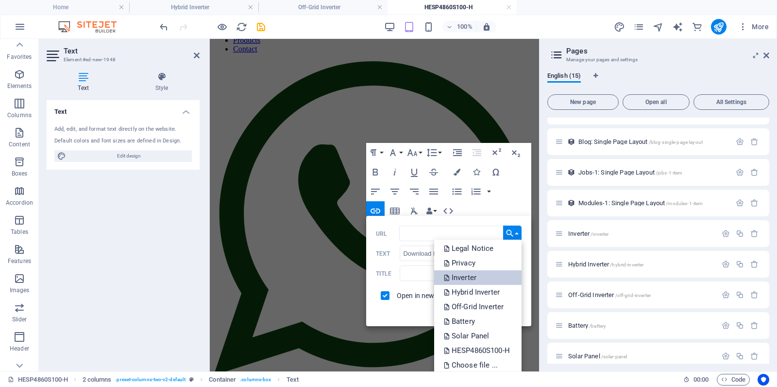
scroll to position [34, 0]
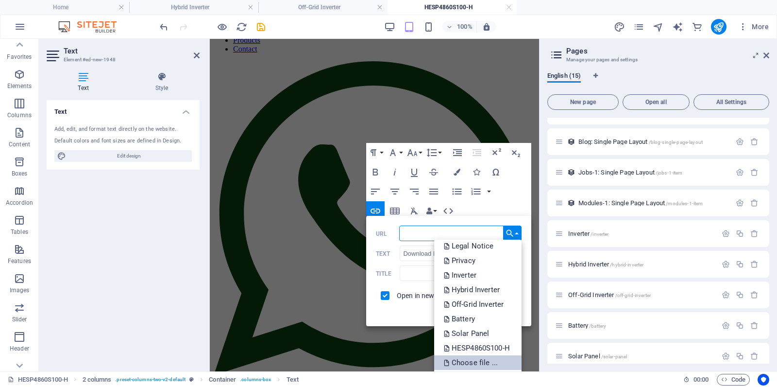
click at [473, 359] on p "Choose file ..." at bounding box center [472, 362] width 56 height 15
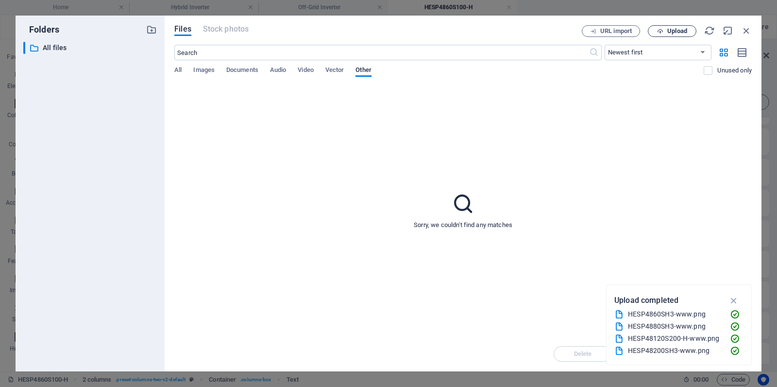
click at [673, 32] on span "Upload" at bounding box center [677, 31] width 20 height 6
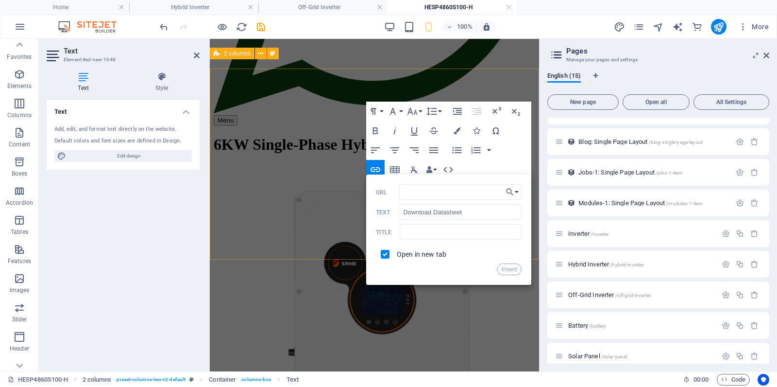
scroll to position [114, 0]
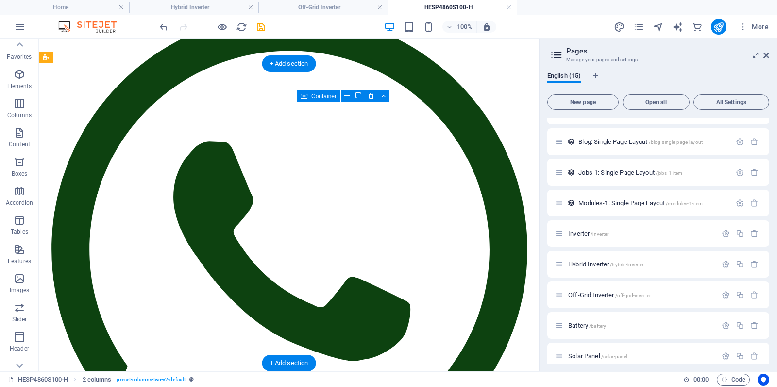
scroll to position [120, 0]
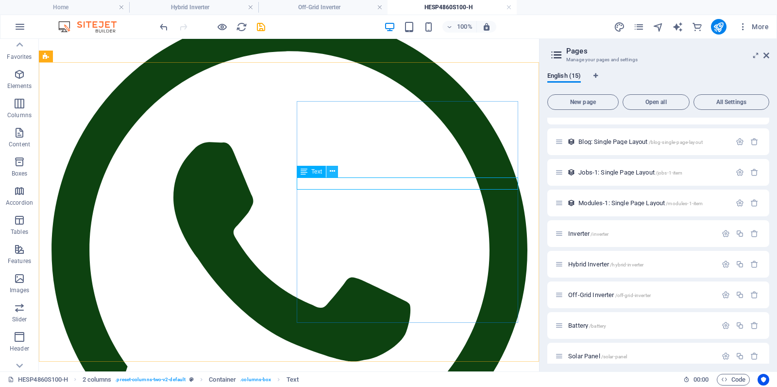
click at [331, 171] on icon at bounding box center [332, 171] width 5 height 10
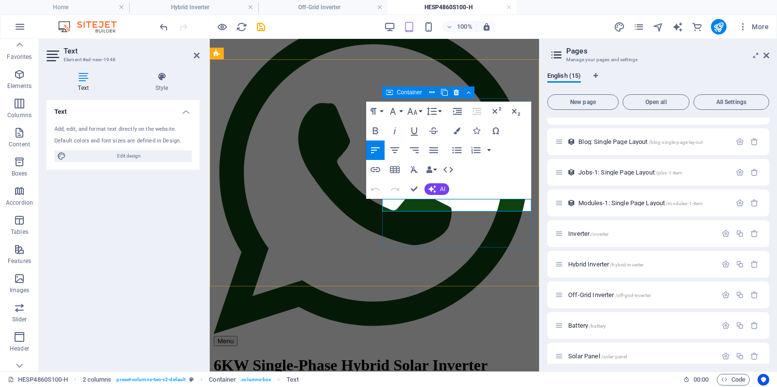
drag, startPoint x: 388, startPoint y: 239, endPoint x: 399, endPoint y: 229, distance: 14.8
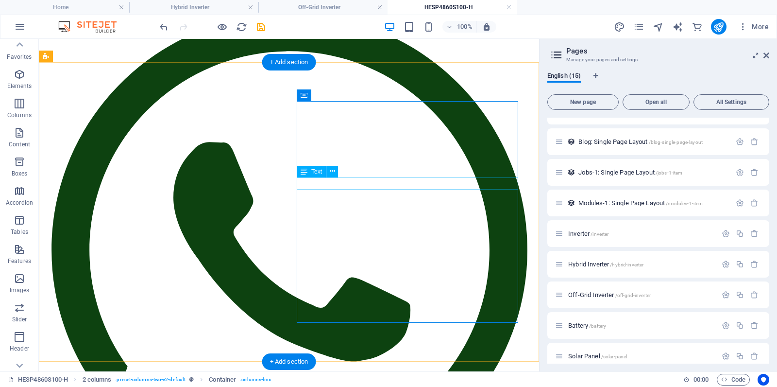
click at [332, 171] on icon at bounding box center [332, 171] width 5 height 10
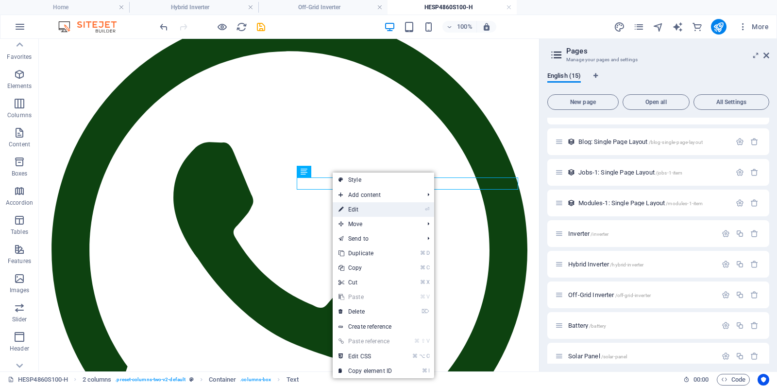
click at [352, 206] on link "⏎ Edit" at bounding box center [365, 209] width 65 height 15
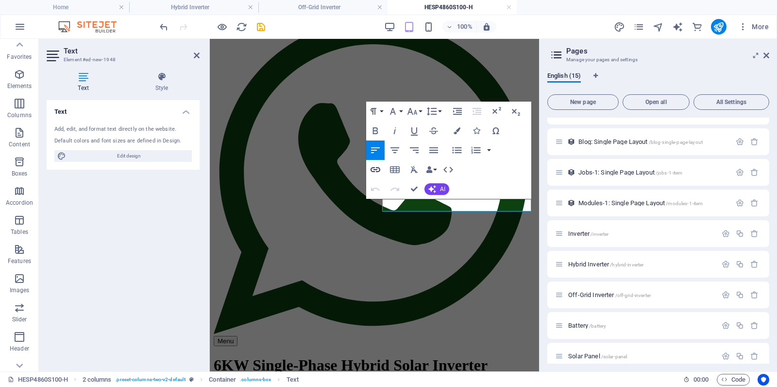
click at [376, 171] on icon "button" at bounding box center [376, 170] width 12 height 12
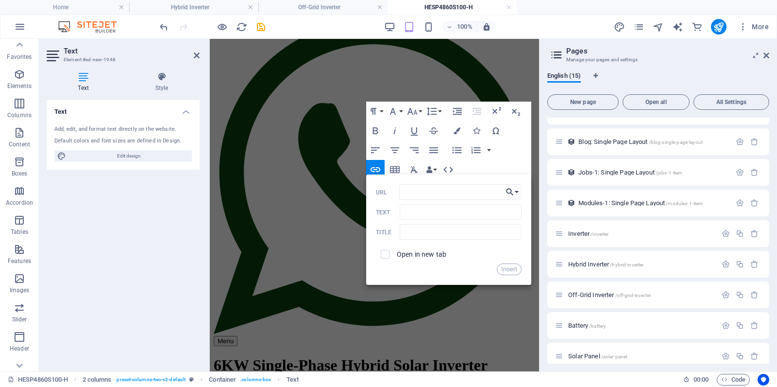
click at [516, 191] on button "Choose Link" at bounding box center [512, 192] width 18 height 16
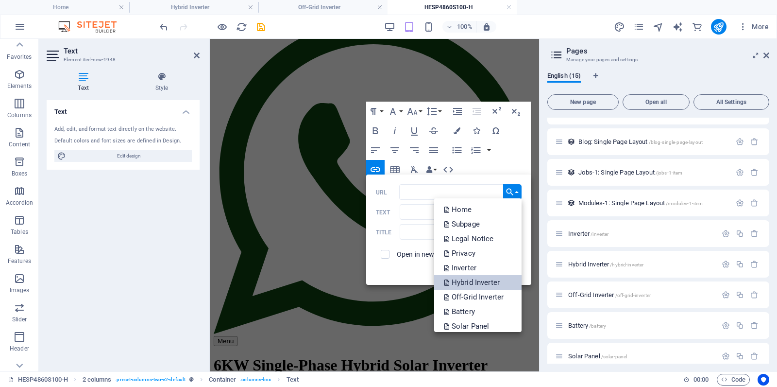
scroll to position [34, 0]
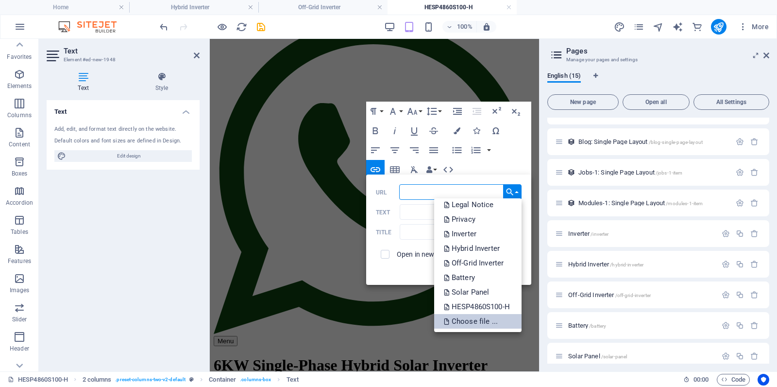
click at [476, 318] on p "Choose file ..." at bounding box center [472, 321] width 56 height 15
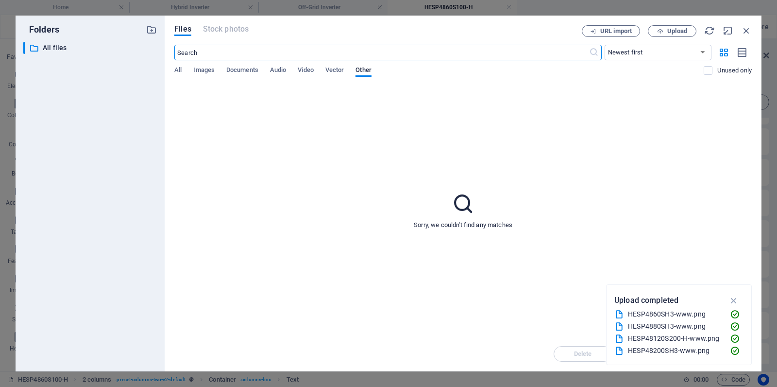
scroll to position [335, 0]
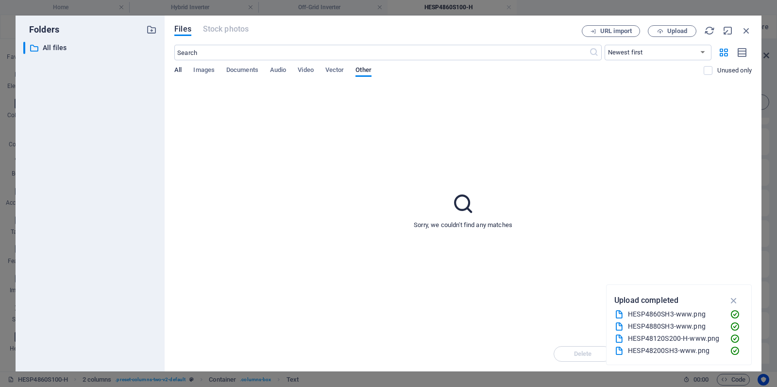
click at [177, 72] on span "All" at bounding box center [177, 71] width 7 height 14
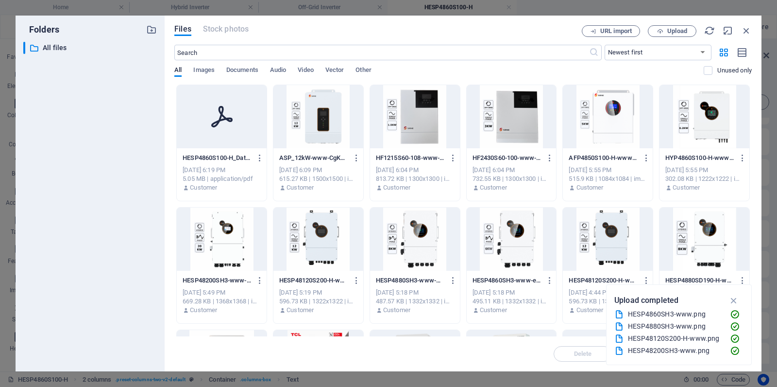
click at [229, 111] on icon at bounding box center [221, 116] width 23 height 23
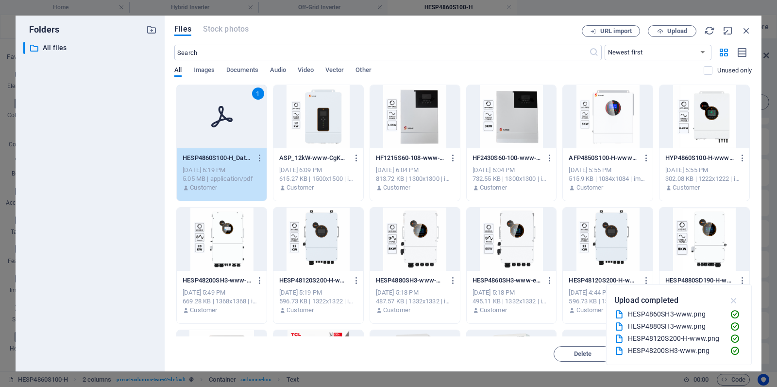
click at [737, 300] on icon "button" at bounding box center [734, 300] width 11 height 11
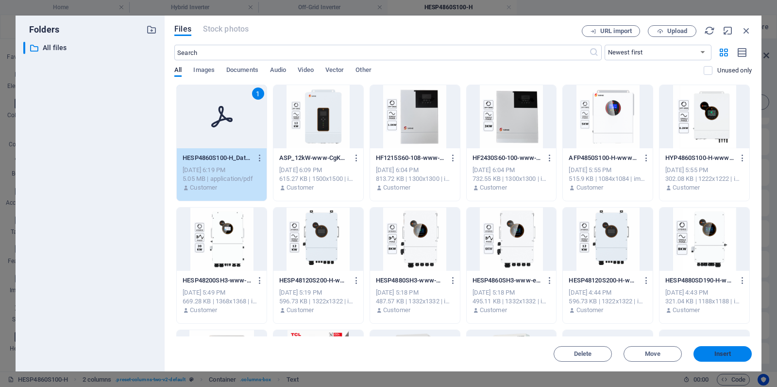
click at [729, 351] on span "Insert" at bounding box center [723, 354] width 17 height 6
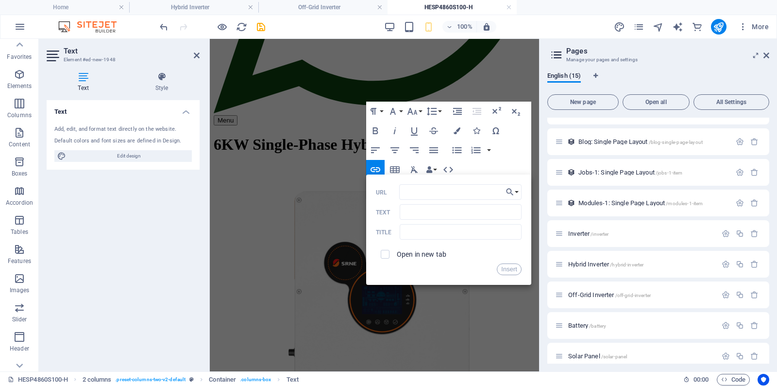
scroll to position [114, 0]
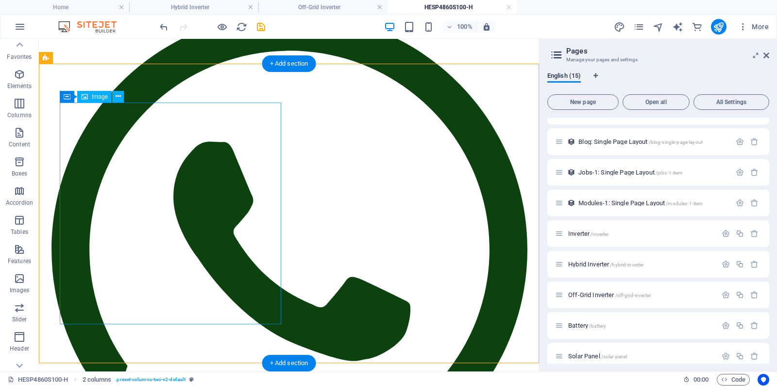
scroll to position [120, 0]
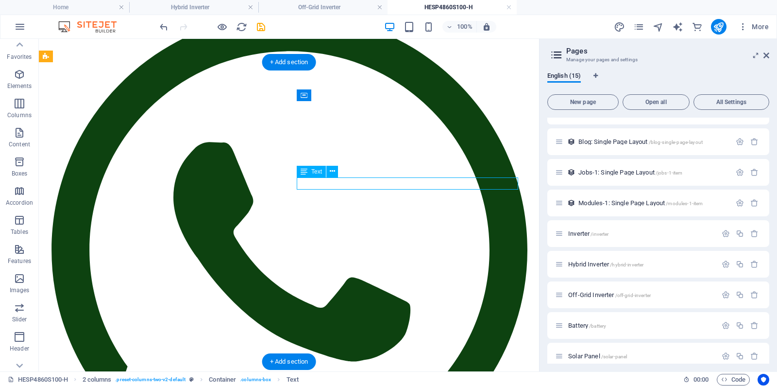
scroll to position [118, 0]
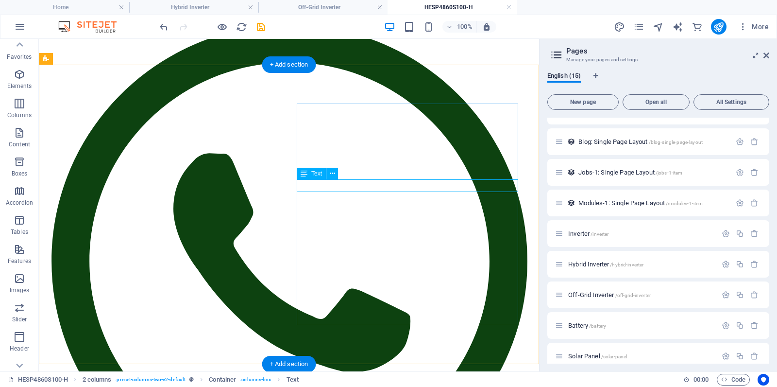
scroll to position [110, 0]
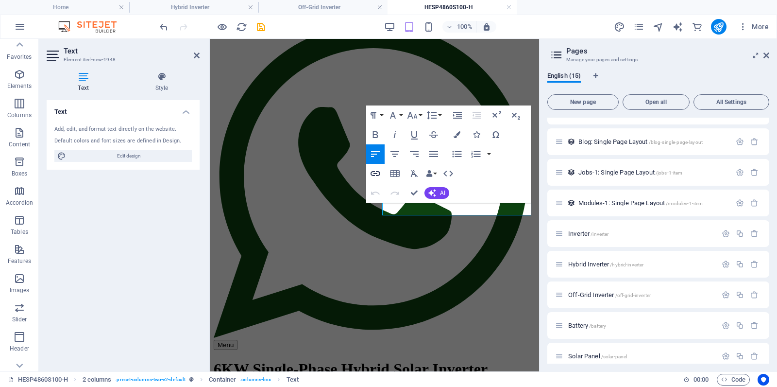
click at [372, 173] on icon "button" at bounding box center [376, 174] width 12 height 12
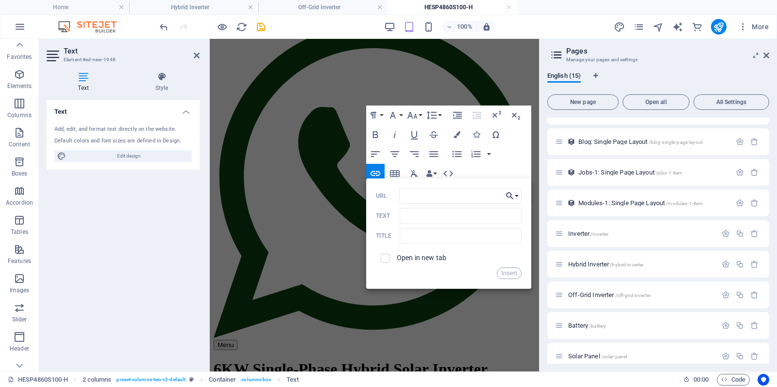
click at [519, 196] on button "Choose Link" at bounding box center [512, 196] width 18 height 16
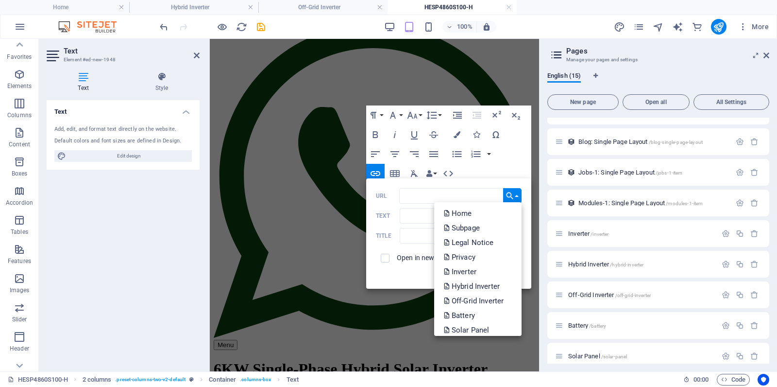
scroll to position [34, 0]
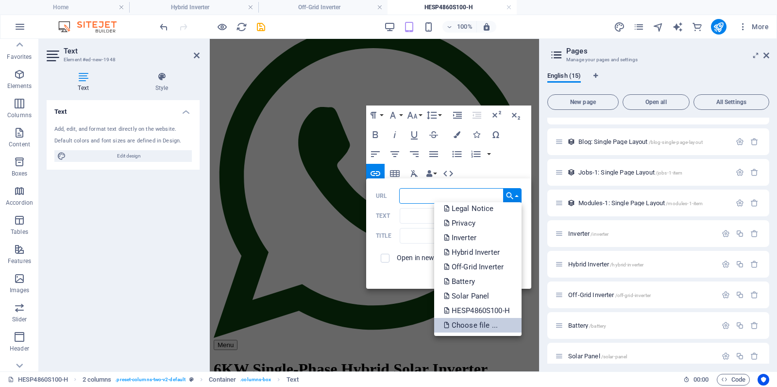
click at [470, 327] on p "Choose file ..." at bounding box center [472, 325] width 56 height 15
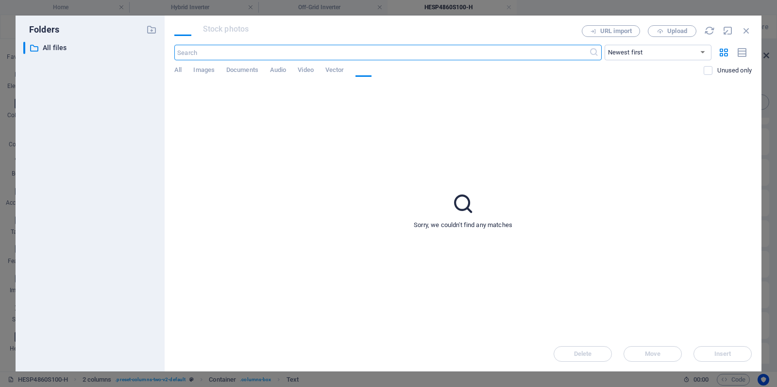
scroll to position [335, 0]
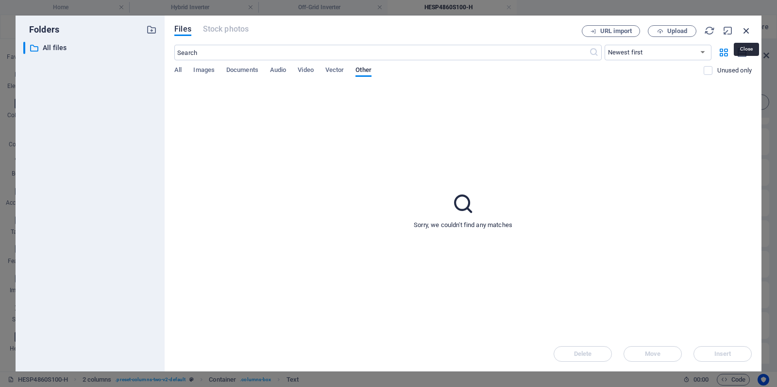
click at [749, 33] on icon "button" at bounding box center [746, 30] width 11 height 11
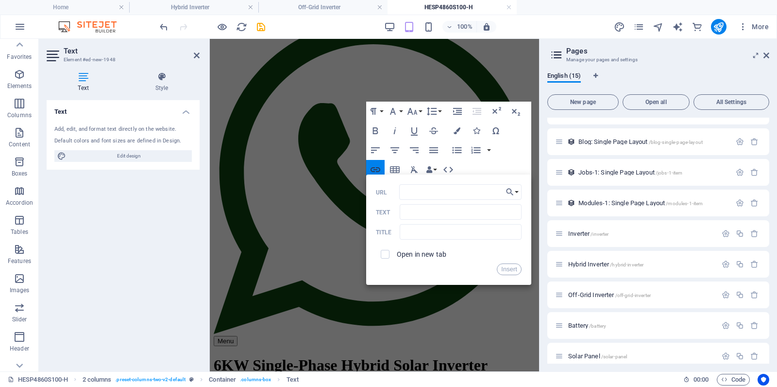
click at [373, 170] on icon "button" at bounding box center [376, 170] width 12 height 12
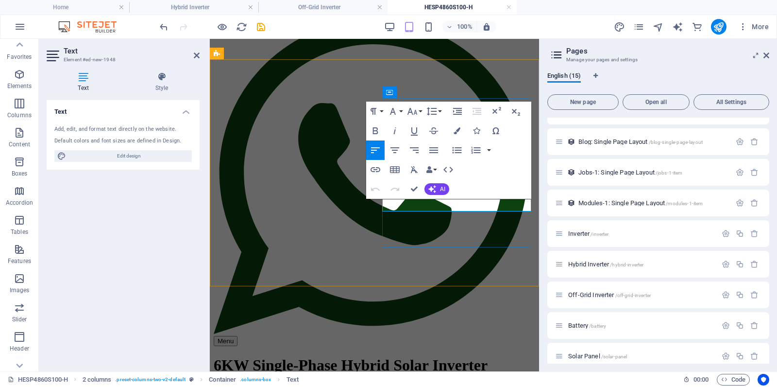
type input "Download Datasheet"
click at [376, 170] on icon "button" at bounding box center [376, 169] width 10 height 5
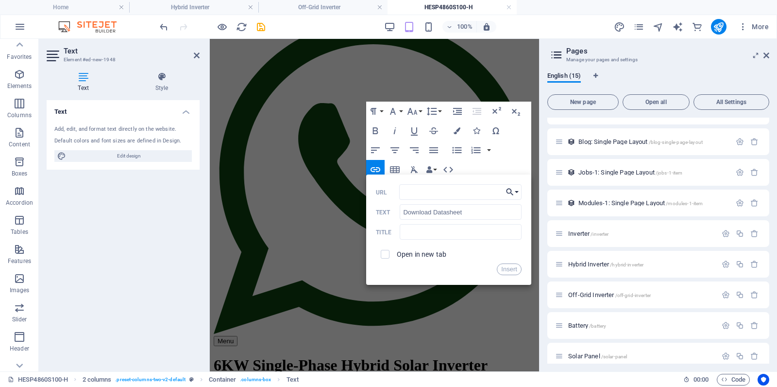
click at [516, 189] on button "Choose Link" at bounding box center [512, 192] width 18 height 16
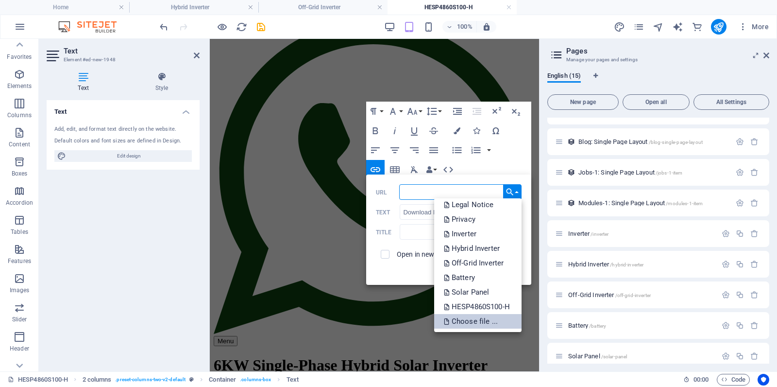
click at [476, 322] on p "Choose file ..." at bounding box center [472, 321] width 56 height 15
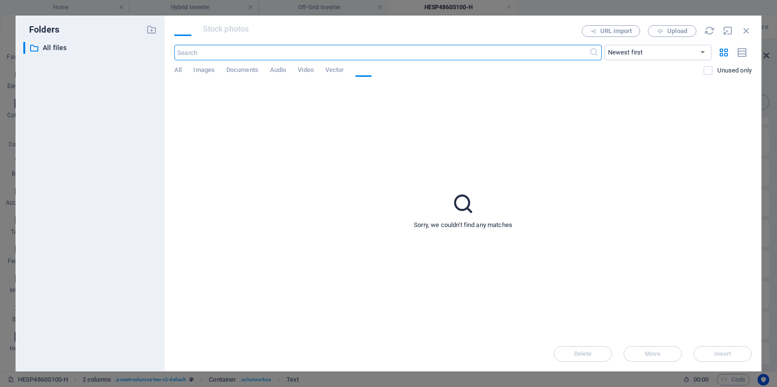
scroll to position [335, 0]
click at [175, 67] on span "All" at bounding box center [177, 71] width 7 height 14
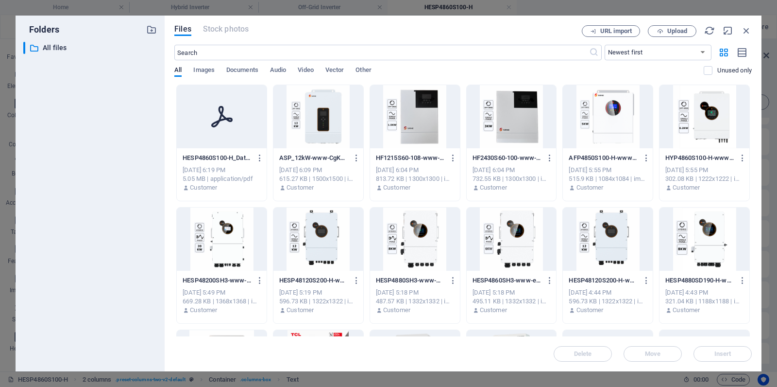
click at [227, 106] on icon at bounding box center [221, 116] width 23 height 23
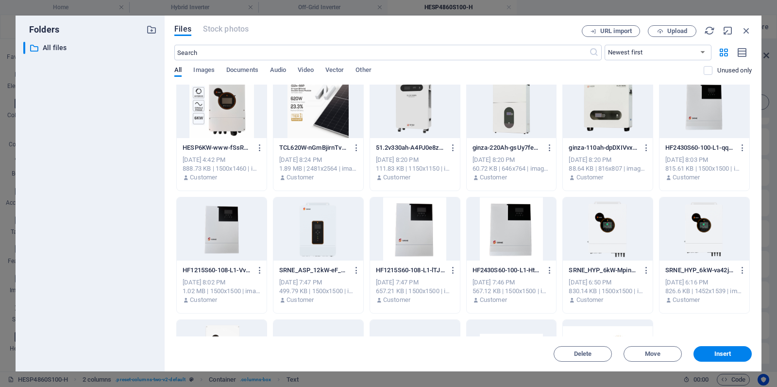
scroll to position [280, 0]
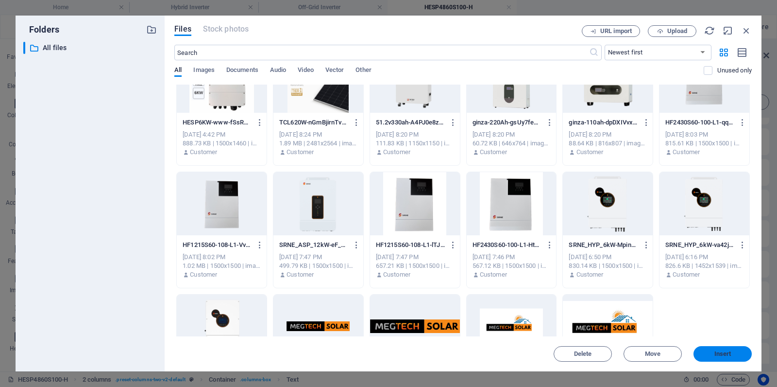
click at [726, 357] on span "Insert" at bounding box center [723, 354] width 17 height 6
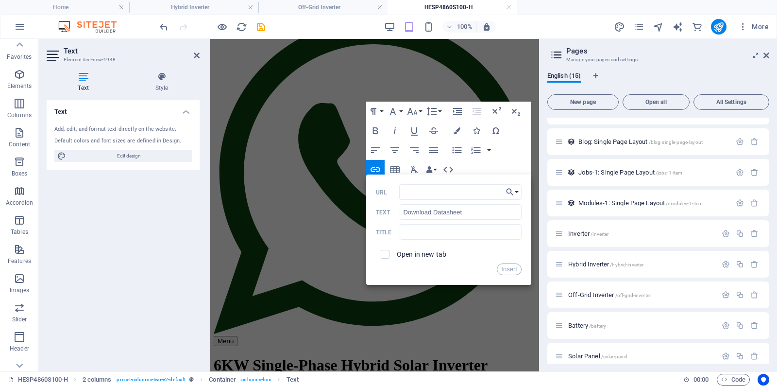
click at [475, 276] on div "Back Choose Link Home Subpage Legal Notice Privacy Inverter Hybrid Inverter Off…" at bounding box center [448, 229] width 165 height 110
click at [481, 194] on input "URL" at bounding box center [460, 192] width 122 height 16
type input "https://cdn1.site-media.eu/images/document/19696261/HESP4860S100-H_Datasheet-tS…"
click at [462, 264] on div "Insert" at bounding box center [449, 269] width 146 height 12
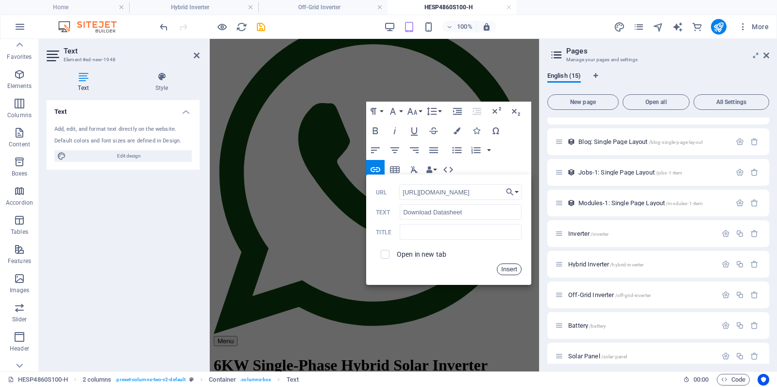
click at [512, 271] on button "Insert" at bounding box center [509, 269] width 25 height 12
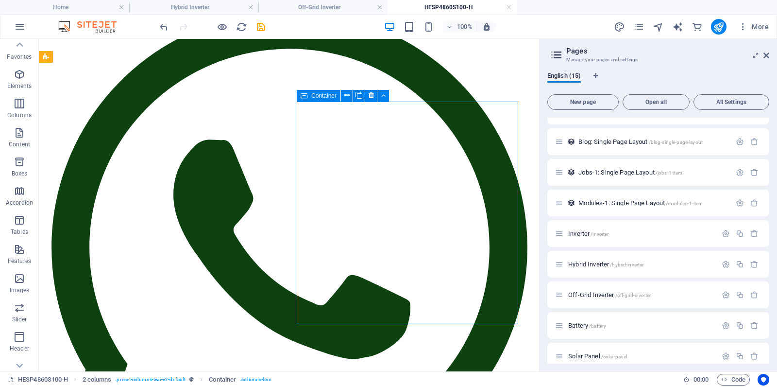
scroll to position [120, 0]
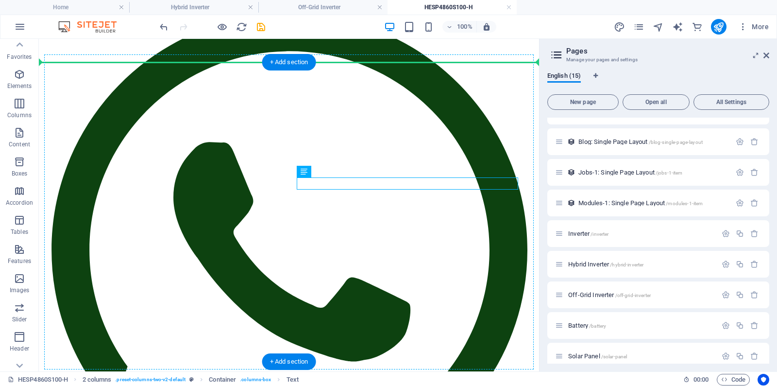
drag, startPoint x: 390, startPoint y: 186, endPoint x: 389, endPoint y: 199, distance: 13.2
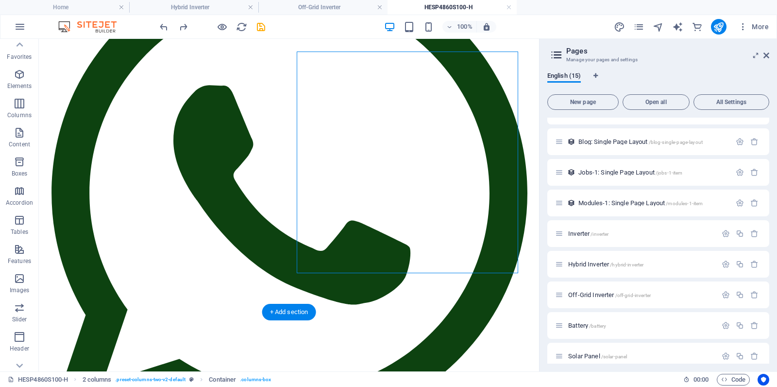
scroll to position [181, 0]
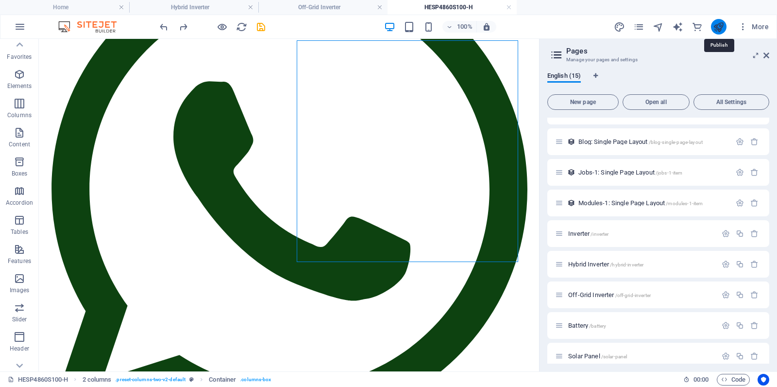
click at [720, 25] on icon "publish" at bounding box center [718, 26] width 11 height 11
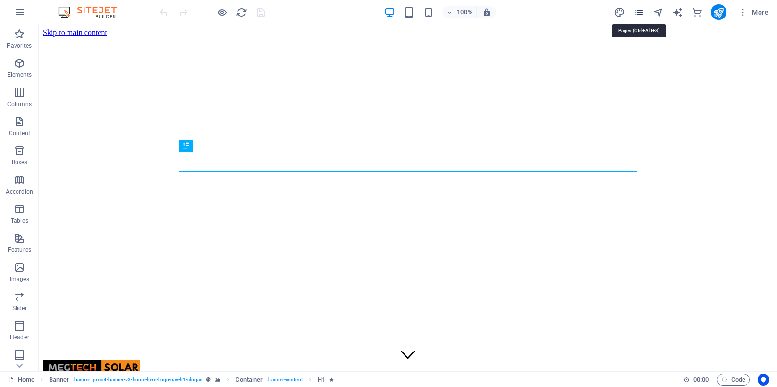
click at [634, 14] on icon "pages" at bounding box center [638, 12] width 11 height 11
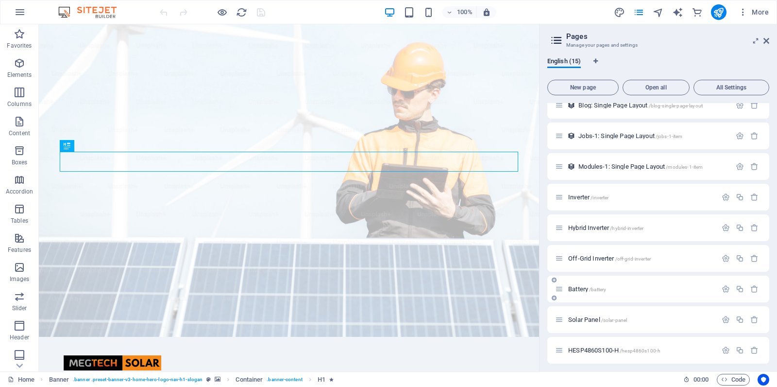
scroll to position [198, 0]
click at [606, 346] on span "HESP4860S100-H /hesp4860s100-h" at bounding box center [614, 346] width 92 height 7
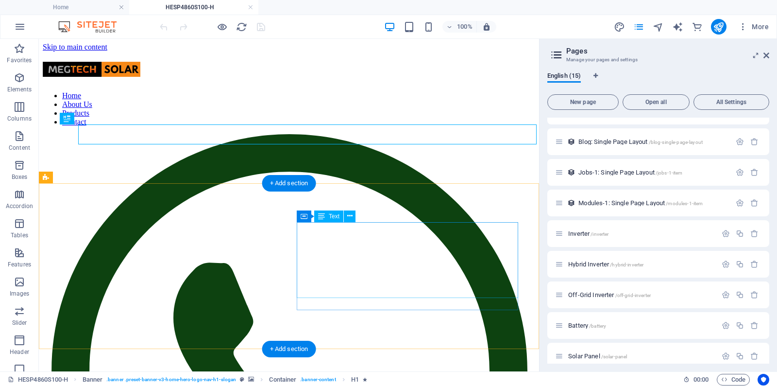
scroll to position [0, 0]
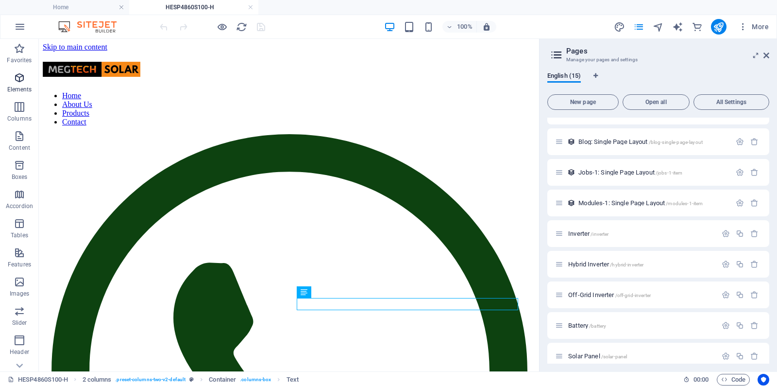
click at [19, 81] on icon "button" at bounding box center [20, 78] width 12 height 12
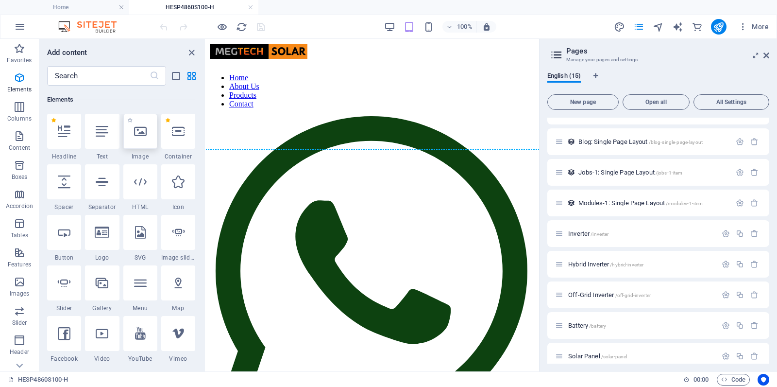
scroll to position [24, 0]
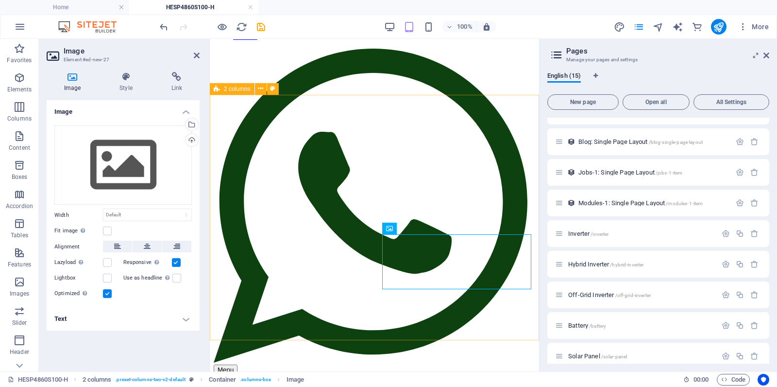
scroll to position [86, 0]
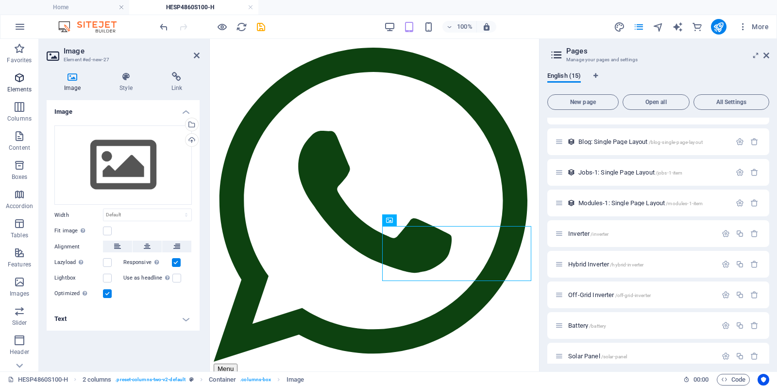
click at [14, 79] on icon "button" at bounding box center [20, 78] width 12 height 12
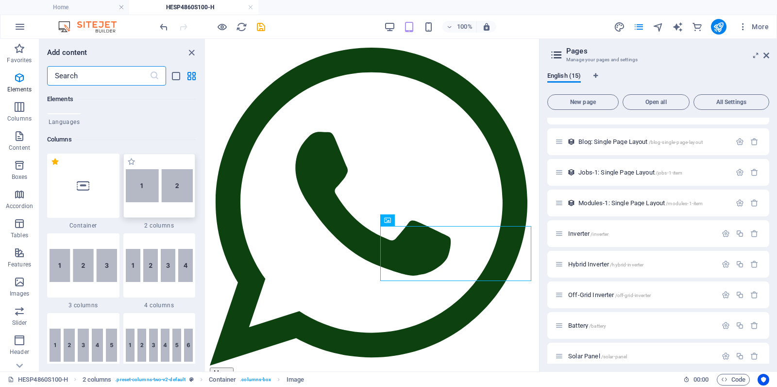
scroll to position [442, 0]
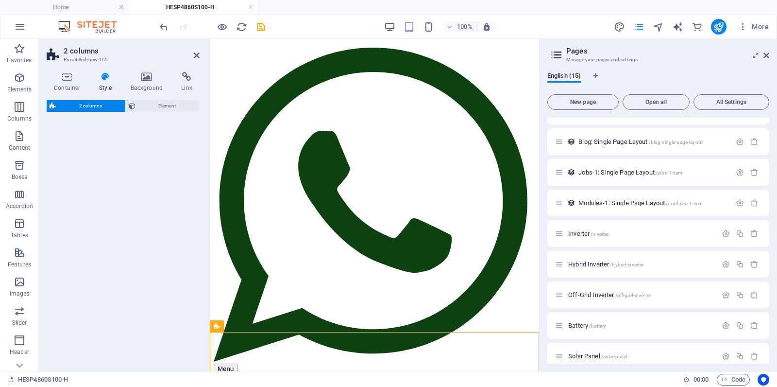
select select "rem"
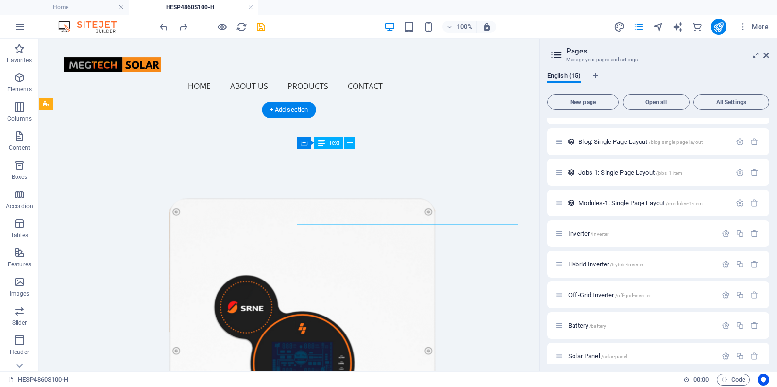
scroll to position [50, 0]
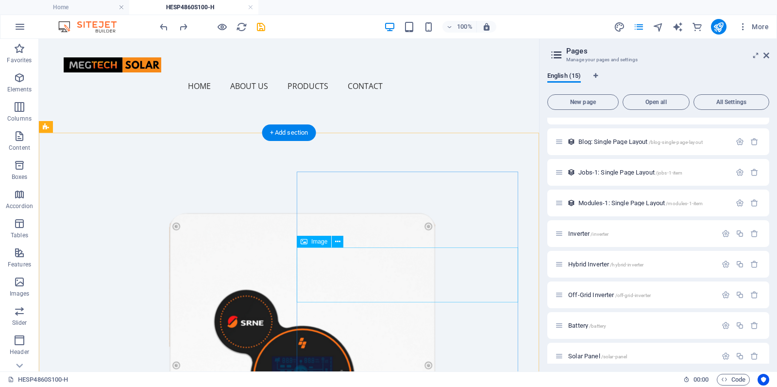
click at [340, 241] on icon at bounding box center [337, 242] width 5 height 10
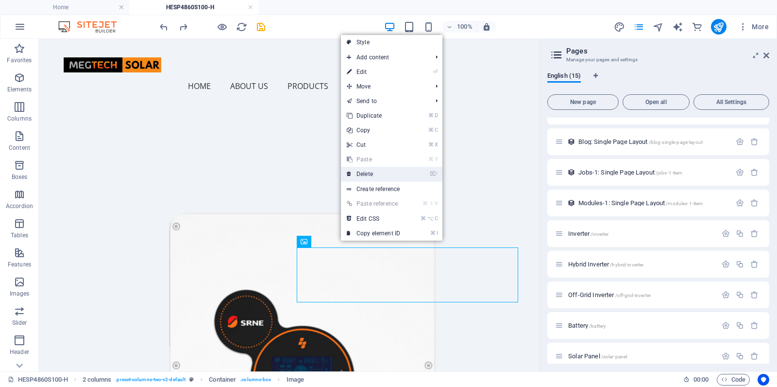
click at [369, 171] on link "⌦ Delete" at bounding box center [373, 174] width 65 height 15
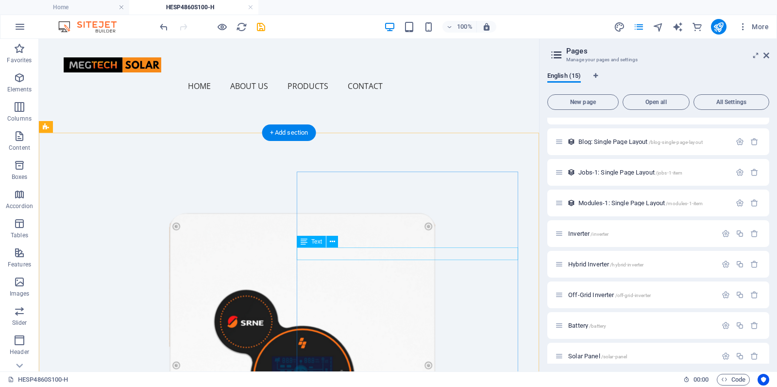
click at [331, 243] on icon at bounding box center [332, 242] width 5 height 10
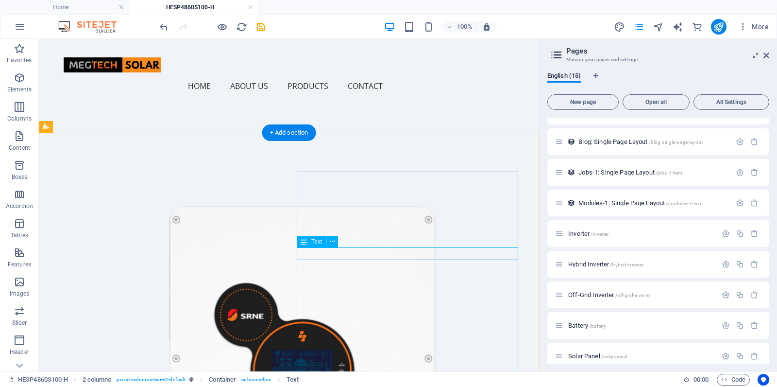
scroll to position [44, 0]
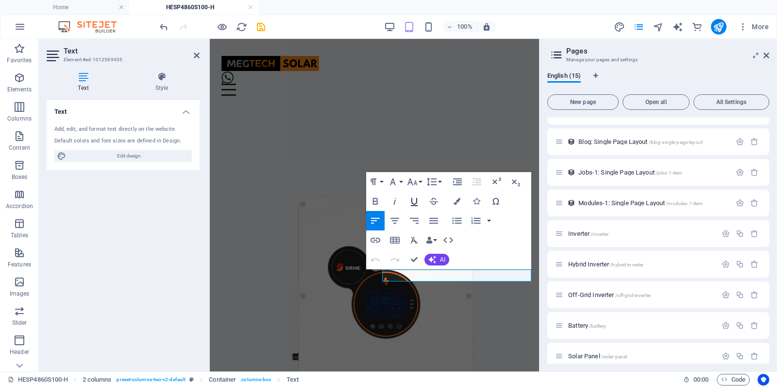
click at [417, 201] on icon "button" at bounding box center [415, 201] width 12 height 12
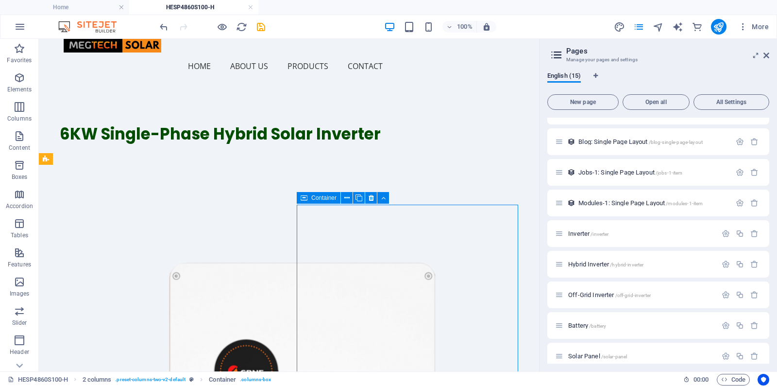
scroll to position [19, 0]
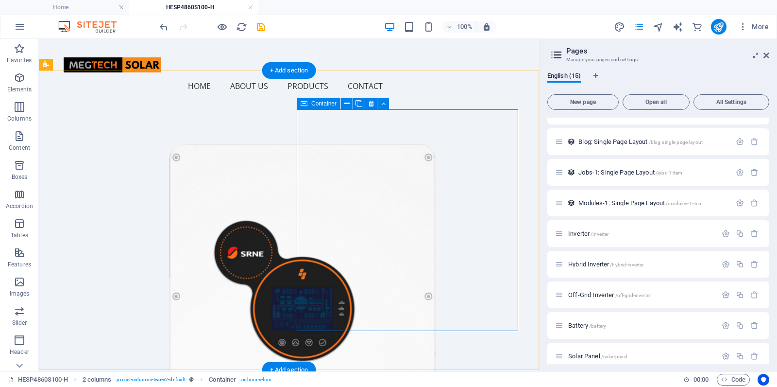
scroll to position [129, 0]
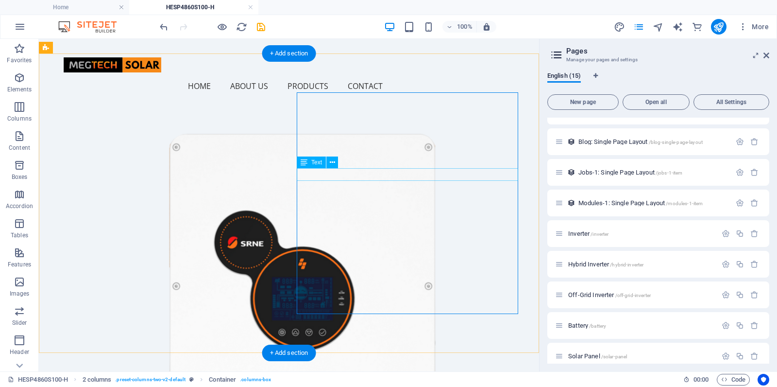
click at [304, 163] on icon at bounding box center [304, 162] width 7 height 12
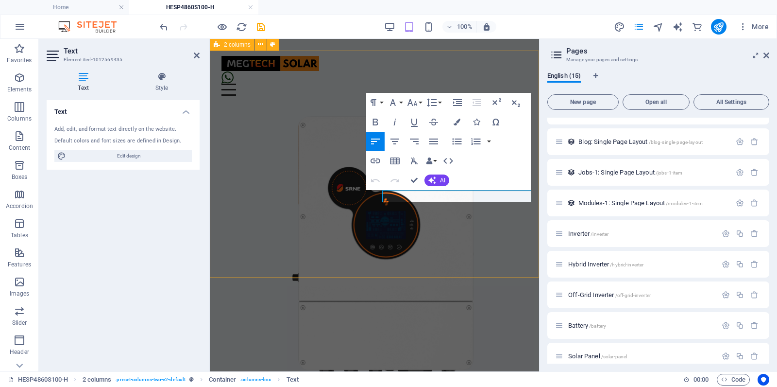
click at [447, 256] on div "Compatible with 48V storage batteries ﻿﻿2 efficient, independent MPPT ports ﻿﻿S…" at bounding box center [374, 315] width 329 height 529
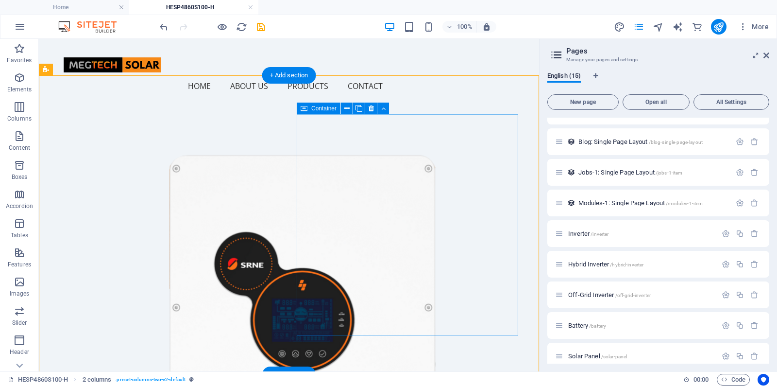
scroll to position [107, 0]
